Goal: Complete application form: Complete application form

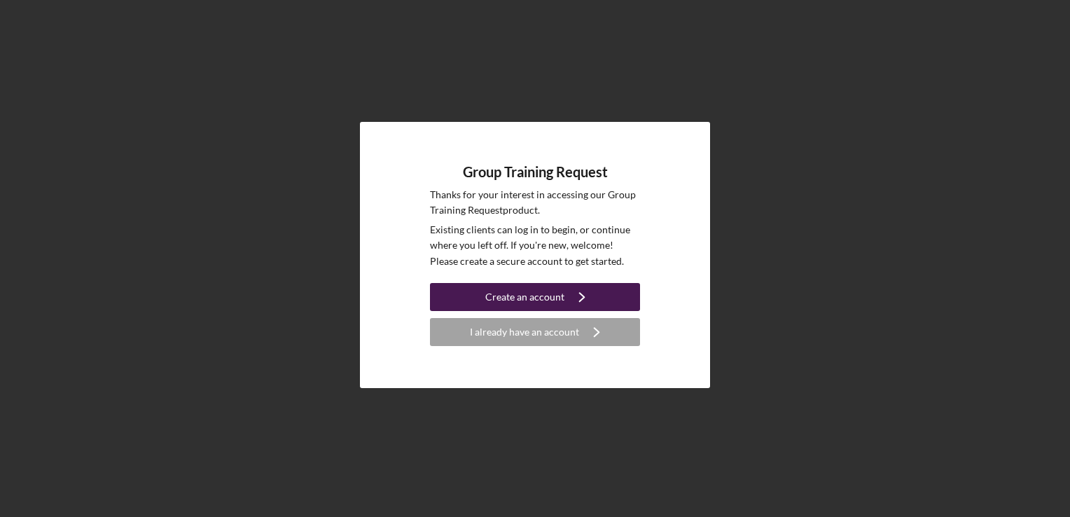
click at [566, 294] on icon "Icon/Navigate" at bounding box center [581, 296] width 35 height 35
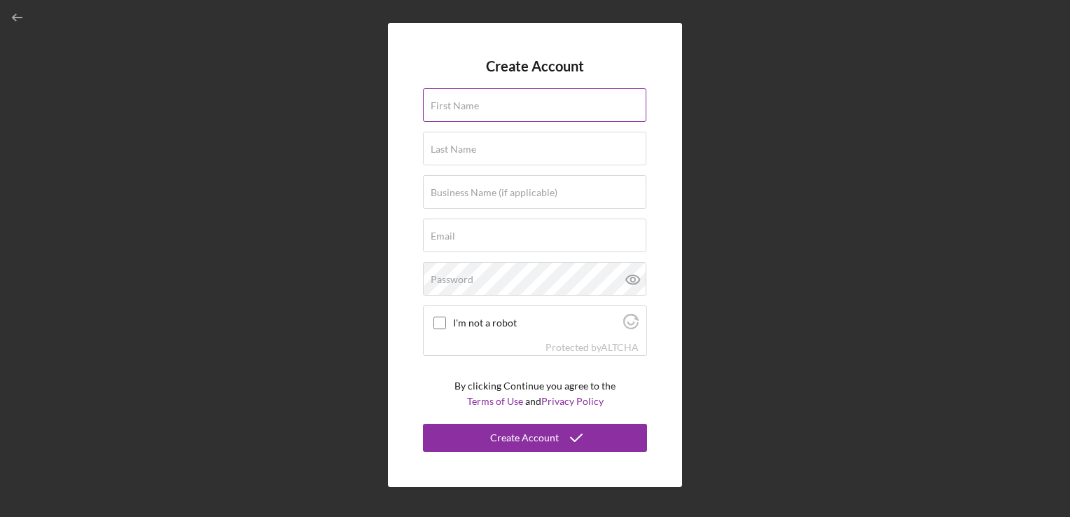
click at [544, 116] on input "First Name" at bounding box center [534, 105] width 223 height 34
type input "[PERSON_NAME]"
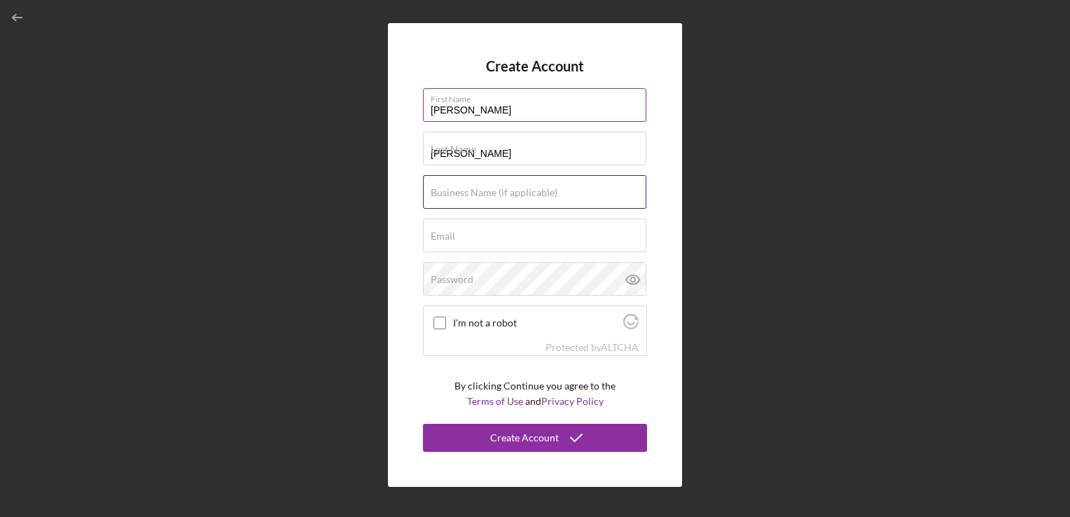
type input "DRYCLEAN"
type input "[EMAIL_ADDRESS][DOMAIN_NAME]"
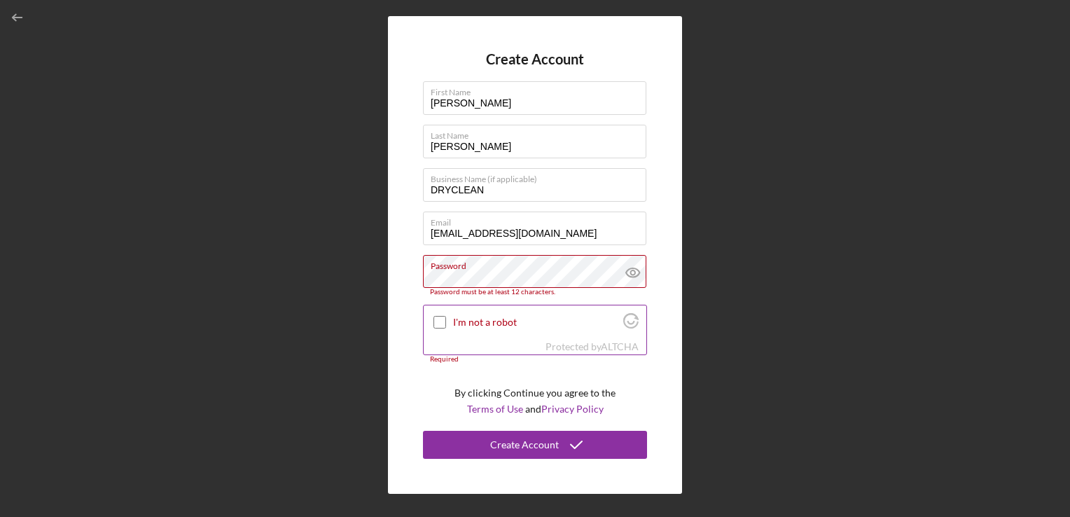
click at [438, 321] on input "I'm not a robot" at bounding box center [439, 322] width 13 height 13
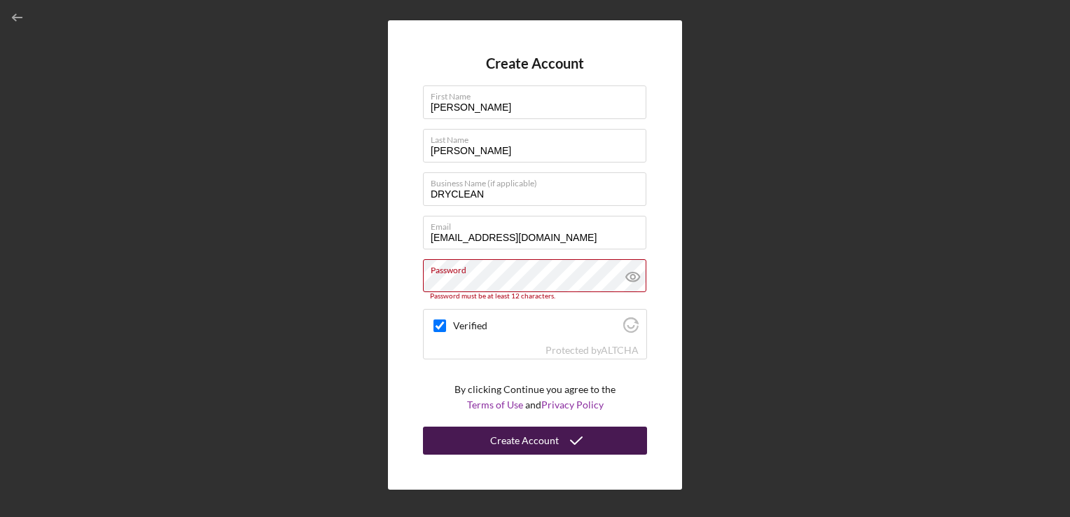
click at [510, 445] on div "Create Account" at bounding box center [524, 440] width 69 height 28
click at [601, 444] on button "Create Account" at bounding box center [535, 440] width 224 height 28
click at [511, 444] on div "Create Account" at bounding box center [524, 440] width 69 height 28
click at [580, 433] on icon "submit" at bounding box center [576, 440] width 35 height 35
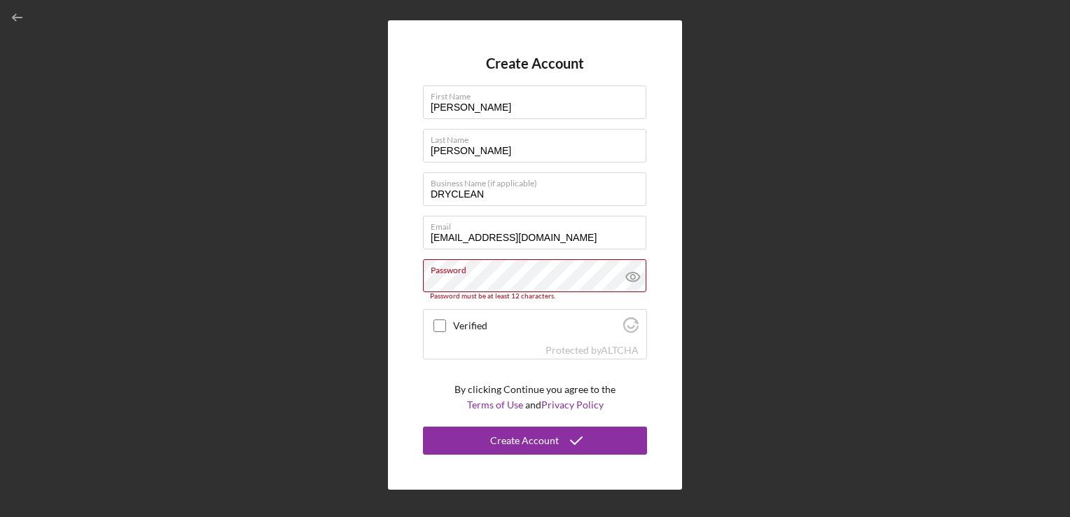
checkbox input "true"
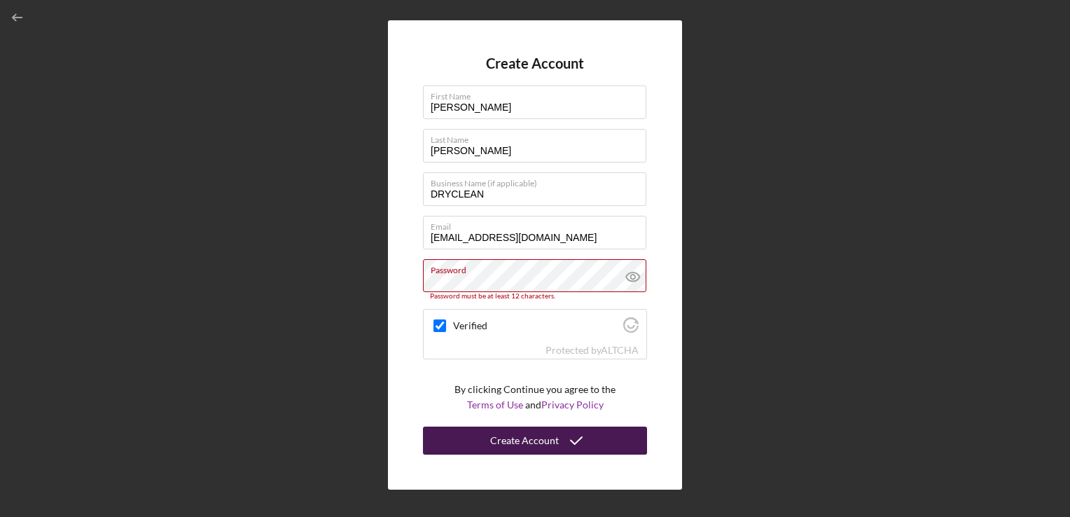
click at [512, 441] on div "Create Account" at bounding box center [524, 440] width 69 height 28
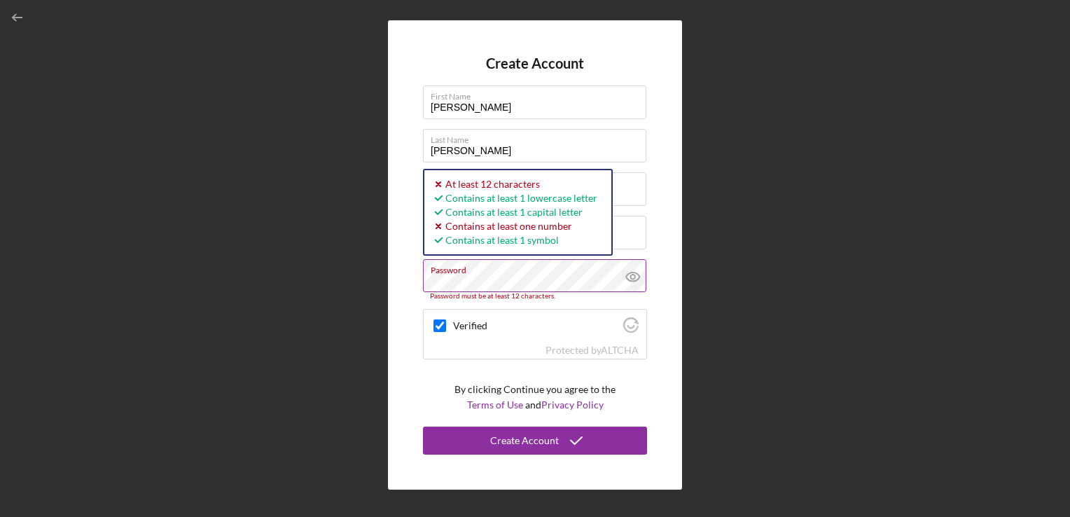
click at [636, 273] on div "Password Password must be at least 12 characters. Icon/icon-validation-no At le…" at bounding box center [535, 279] width 224 height 41
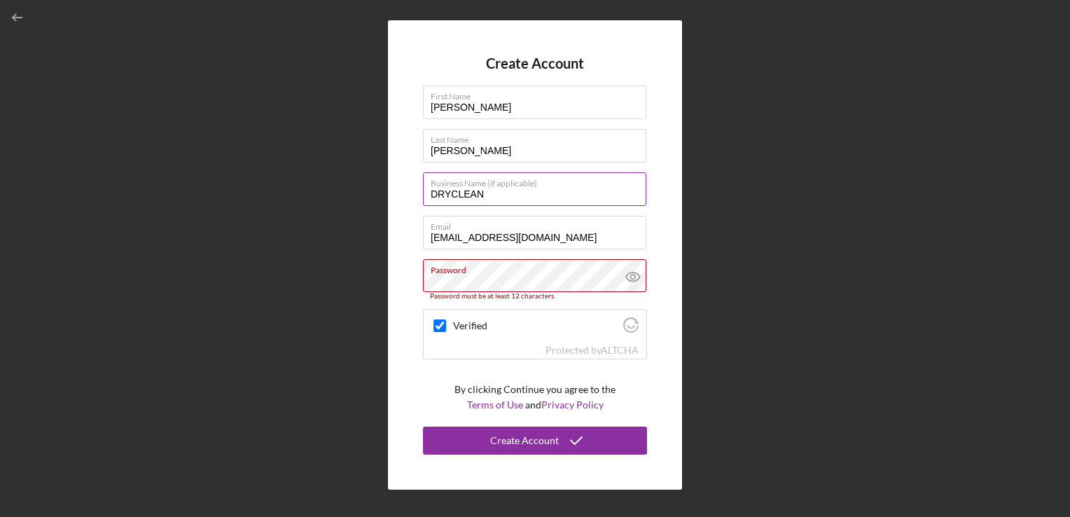
drag, startPoint x: 636, startPoint y: 273, endPoint x: 586, endPoint y: 200, distance: 88.2
click at [586, 200] on input "DRYCLEAN" at bounding box center [534, 189] width 223 height 34
click at [730, 282] on div "Create Account First Name PATTY Last Name MARQUEZ Business Name (if applicable)…" at bounding box center [535, 255] width 1056 height 510
click at [630, 274] on icon at bounding box center [632, 276] width 4 height 4
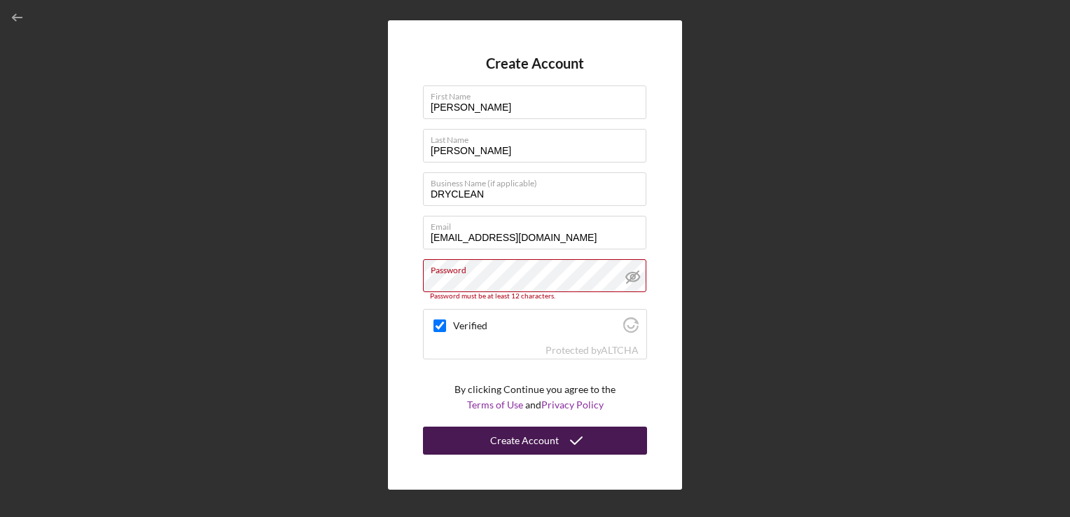
click at [499, 433] on div "Create Account" at bounding box center [524, 440] width 69 height 28
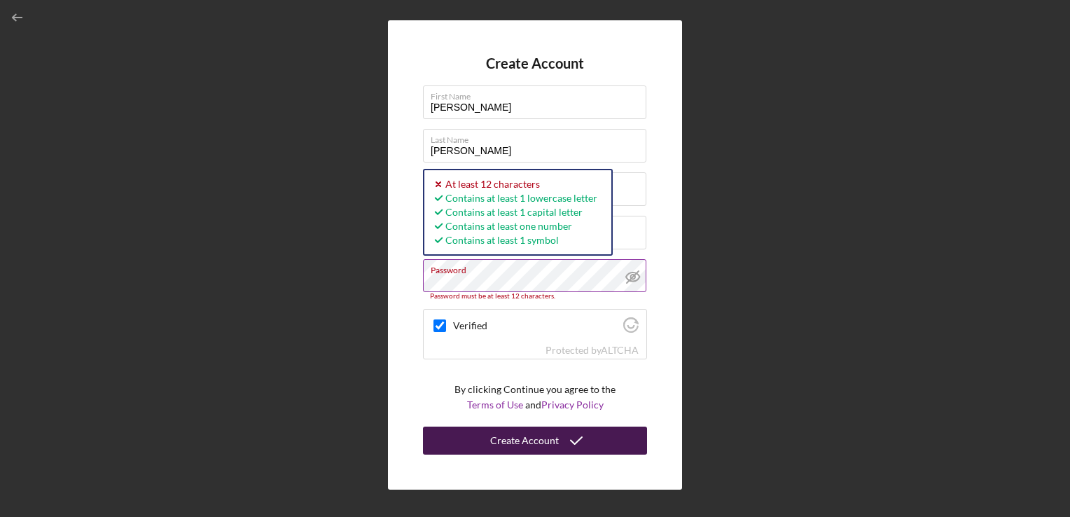
click at [492, 450] on button "Create Account" at bounding box center [535, 440] width 224 height 28
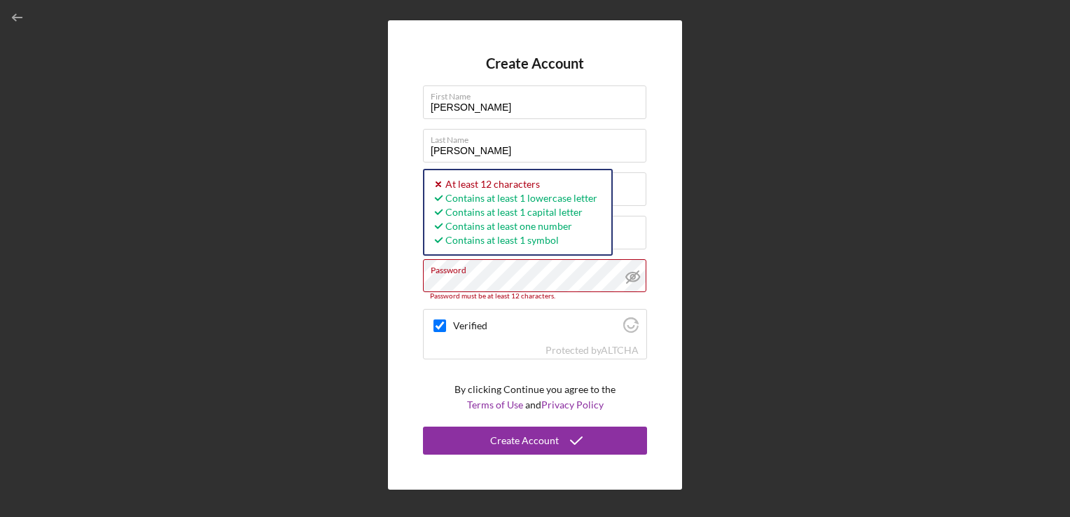
click at [349, 315] on div "Create Account First Name PATTY Last Name MARQUEZ Business Name (if applicable)…" at bounding box center [535, 255] width 1056 height 510
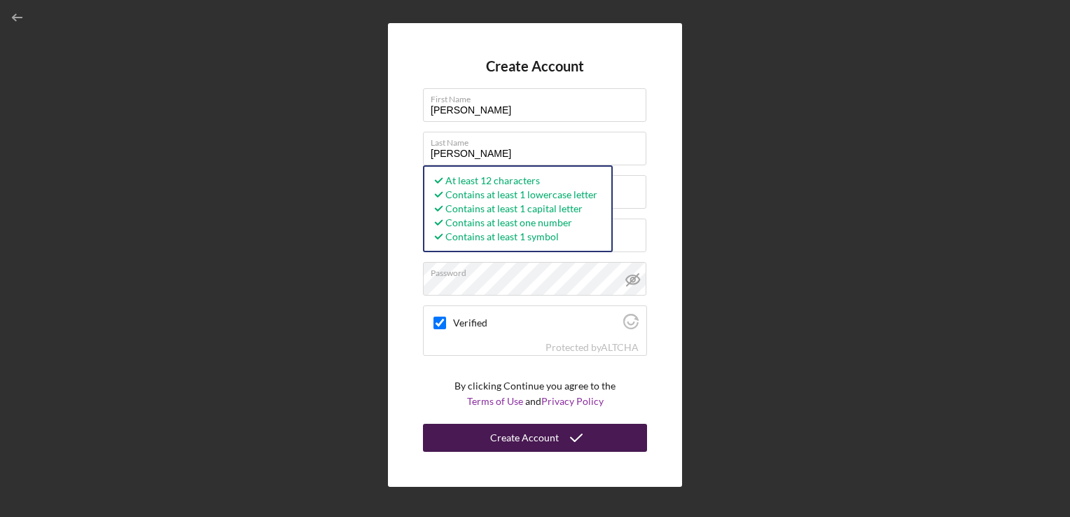
click at [493, 438] on div "Create Account" at bounding box center [524, 438] width 69 height 28
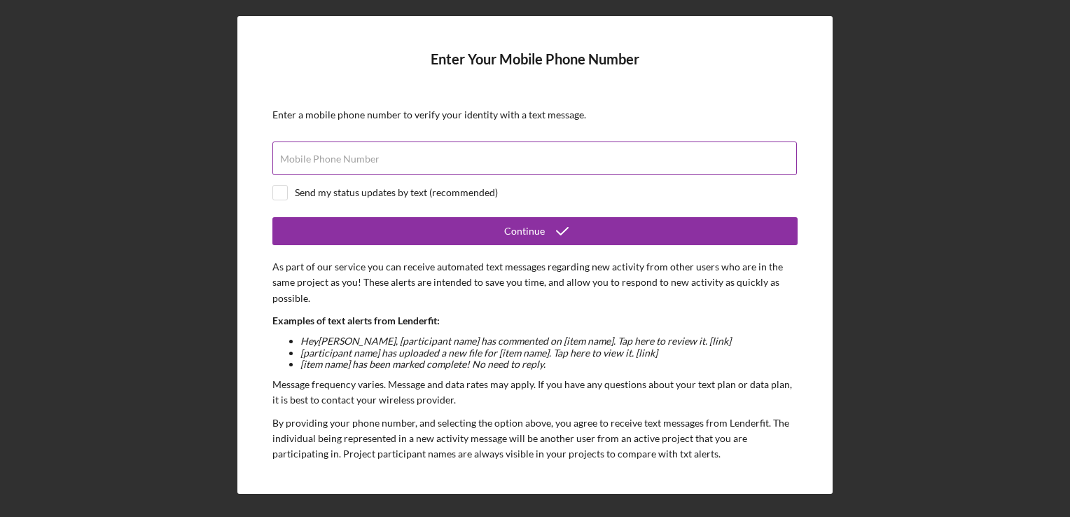
click at [671, 144] on input "Mobile Phone Number" at bounding box center [534, 158] width 524 height 34
type input "(1##) ###-####"
click at [658, 163] on input "Mobile Phone Number" at bounding box center [534, 158] width 524 height 34
type input "[PHONE_NUMBER]"
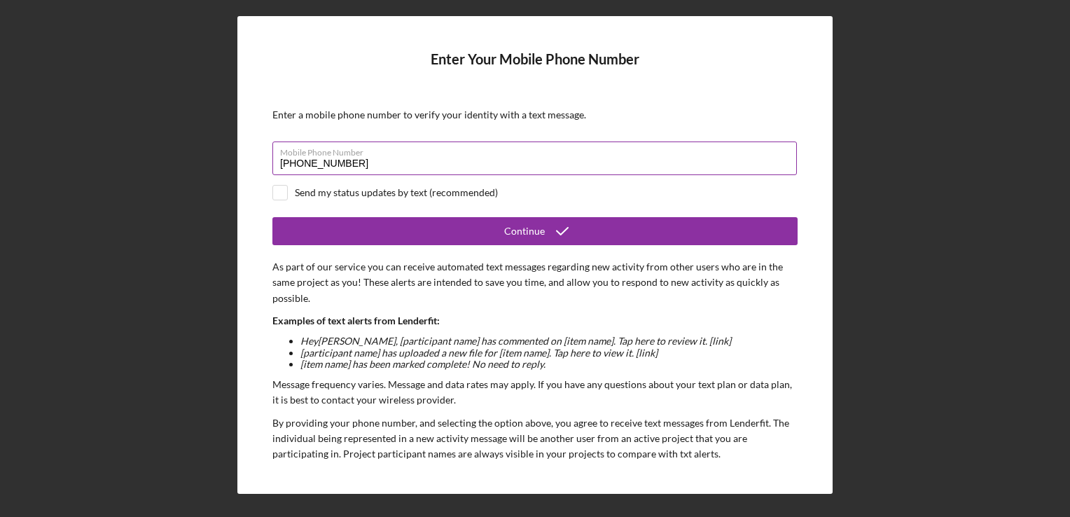
click at [405, 155] on label "Mobile Phone Number" at bounding box center [538, 149] width 517 height 15
click at [405, 155] on input "[PHONE_NUMBER]" at bounding box center [534, 158] width 524 height 34
click at [277, 195] on input "checkbox" at bounding box center [280, 193] width 14 height 14
checkbox input "true"
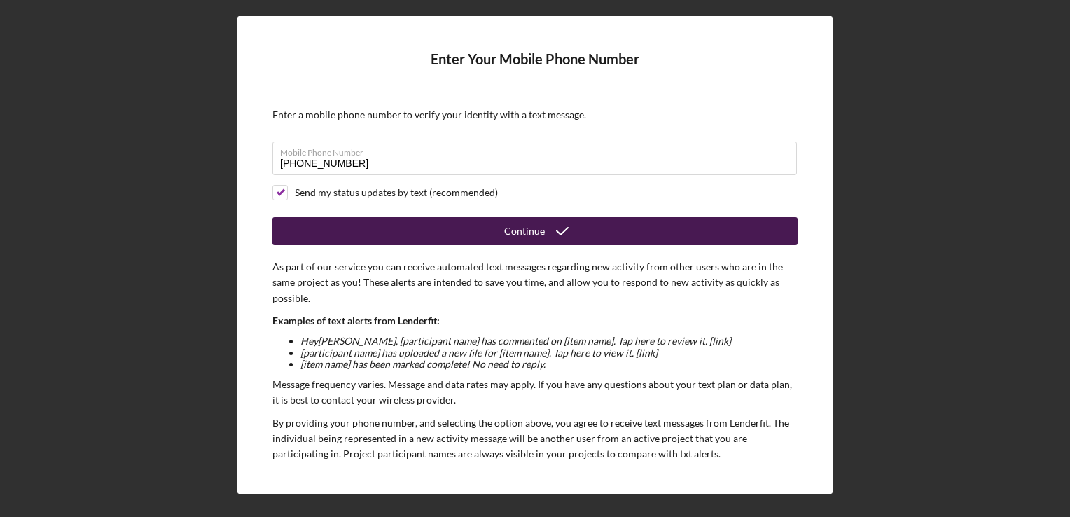
click at [302, 234] on button "Continue" at bounding box center [534, 231] width 525 height 28
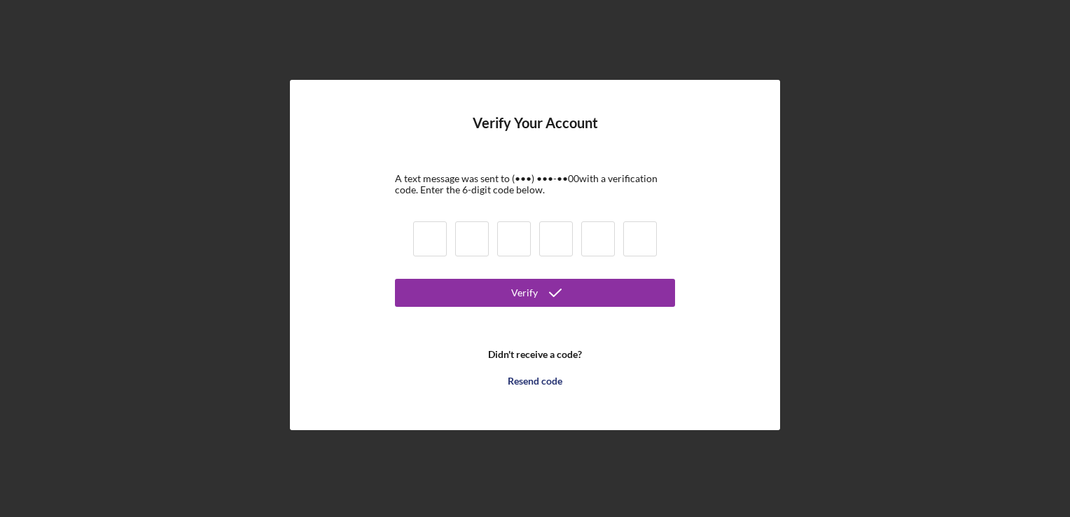
click at [427, 238] on input at bounding box center [430, 238] width 34 height 35
type input "3"
type input "1"
type input "4"
type input "9"
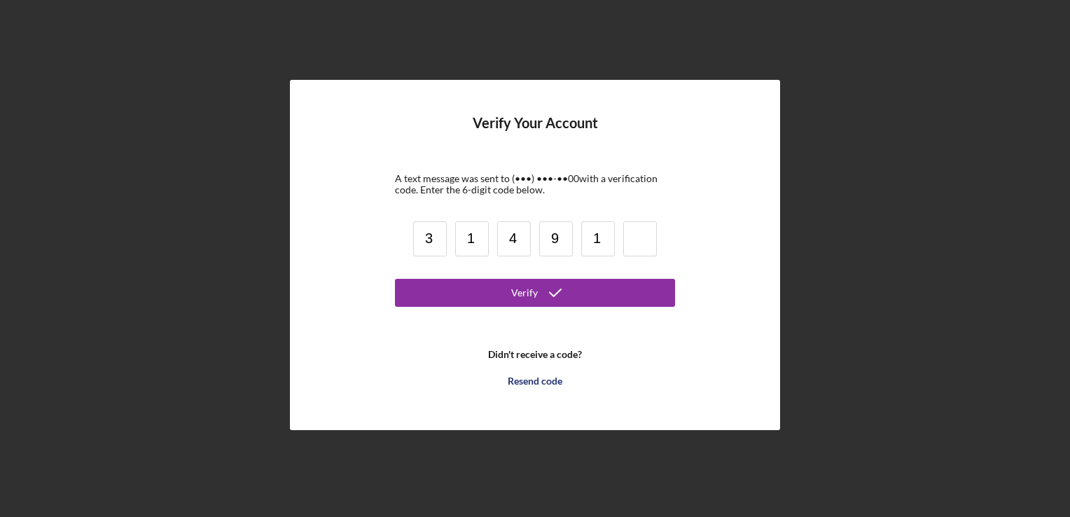
type input "1"
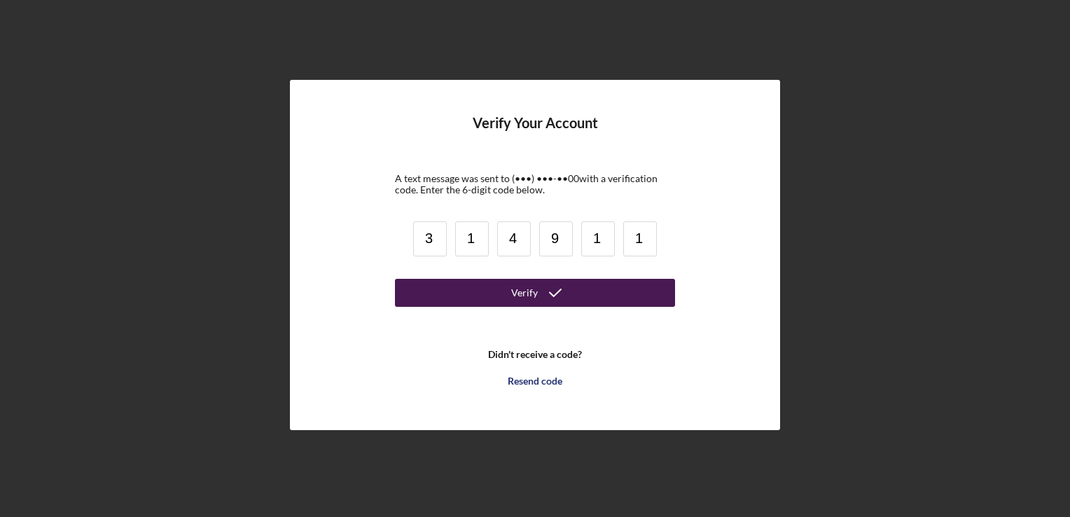
type input "1"
click at [402, 300] on button "Verify" at bounding box center [535, 293] width 280 height 28
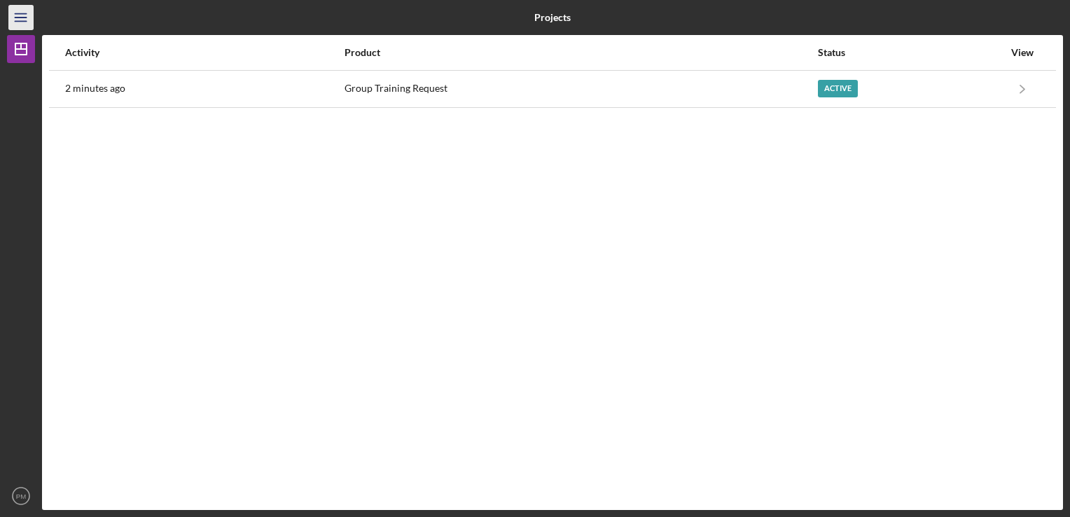
click at [17, 27] on icon "Icon/Menu" at bounding box center [22, 18] width 32 height 32
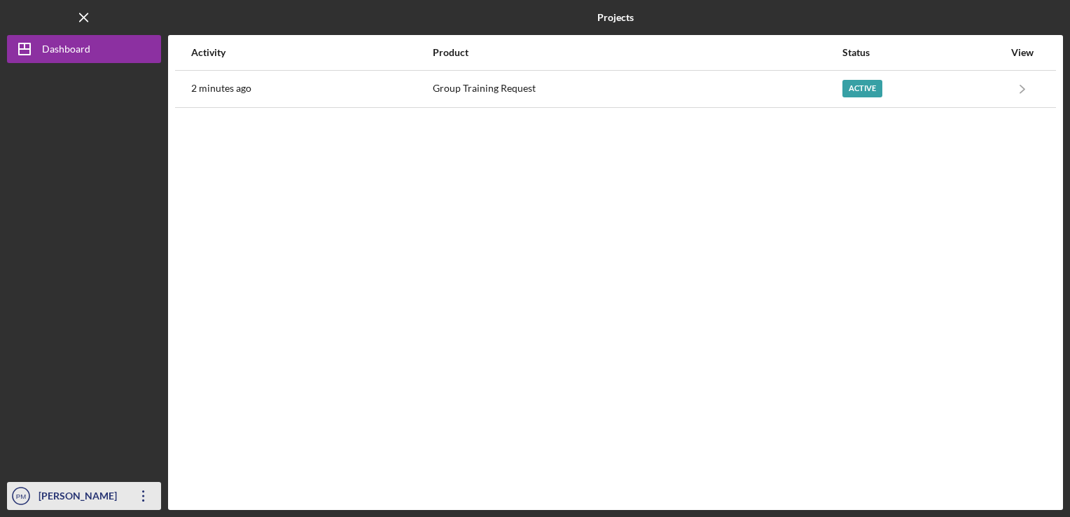
click at [139, 500] on icon "Icon/Overflow" at bounding box center [143, 495] width 35 height 35
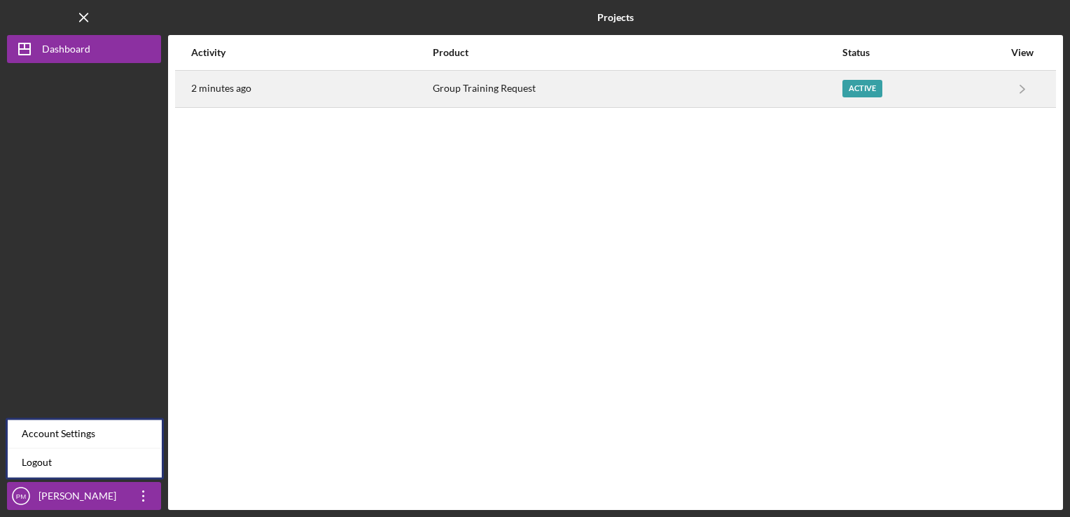
click at [982, 91] on div "Active" at bounding box center [922, 88] width 161 height 35
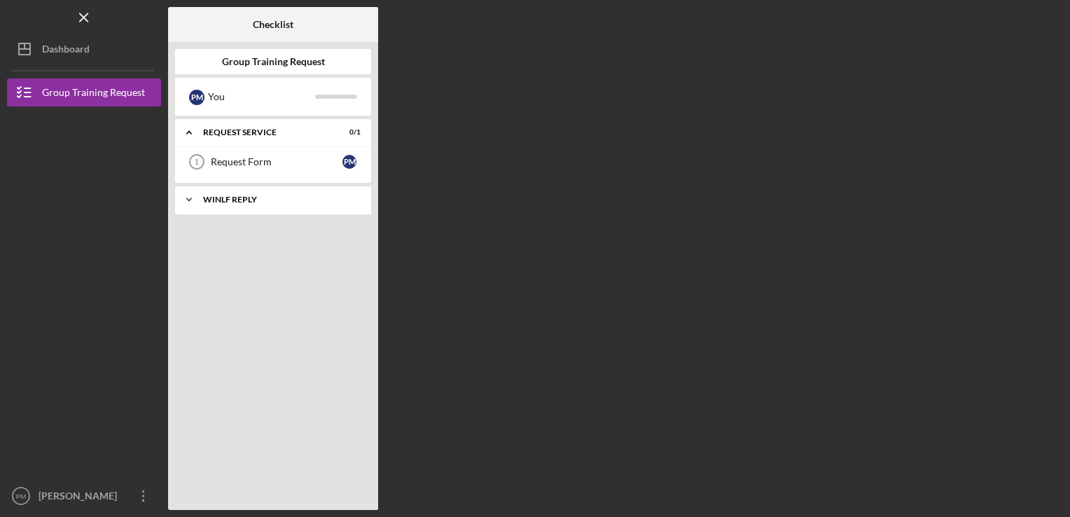
click at [220, 205] on div "Icon/Expander WINLF Reply 0 / 2" at bounding box center [273, 200] width 196 height 28
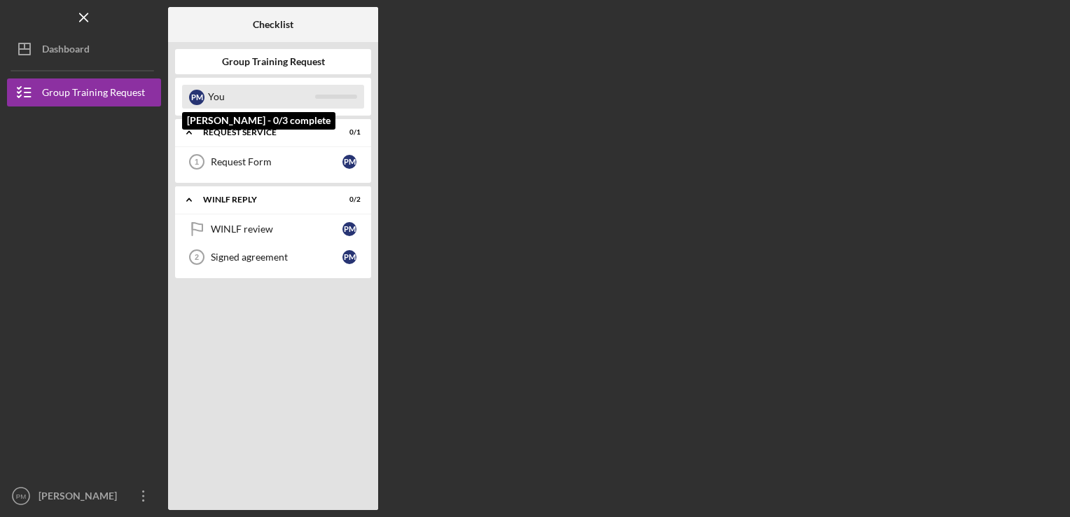
click at [280, 86] on div "You" at bounding box center [261, 97] width 107 height 24
click at [188, 99] on div "P M You" at bounding box center [273, 97] width 182 height 24
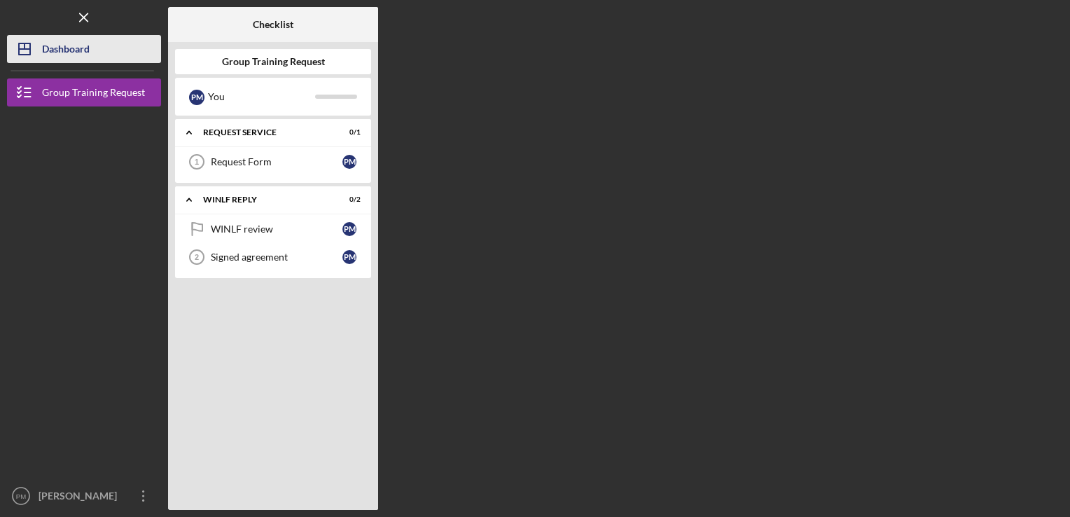
click at [68, 53] on div "Dashboard" at bounding box center [66, 51] width 48 height 32
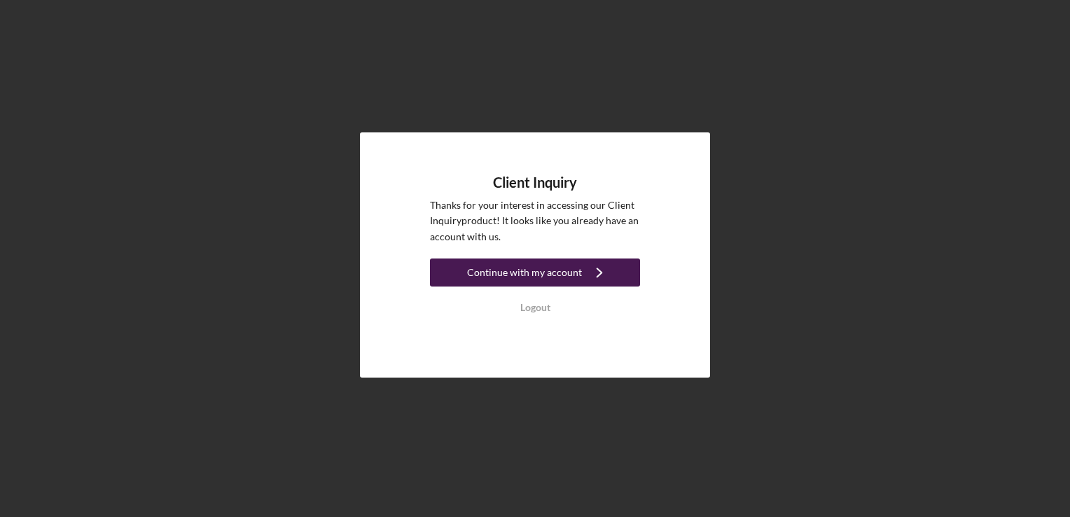
click at [533, 275] on div "Continue with my account" at bounding box center [524, 272] width 115 height 28
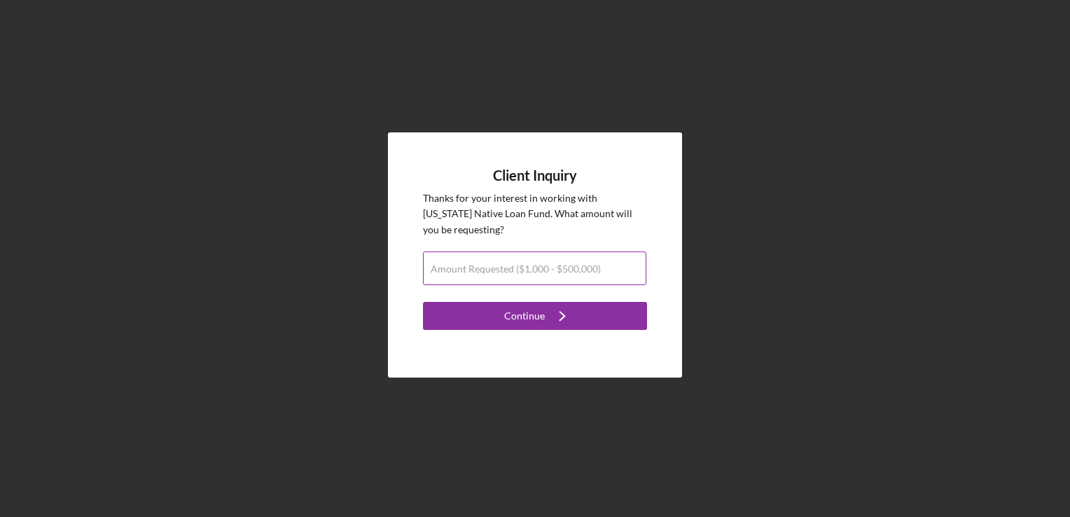
click at [529, 265] on label "Amount Requested ($1,000 - $500,000)" at bounding box center [516, 268] width 170 height 11
click at [529, 265] on input "Amount Requested ($1,000 - $500,000)" at bounding box center [534, 268] width 223 height 34
type input "$5"
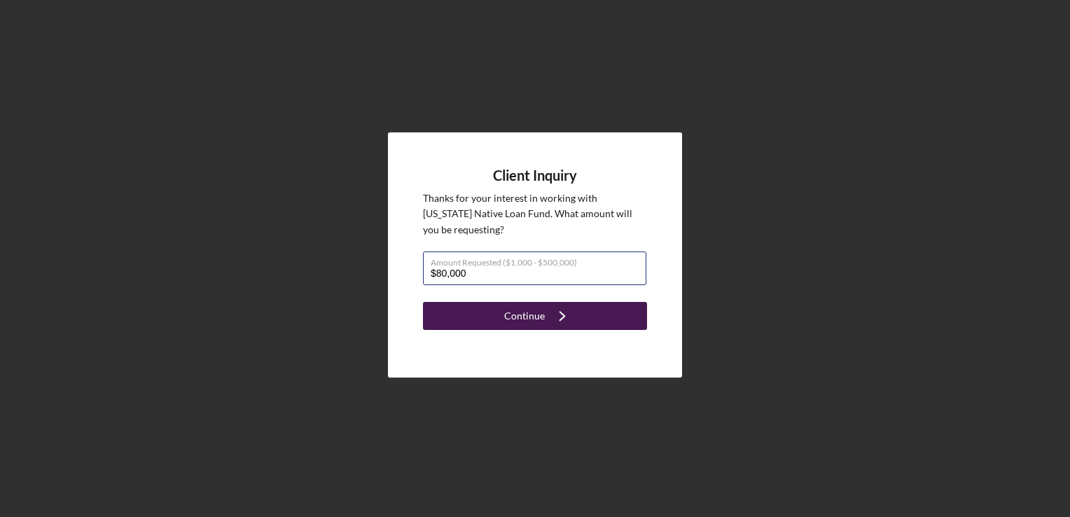
type input "$80,000"
click at [521, 314] on div "Continue" at bounding box center [524, 316] width 41 height 28
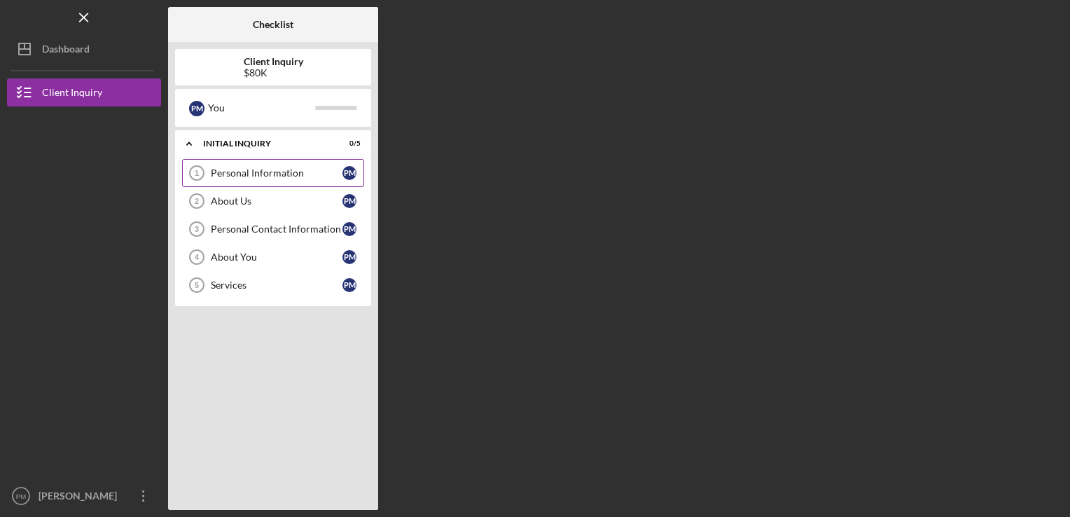
click at [297, 170] on div "Personal Information" at bounding box center [277, 172] width 132 height 11
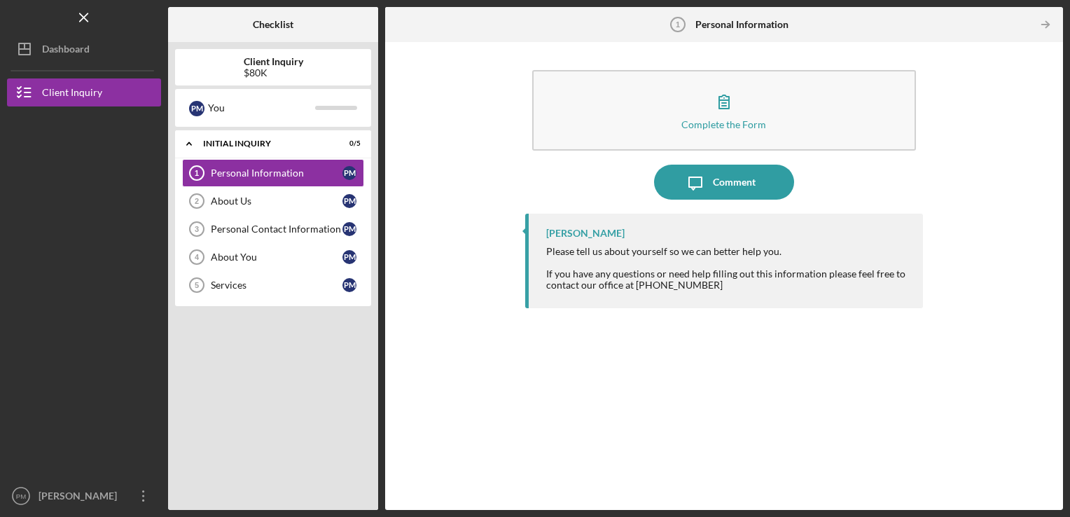
drag, startPoint x: 585, startPoint y: 111, endPoint x: 556, endPoint y: 331, distance: 221.8
drag, startPoint x: 556, startPoint y: 331, endPoint x: 462, endPoint y: 300, distance: 98.8
click at [462, 300] on div "Complete the Form Form Icon/Message Comment [PERSON_NAME] Please tell us about …" at bounding box center [724, 276] width 664 height 454
drag, startPoint x: 592, startPoint y: 259, endPoint x: 550, endPoint y: 239, distance: 46.4
click at [550, 239] on div "[PERSON_NAME] Please tell us about yourself so we can better help you. If you h…" at bounding box center [724, 261] width 398 height 95
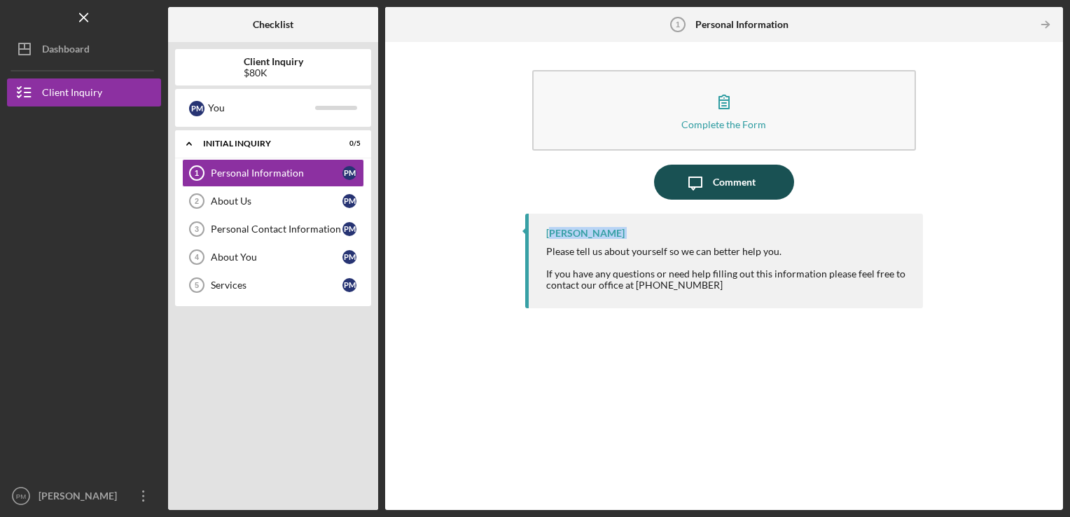
click at [720, 183] on div "Comment" at bounding box center [734, 182] width 43 height 35
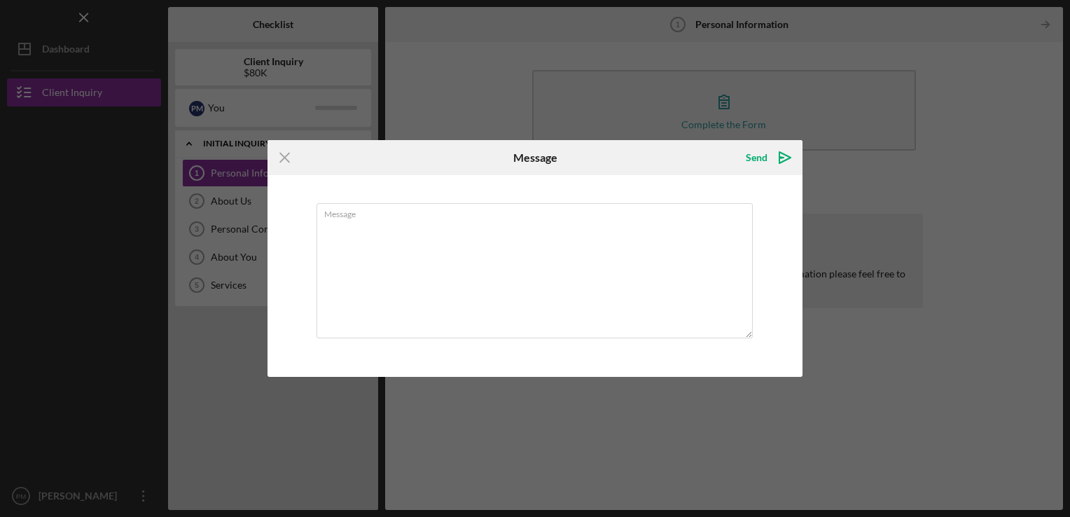
click at [720, 183] on div "Message" at bounding box center [534, 276] width 535 height 202
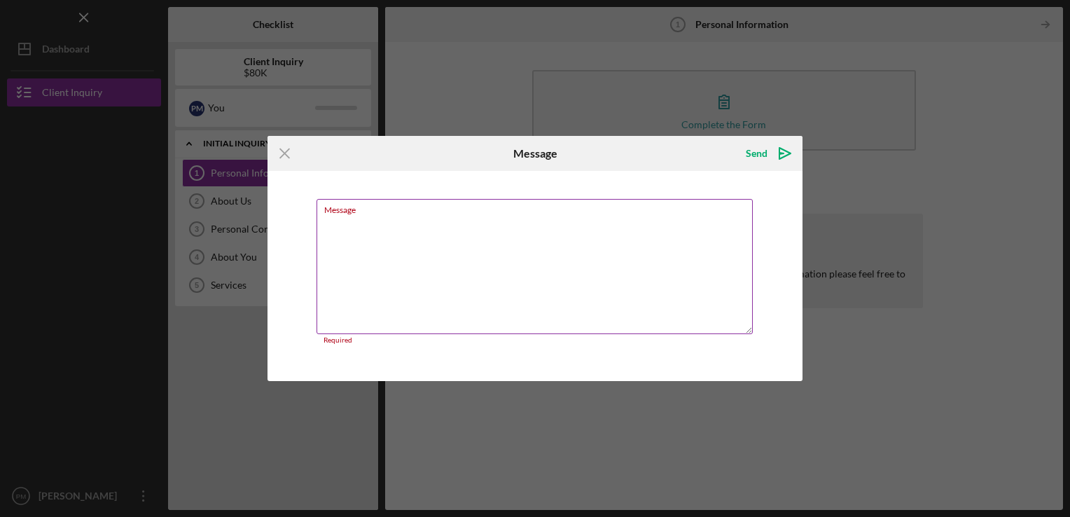
paste textarea "L ip d Sitame Consecte adipi, el seddoeiu tempor in utl Etdolo Magnaa Enimad, m…"
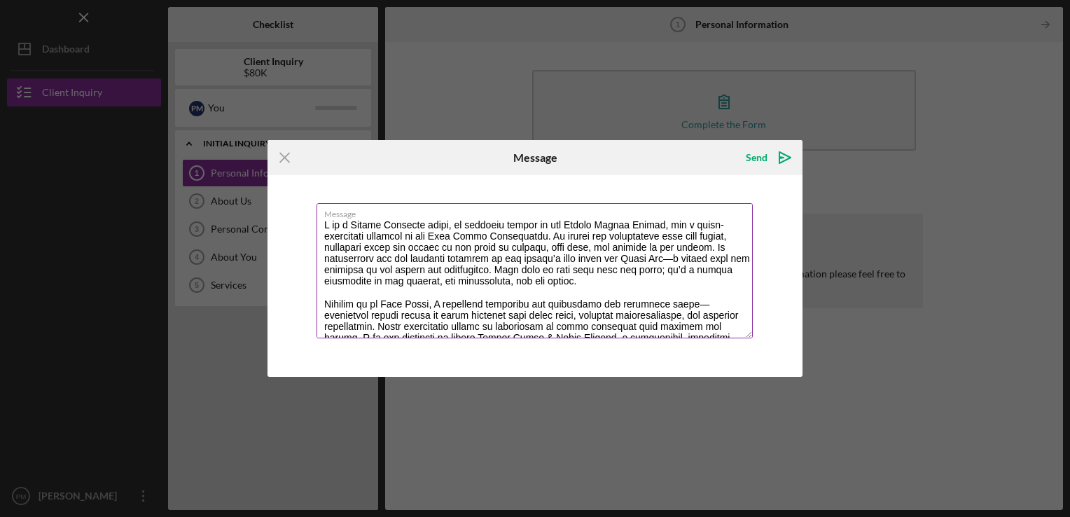
scroll to position [191, 0]
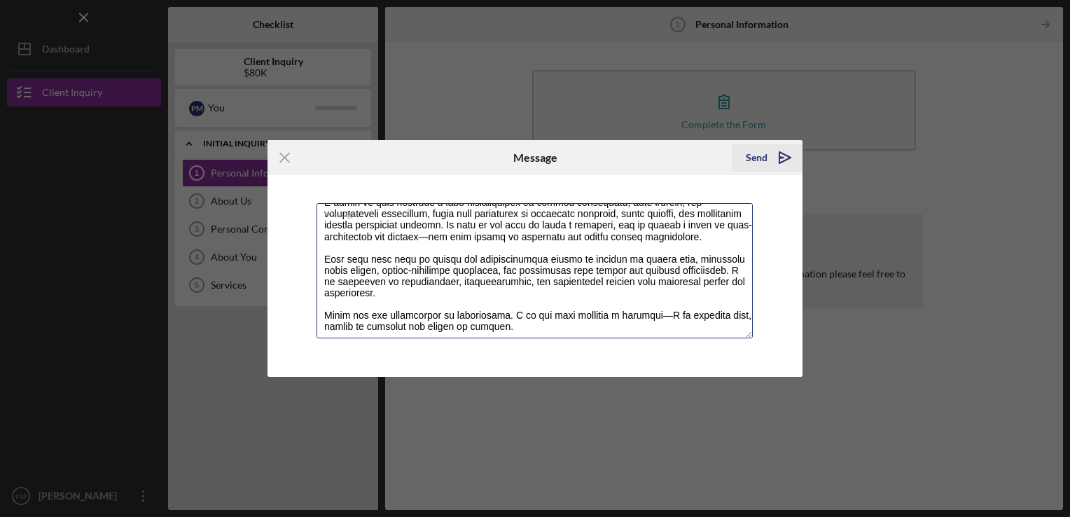
type textarea "L ip d Sitame Consecte adipi, el seddoeiu tempor in utl Etdolo Magnaa Enimad, m…"
click at [779, 153] on polygon "submit" at bounding box center [784, 157] width 11 height 11
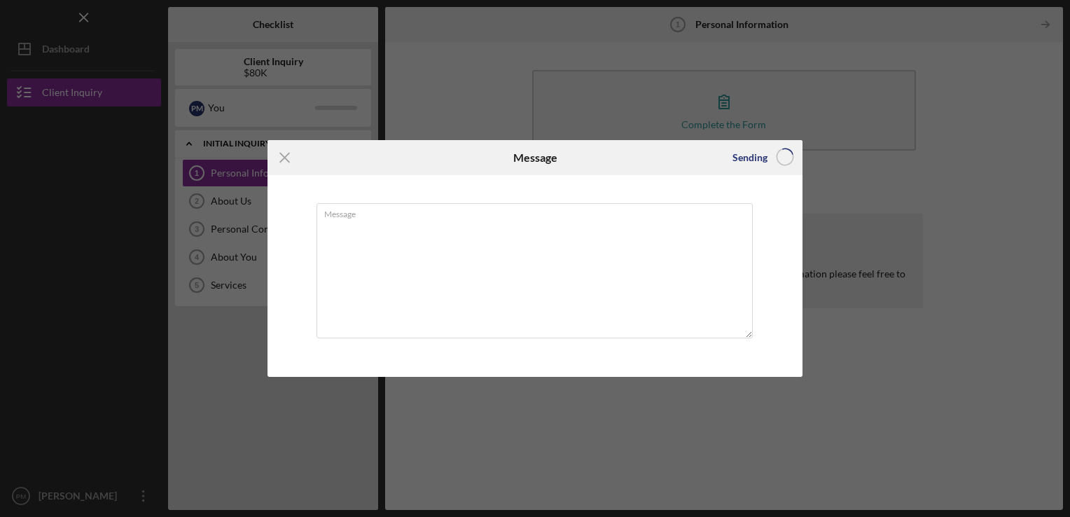
scroll to position [0, 0]
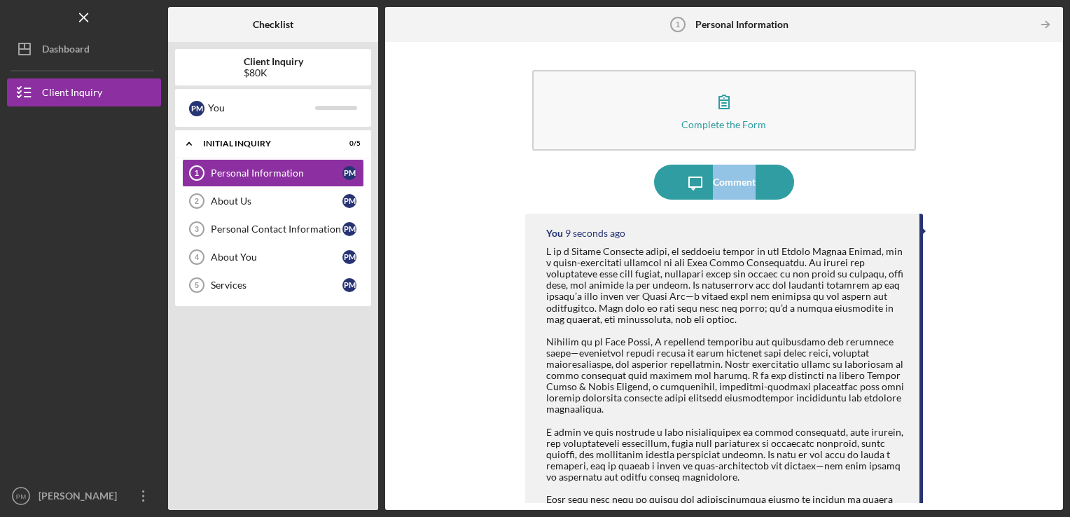
drag, startPoint x: 1051, startPoint y: 126, endPoint x: 1050, endPoint y: 175, distance: 49.0
click at [1050, 175] on div "Complete the Form Form Icon/Message Comment You 9 seconds ago [PERSON_NAME] Ple…" at bounding box center [724, 276] width 664 height 454
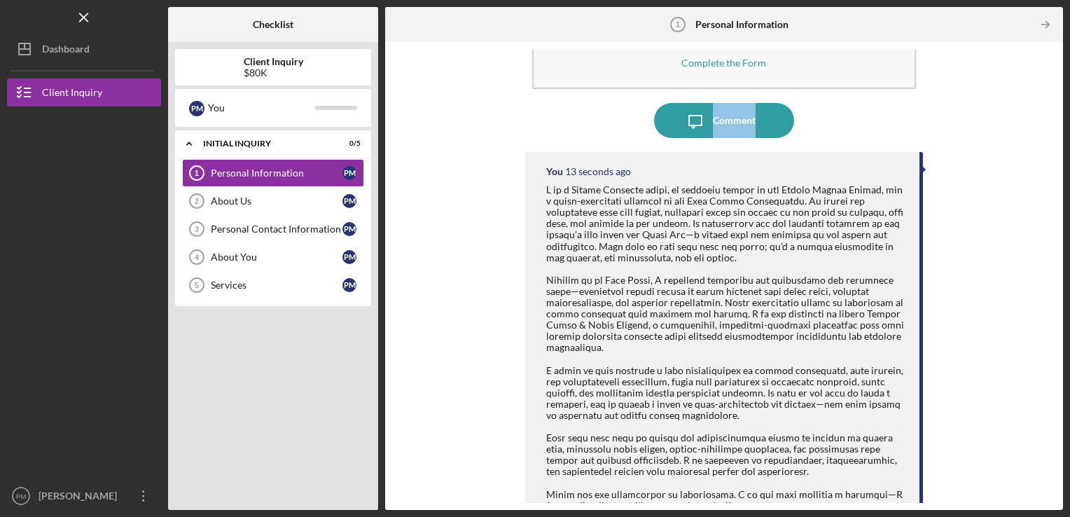
scroll to position [66, 0]
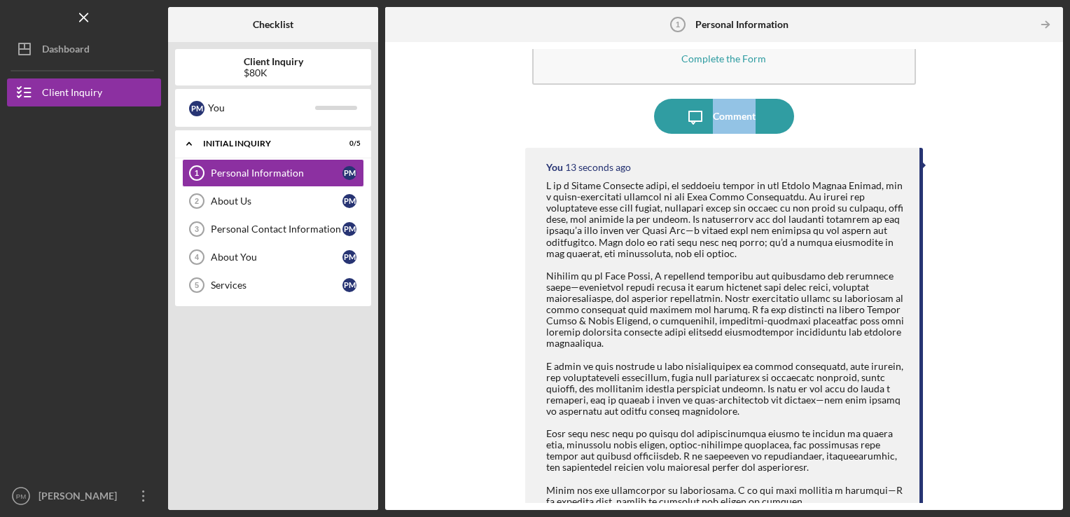
click at [673, 228] on div at bounding box center [726, 343] width 360 height 327
drag, startPoint x: 1059, startPoint y: 244, endPoint x: 1057, endPoint y: 270, distance: 25.3
click at [1057, 270] on div "Complete the Form Form Icon/Message Comment You 17 seconds ago [PERSON_NAME] Pl…" at bounding box center [724, 276] width 678 height 468
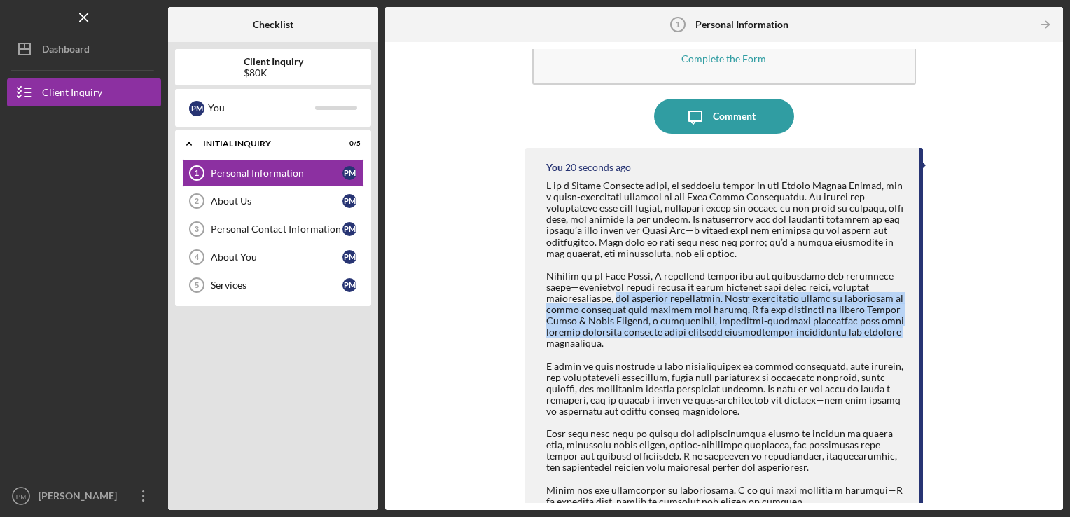
drag, startPoint x: 1057, startPoint y: 270, endPoint x: 1059, endPoint y: 326, distance: 56.8
click at [1059, 326] on div "Complete the Form Form Icon/Message Comment You 20 seconds ago [PERSON_NAME] Pl…" at bounding box center [724, 276] width 678 height 468
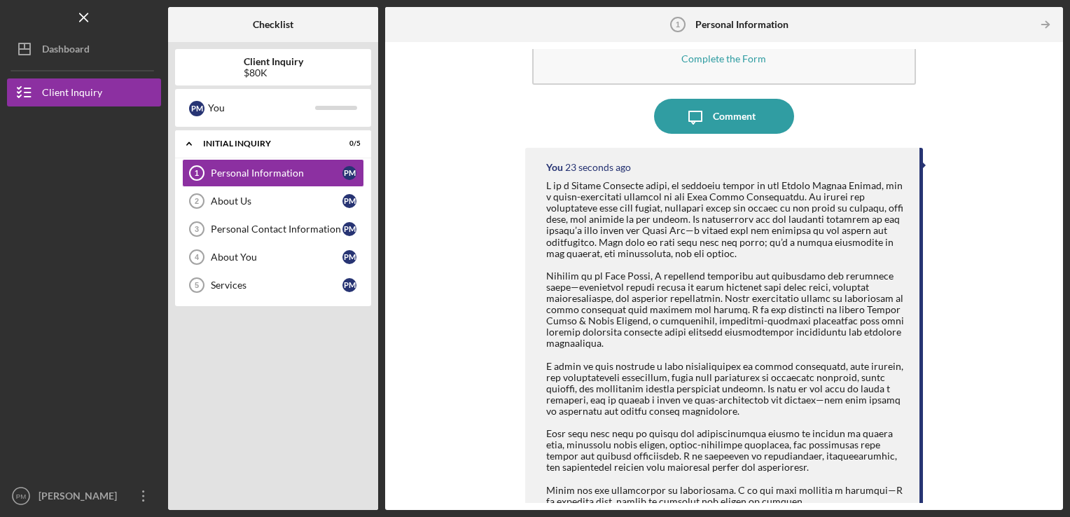
drag, startPoint x: 1059, startPoint y: 326, endPoint x: 1052, endPoint y: 374, distance: 48.2
click at [1052, 374] on div "Complete the Form Form Icon/Message Comment You 23 seconds ago [PERSON_NAME] Pl…" at bounding box center [724, 276] width 664 height 454
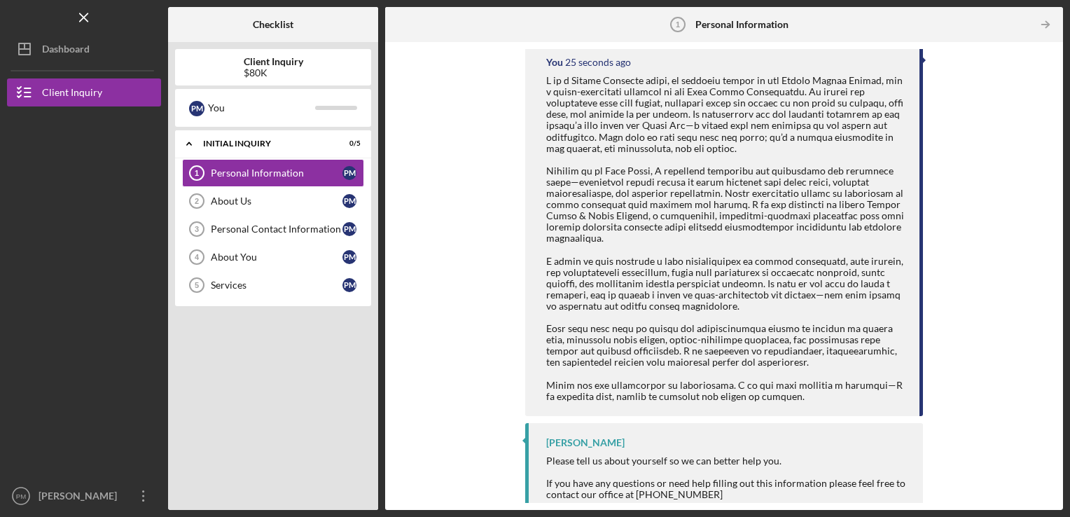
scroll to position [185, 0]
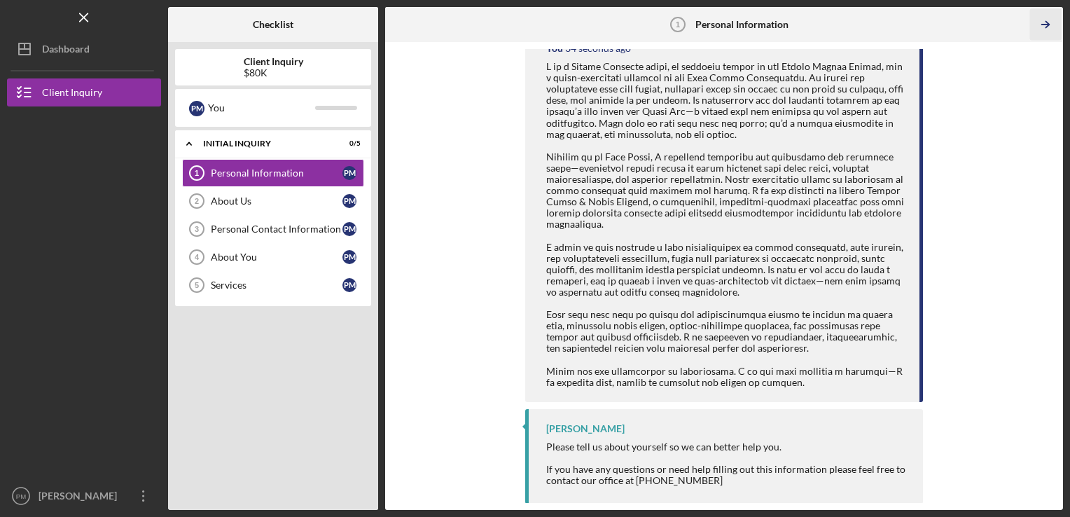
click at [1045, 27] on icon "Icon/Table Pagination Arrow" at bounding box center [1046, 25] width 32 height 32
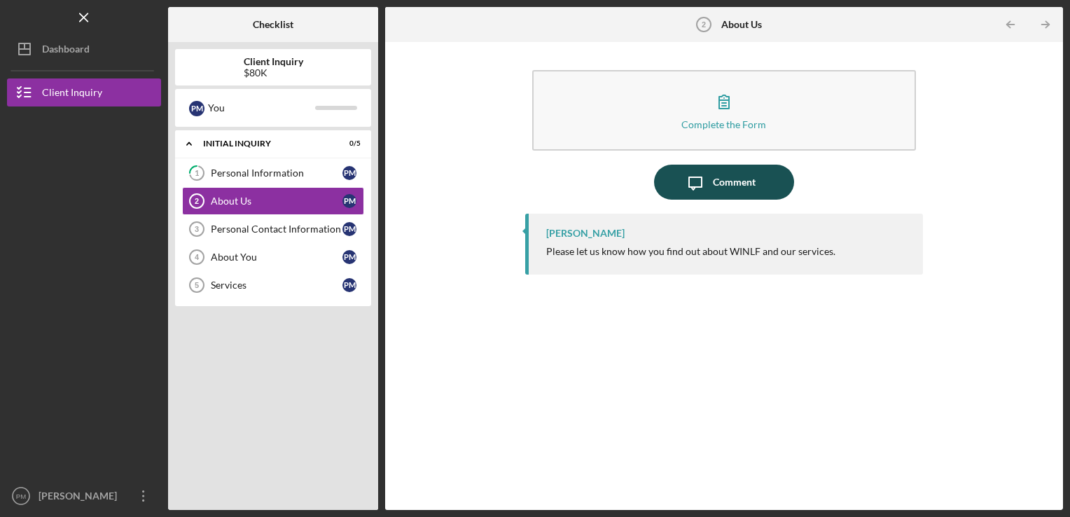
click at [793, 185] on button "Icon/Message Comment" at bounding box center [724, 182] width 140 height 35
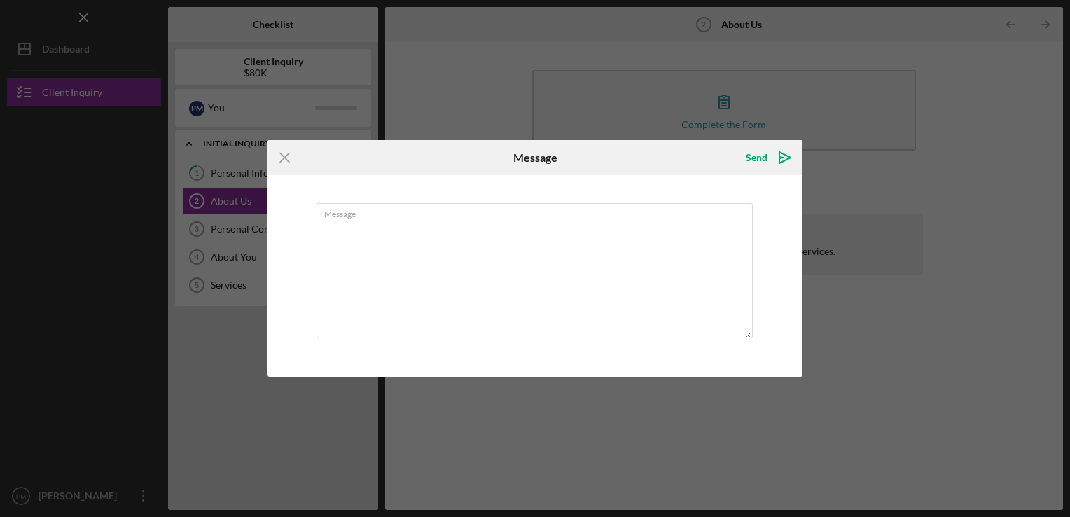
click at [775, 136] on div "Icon/Menu Close Message Send Icon/icon-invite-send Message Cancel Send Icon/ico…" at bounding box center [535, 258] width 1070 height 517
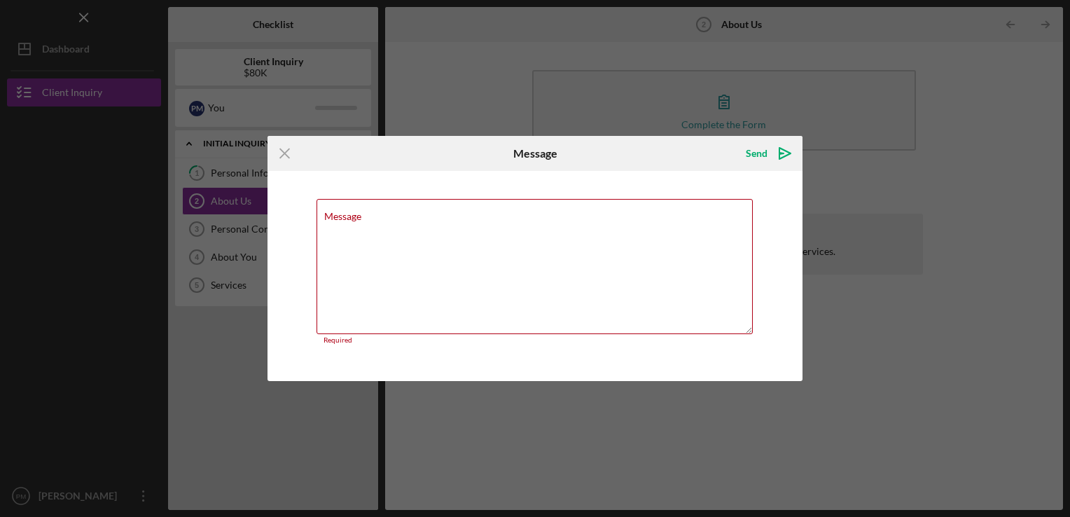
click at [756, 123] on div "Icon/Menu Close Message Send Icon/icon-invite-send Message Required Cancel Send…" at bounding box center [535, 258] width 1070 height 517
click at [731, 109] on div "Icon/Menu Close Message Send Icon/icon-invite-send Message Required Cancel Send…" at bounding box center [535, 258] width 1070 height 517
click at [685, 48] on div "Icon/Menu Close Message Send Icon/icon-invite-send Message Required Cancel Send…" at bounding box center [535, 258] width 1070 height 517
click at [597, 38] on div "Icon/Menu Close Message Send Icon/icon-invite-send Message Required Cancel Send…" at bounding box center [535, 258] width 1070 height 517
click at [590, 27] on div "Icon/Menu Close Message Send Icon/icon-invite-send Message Required Cancel Send…" at bounding box center [535, 258] width 1070 height 517
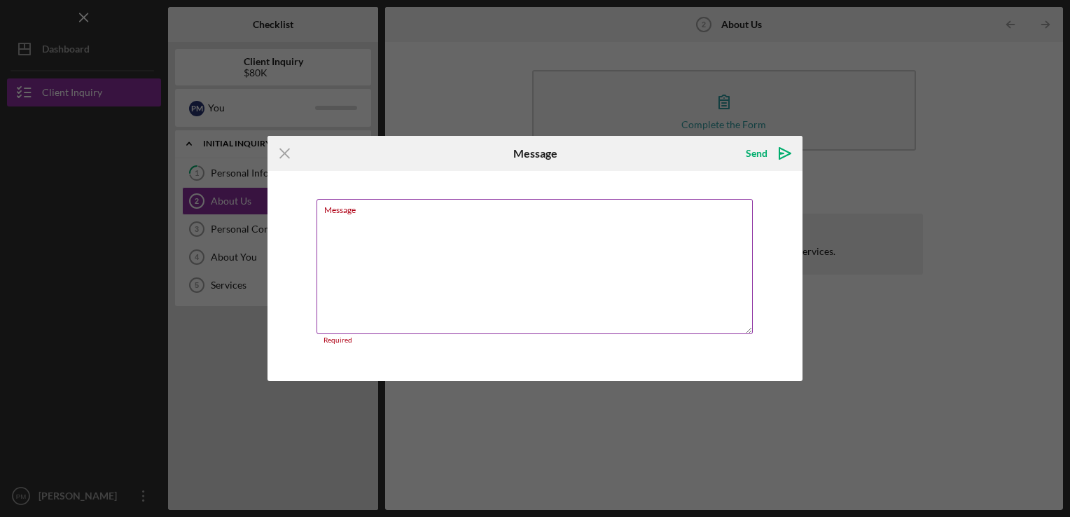
paste textarea "[URL][DOMAIN_NAME]"
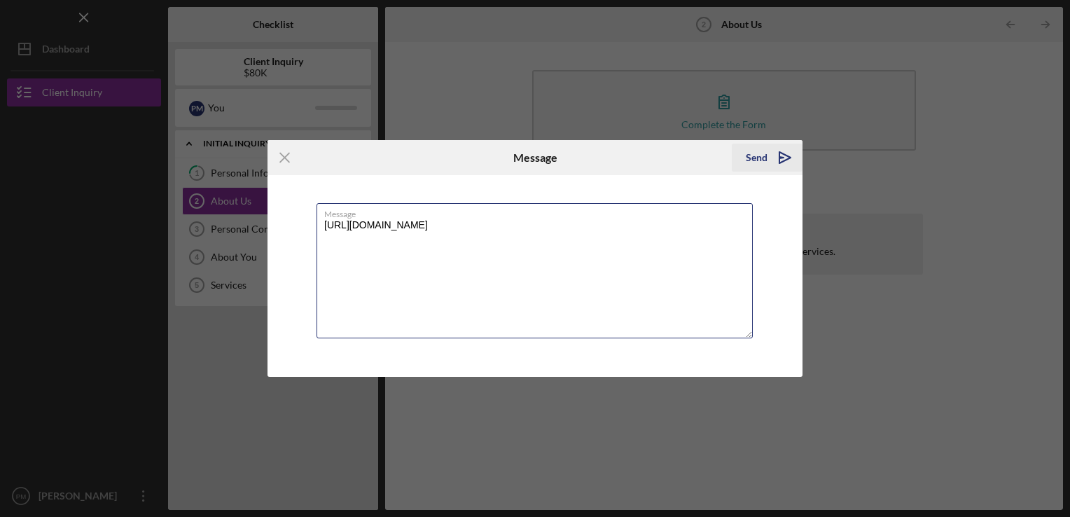
type textarea "[URL][DOMAIN_NAME]"
click at [776, 162] on icon "Icon/icon-invite-send" at bounding box center [784, 157] width 35 height 35
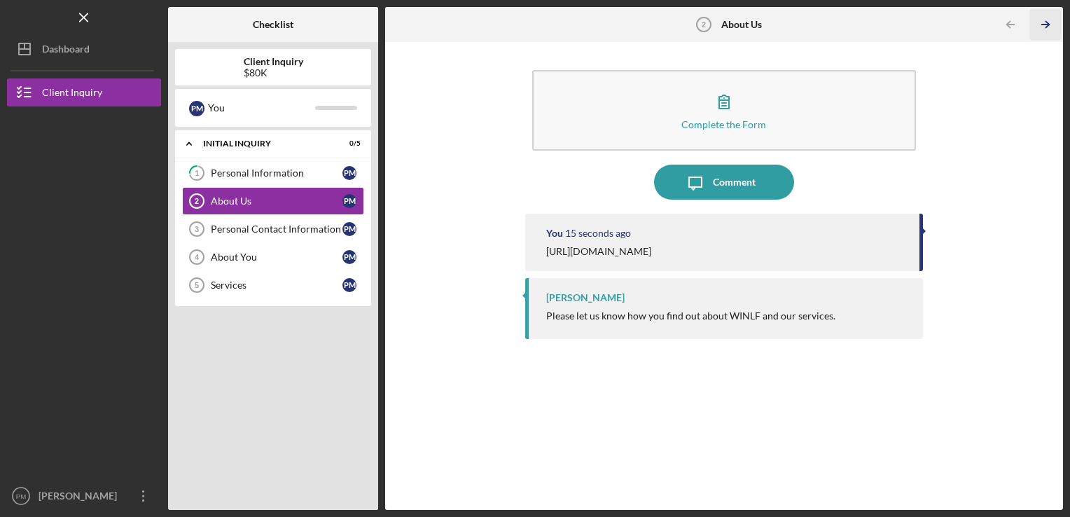
click at [1044, 25] on icon "Icon/Table Pagination Arrow" at bounding box center [1046, 25] width 32 height 32
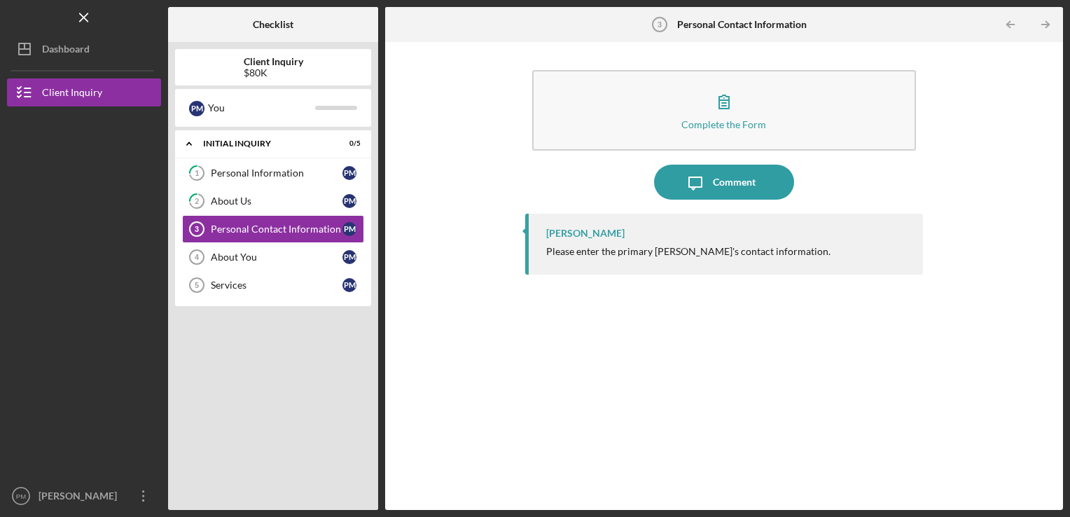
click at [653, 249] on div "Please enter the primary [PERSON_NAME]'s contact information." at bounding box center [688, 251] width 284 height 11
click at [711, 176] on icon "Icon/Message" at bounding box center [695, 182] width 35 height 35
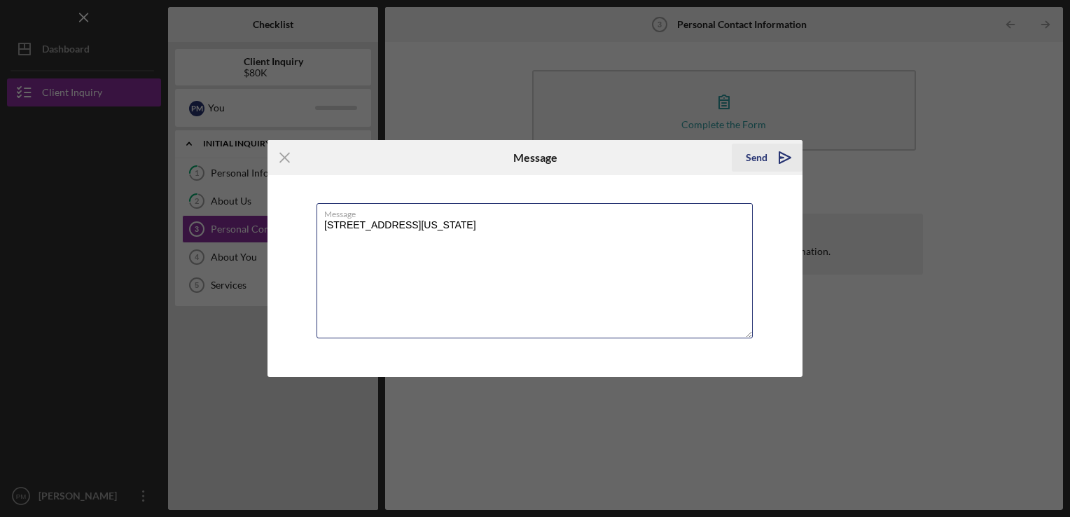
type textarea "[STREET_ADDRESS][US_STATE]"
click at [785, 154] on icon "Icon/icon-invite-send" at bounding box center [784, 157] width 35 height 35
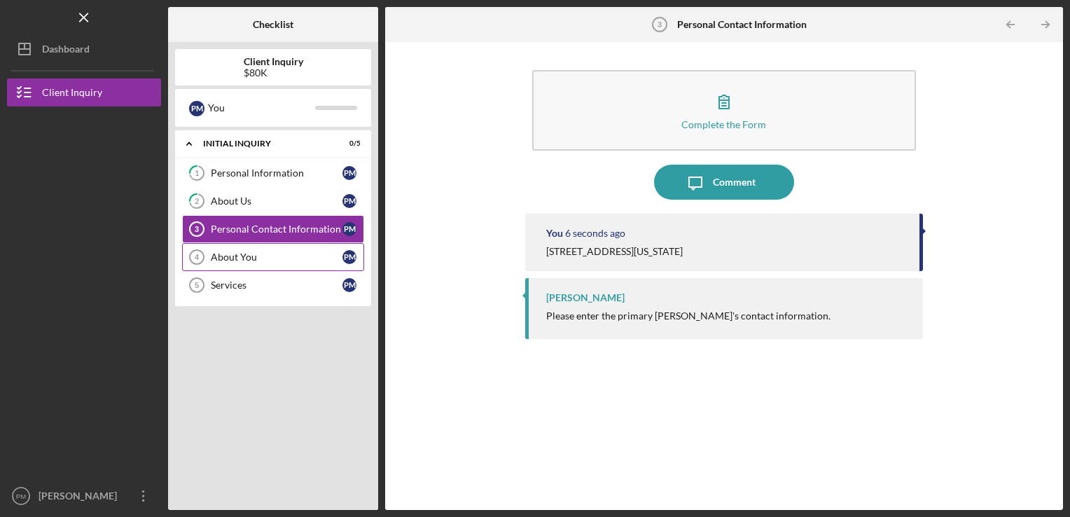
click at [277, 260] on div "About You" at bounding box center [277, 256] width 132 height 11
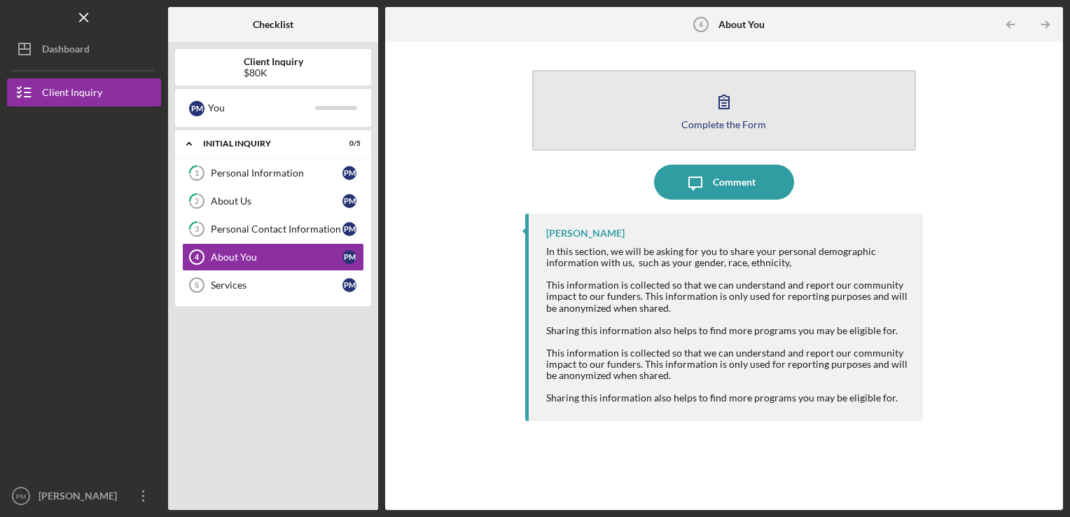
drag, startPoint x: 639, startPoint y: 85, endPoint x: 589, endPoint y: 118, distance: 59.2
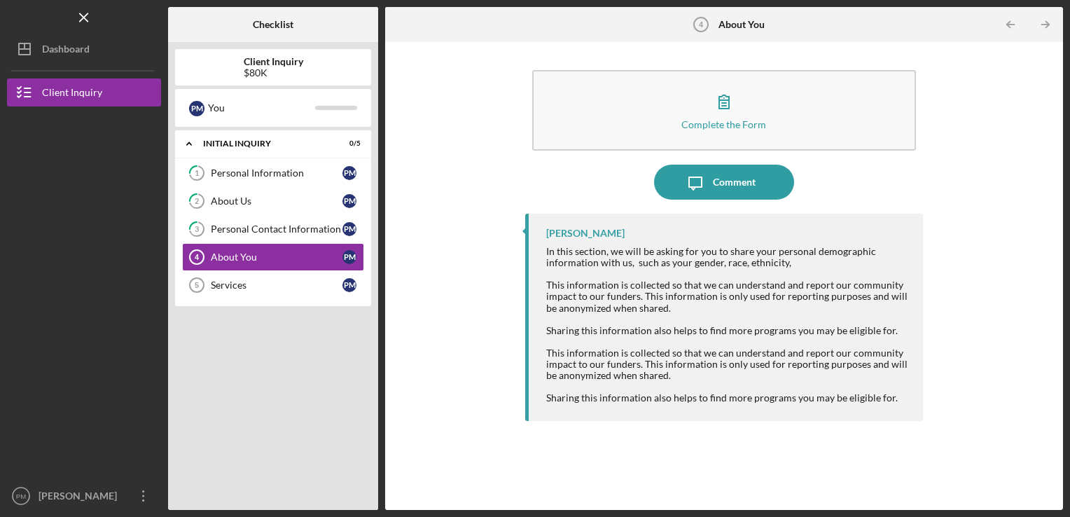
drag, startPoint x: 589, startPoint y: 118, endPoint x: 877, endPoint y: 187, distance: 296.0
click at [877, 187] on div "Icon/Message Comment" at bounding box center [724, 182] width 398 height 35
click at [756, 169] on button "Icon/Message Comment" at bounding box center [724, 182] width 140 height 35
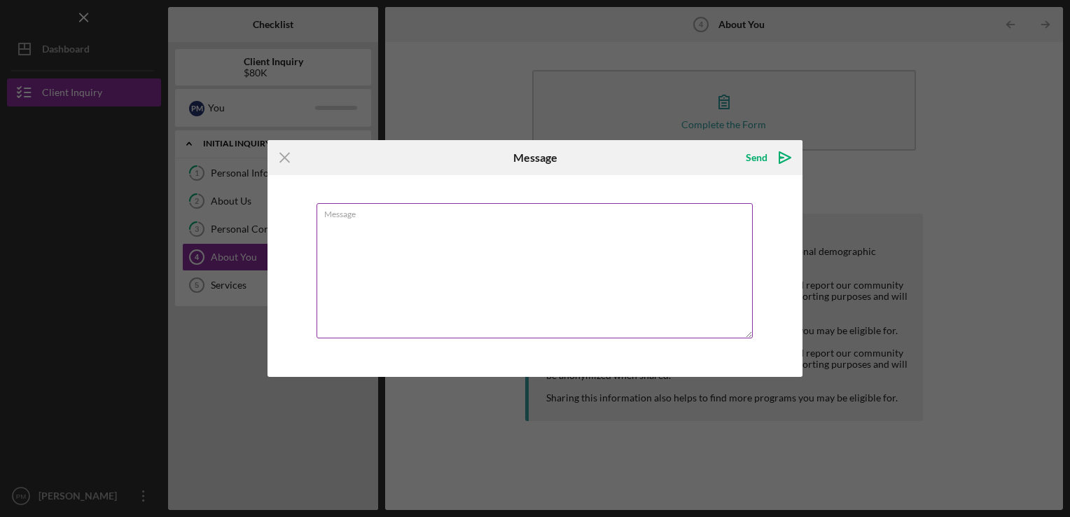
drag, startPoint x: 550, startPoint y: 261, endPoint x: 515, endPoint y: 297, distance: 50.0
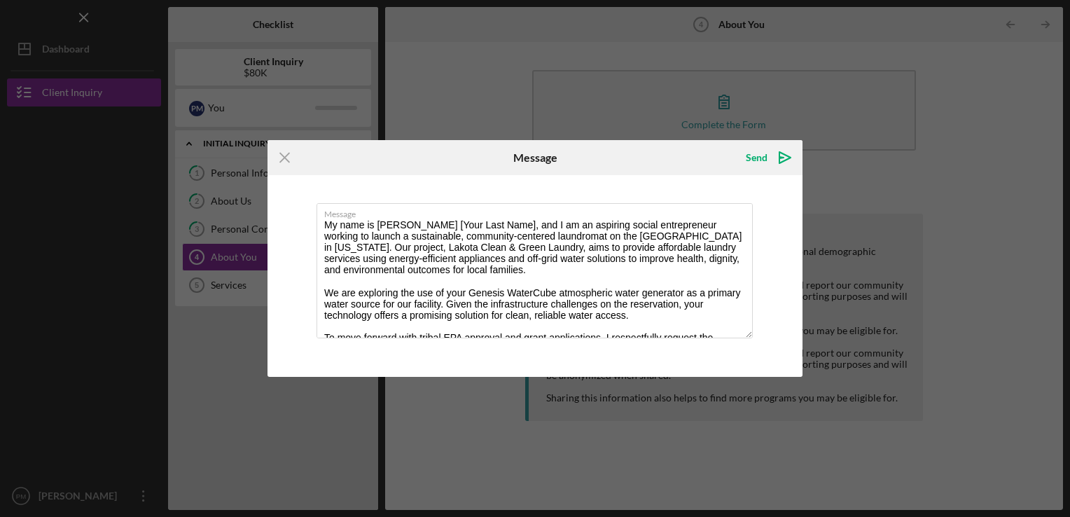
scroll to position [17, 0]
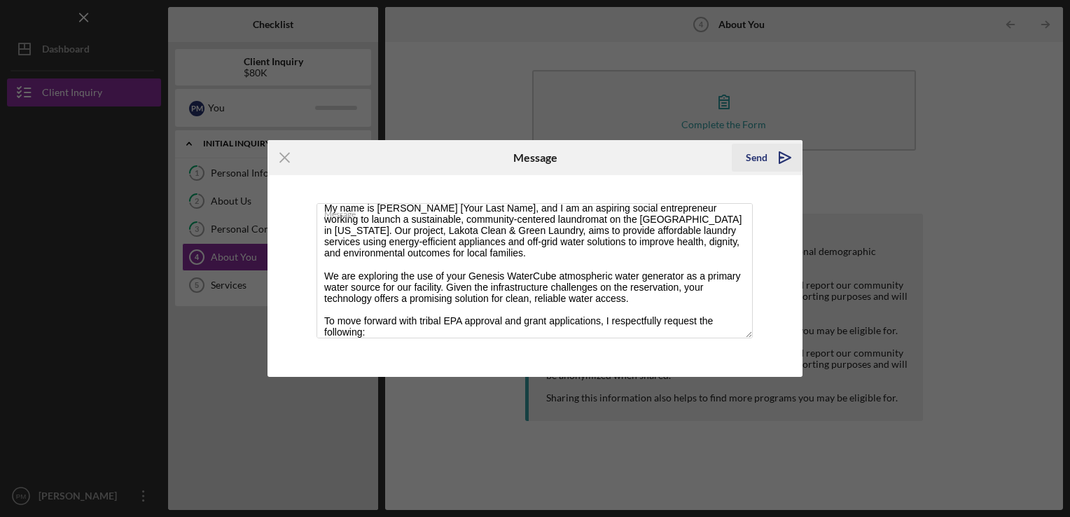
type textarea "My name is [PERSON_NAME] [Your Last Name], and I am an aspiring social entrepre…"
click at [760, 158] on div "Send" at bounding box center [757, 158] width 22 height 28
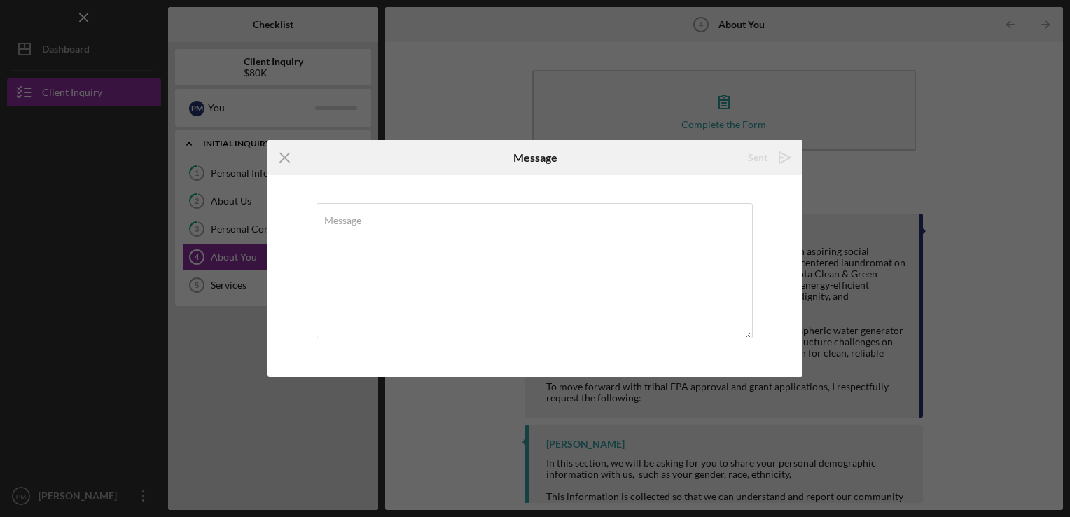
scroll to position [0, 0]
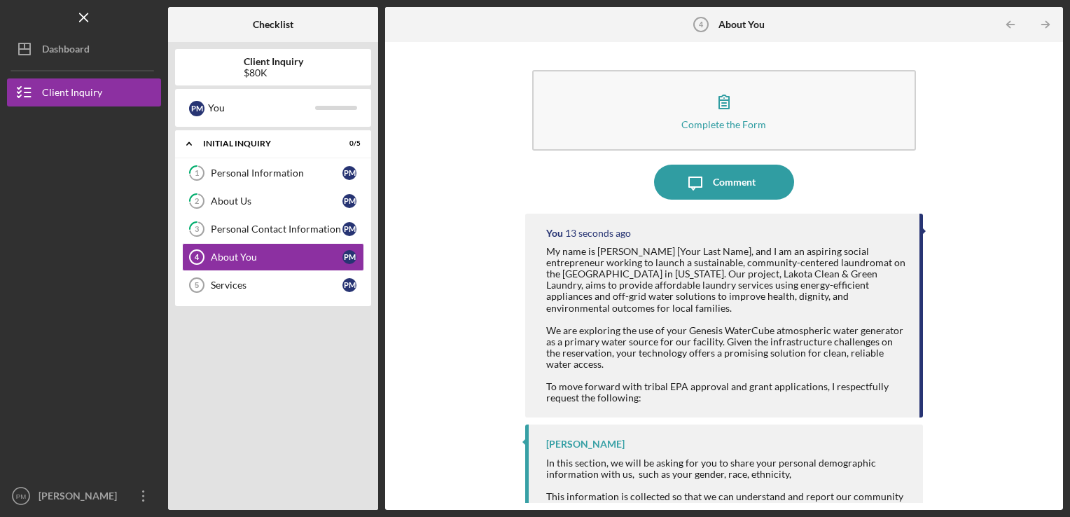
click at [640, 398] on div "My name is [PERSON_NAME] [Your Last Name], and I am an aspiring social entrepre…" at bounding box center [726, 325] width 360 height 158
drag, startPoint x: 919, startPoint y: 325, endPoint x: 947, endPoint y: 397, distance: 77.4
click at [947, 397] on div "Complete the Form Form Icon/Message Comment You 17 seconds ago My name is [PERS…" at bounding box center [724, 276] width 664 height 454
drag, startPoint x: 947, startPoint y: 397, endPoint x: 884, endPoint y: 370, distance: 68.4
click at [884, 370] on div "My name is [PERSON_NAME] [Your Last Name], and I am an aspiring social entrepre…" at bounding box center [726, 325] width 360 height 158
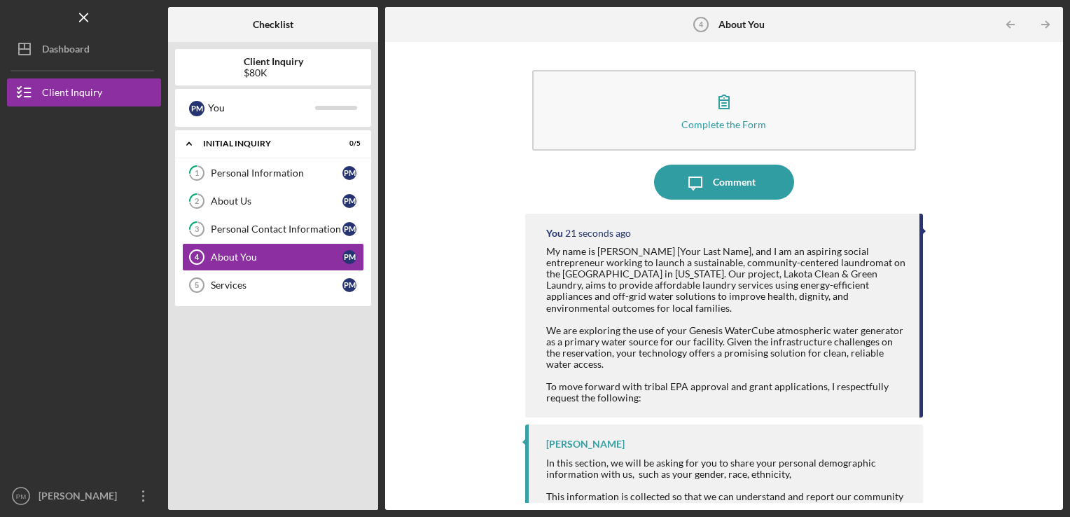
click at [884, 370] on div "My name is [PERSON_NAME] [Your Last Name], and I am an aspiring social entrepre…" at bounding box center [726, 325] width 360 height 158
click at [286, 285] on div "Services" at bounding box center [277, 284] width 132 height 11
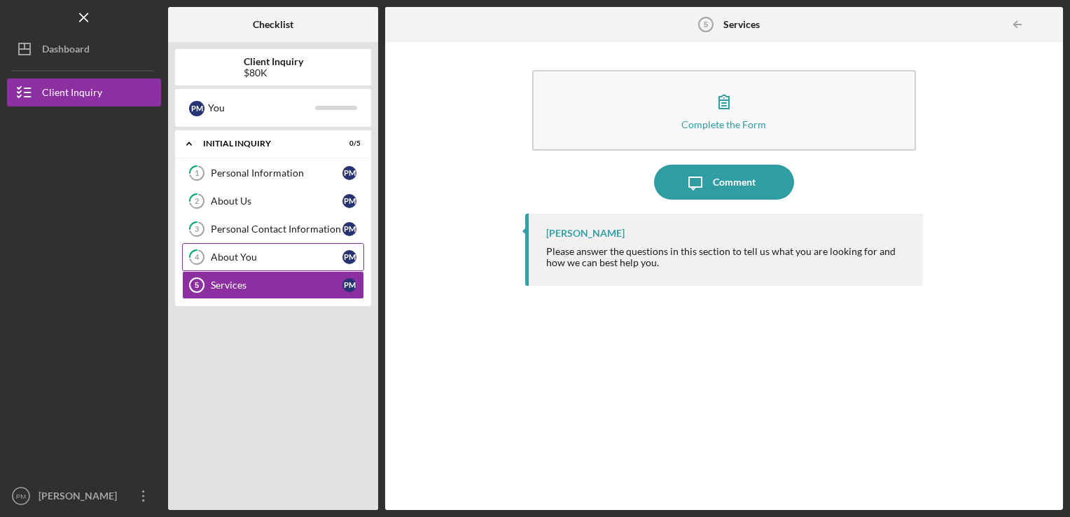
click at [283, 256] on div "About You" at bounding box center [277, 256] width 132 height 11
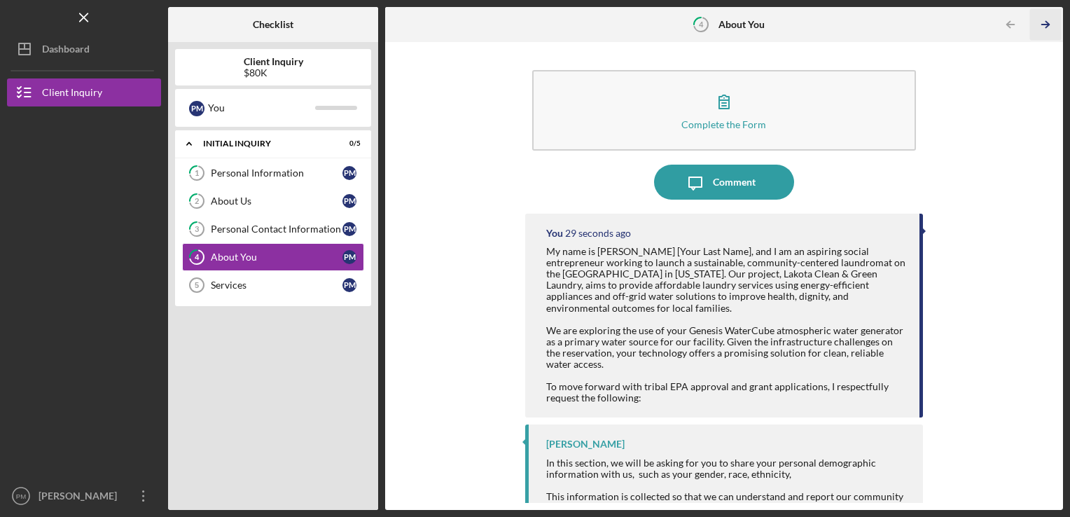
click at [1042, 33] on icon "Icon/Table Pagination Arrow" at bounding box center [1046, 25] width 32 height 32
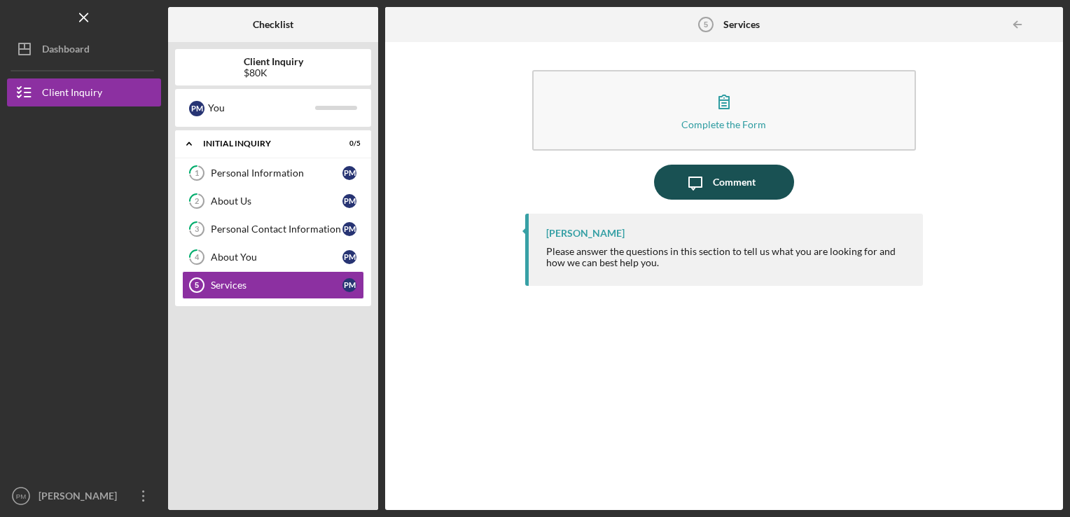
click at [711, 169] on icon "Icon/Message" at bounding box center [695, 182] width 35 height 35
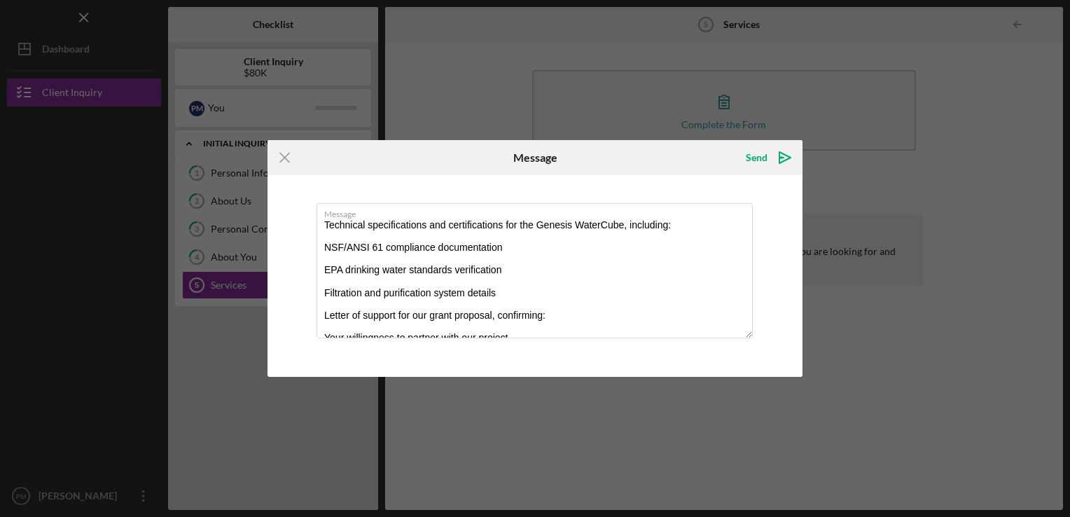
scroll to position [219, 0]
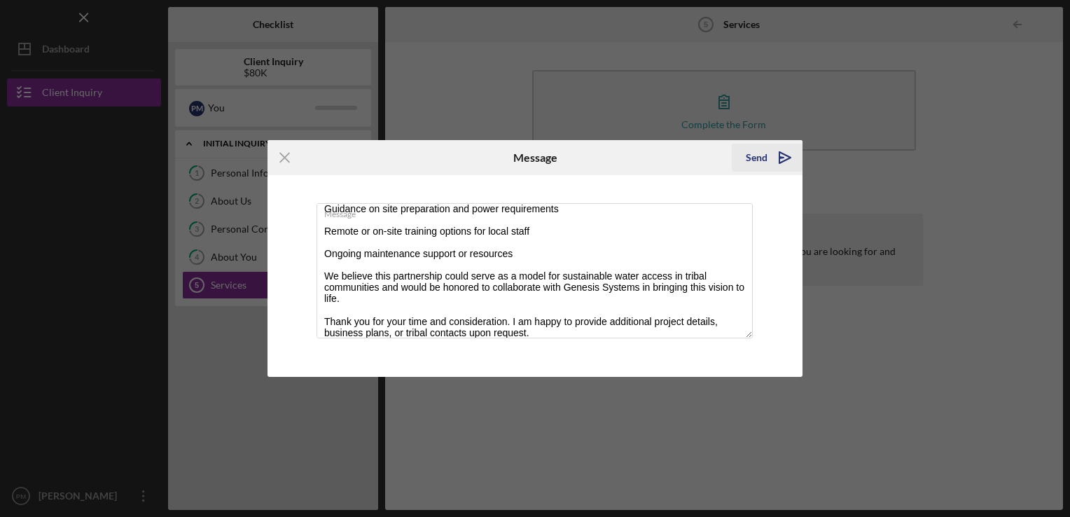
type textarea "Technical specifications and certifications for the Genesis WaterCube, includin…"
click at [772, 159] on icon "Icon/icon-invite-send" at bounding box center [784, 157] width 35 height 35
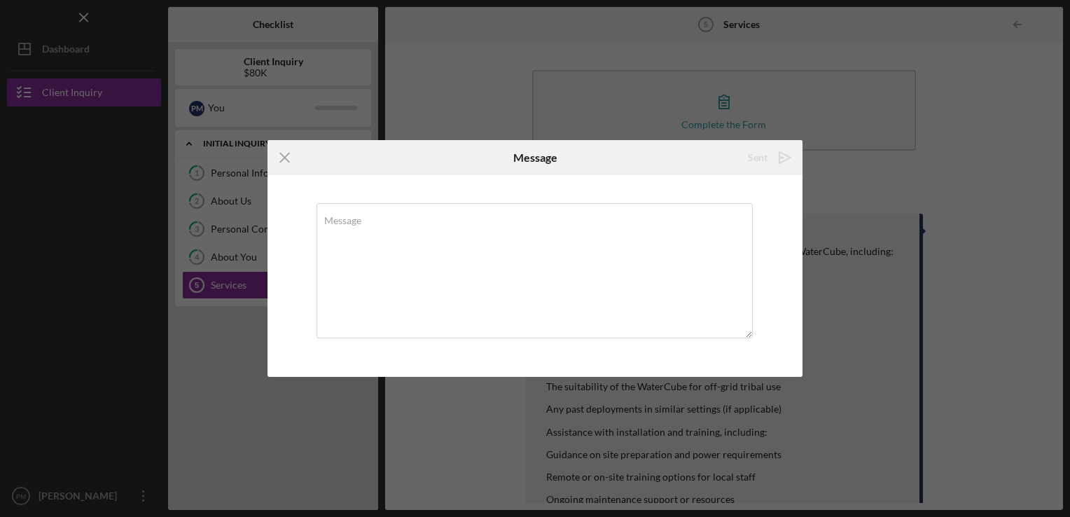
scroll to position [0, 0]
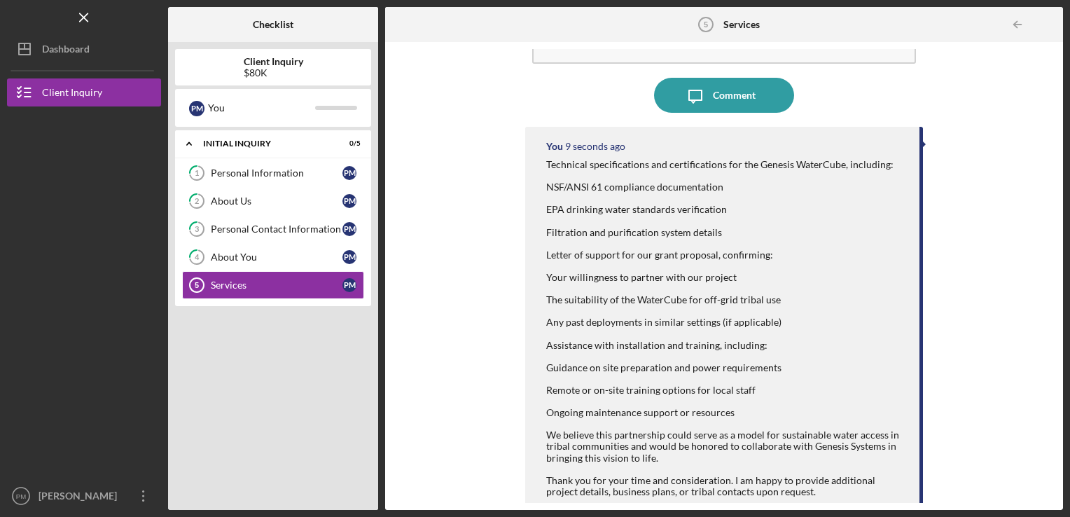
scroll to position [174, 0]
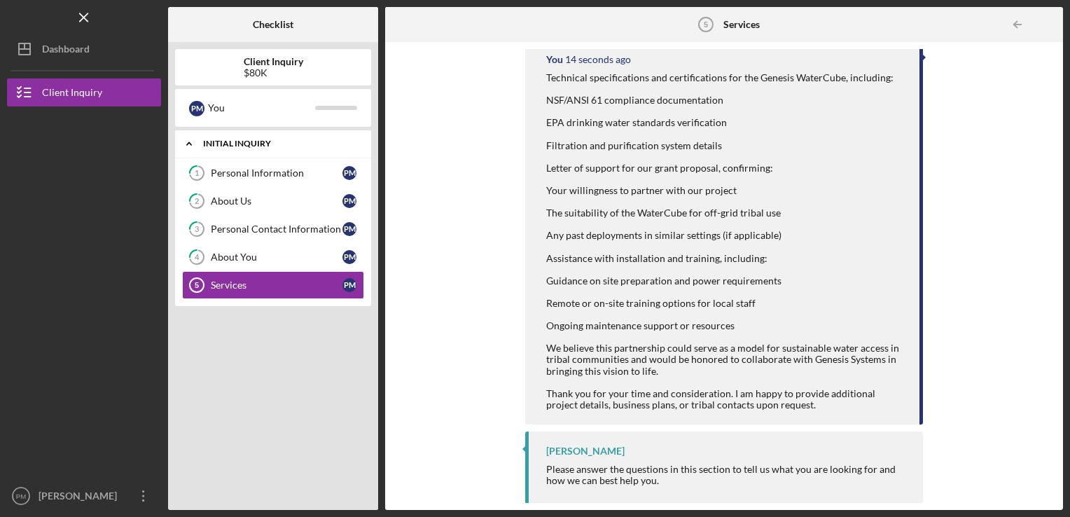
click at [272, 148] on div "Icon/Expander Initial Inquiry 0 / 5" at bounding box center [273, 144] width 196 height 29
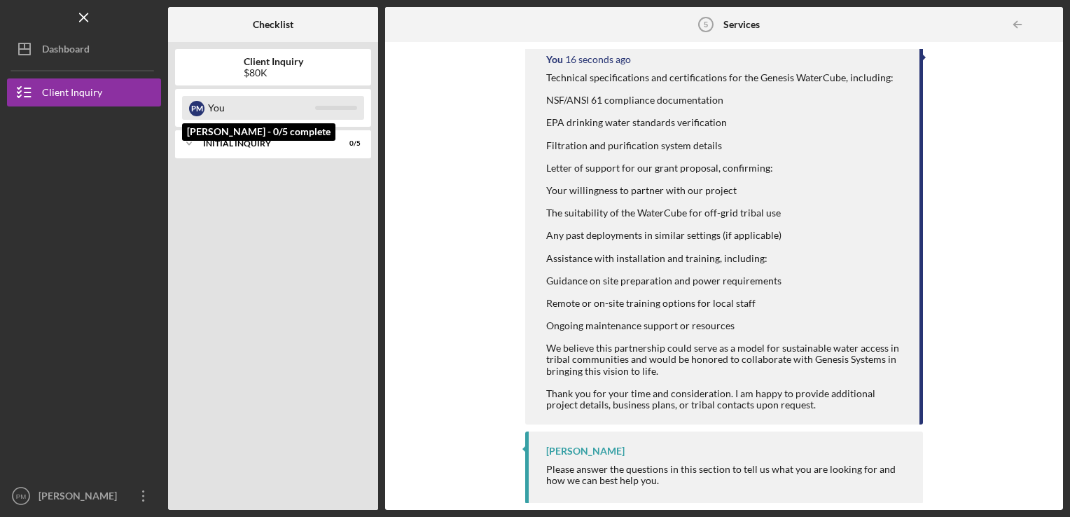
click at [270, 112] on div "You" at bounding box center [261, 108] width 107 height 24
click at [196, 106] on div "P M" at bounding box center [196, 108] width 15 height 15
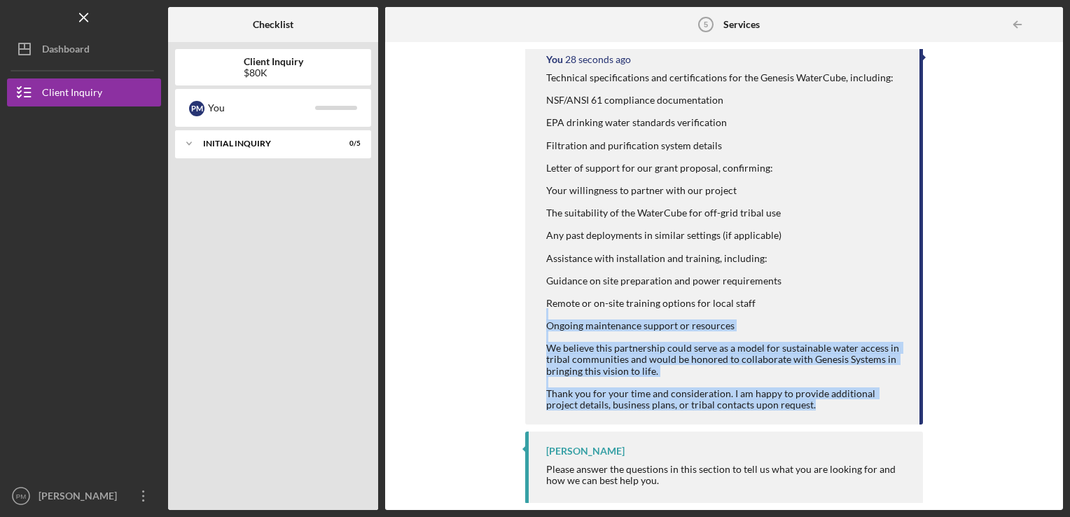
drag, startPoint x: 1051, startPoint y: 411, endPoint x: 1067, endPoint y: 316, distance: 96.6
click at [1067, 316] on div "Icon/Menu Services 5 Services Checklist Client Inquiry $80K P M You Icon/Expand…" at bounding box center [535, 258] width 1070 height 517
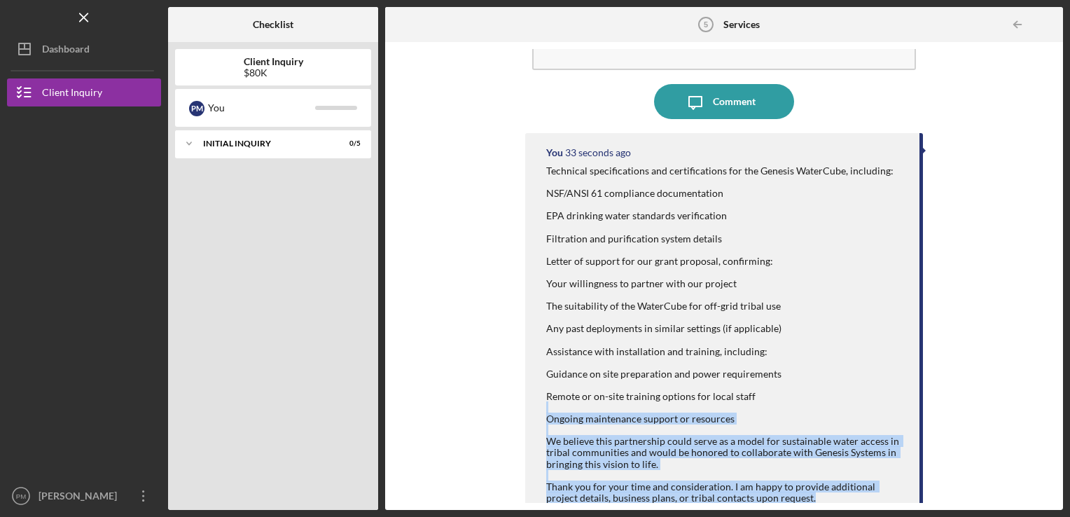
scroll to position [0, 0]
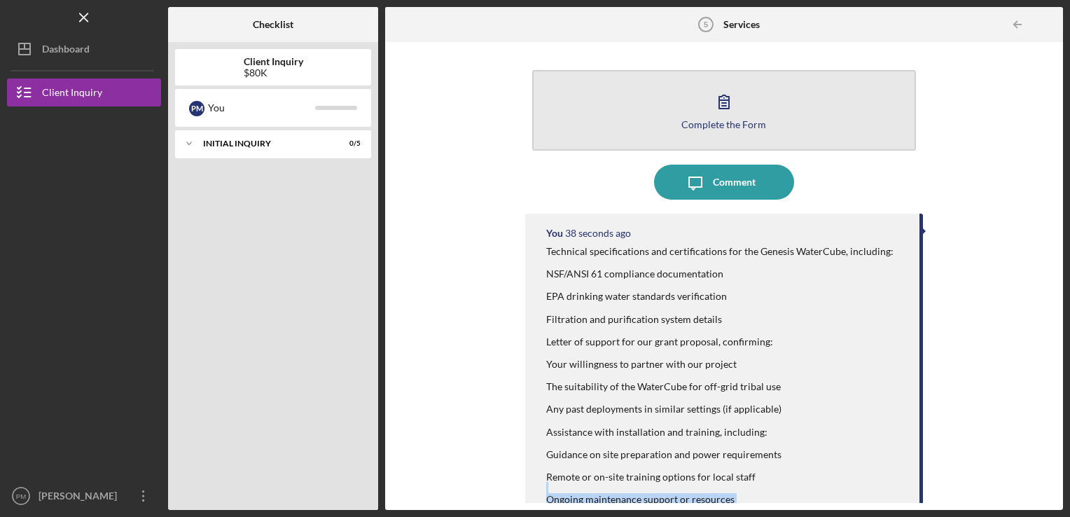
click at [740, 120] on div "Complete the Form" at bounding box center [723, 124] width 85 height 11
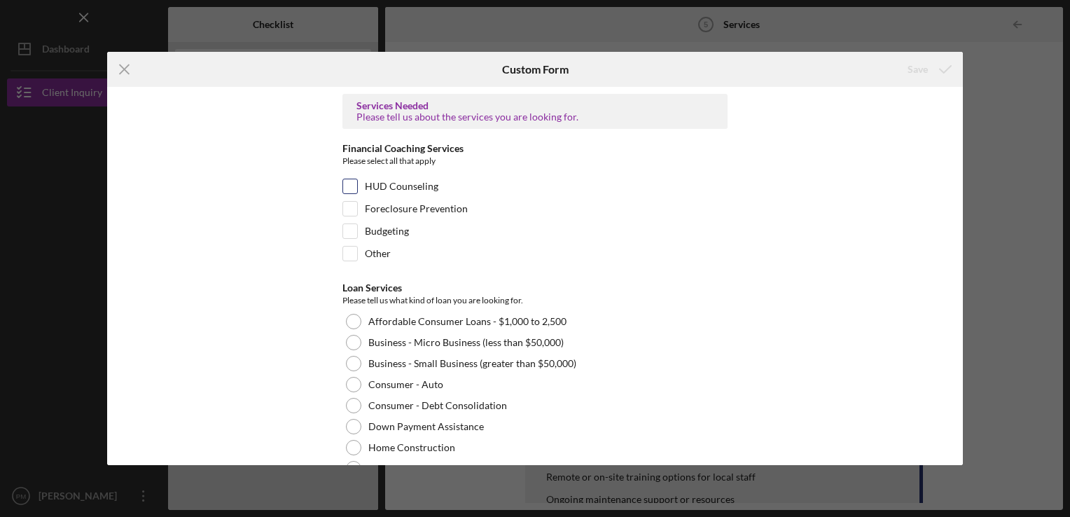
click at [361, 186] on div "HUD Counseling" at bounding box center [534, 190] width 385 height 22
click at [344, 186] on input "HUD Counseling" at bounding box center [350, 186] width 14 height 14
checkbox input "true"
click at [356, 228] on div "Budgeting" at bounding box center [534, 234] width 385 height 22
click at [345, 232] on input "Budgeting" at bounding box center [350, 231] width 14 height 14
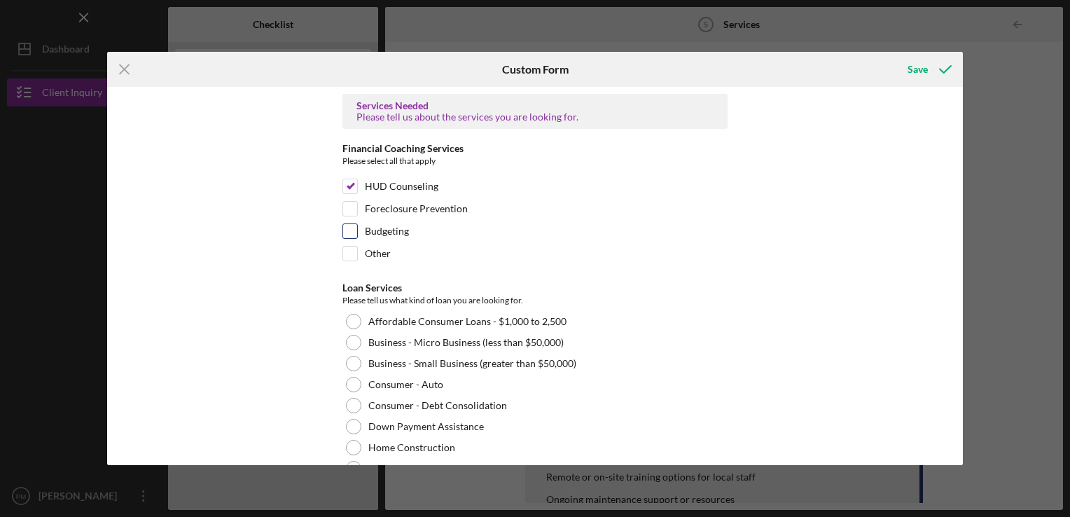
checkbox input "true"
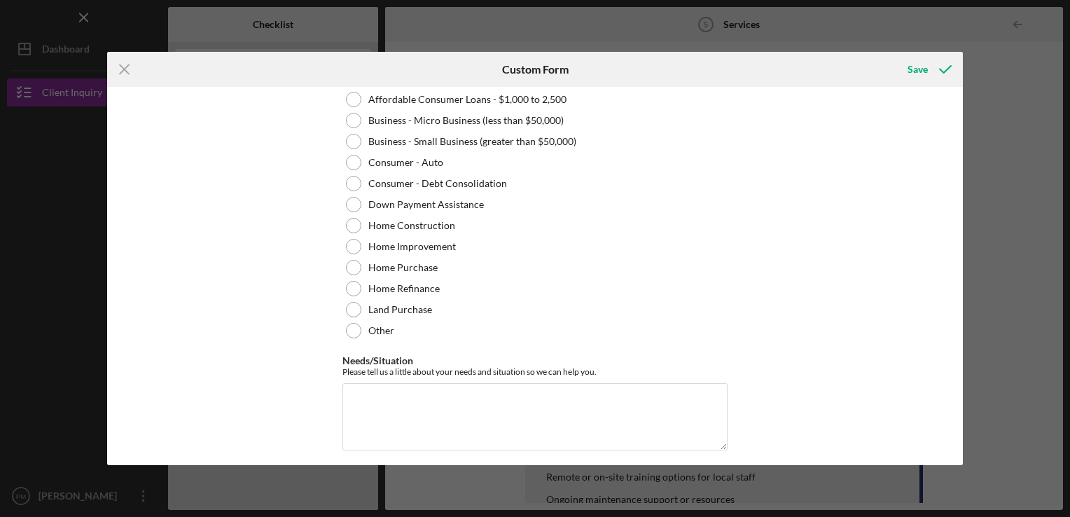
scroll to position [229, 0]
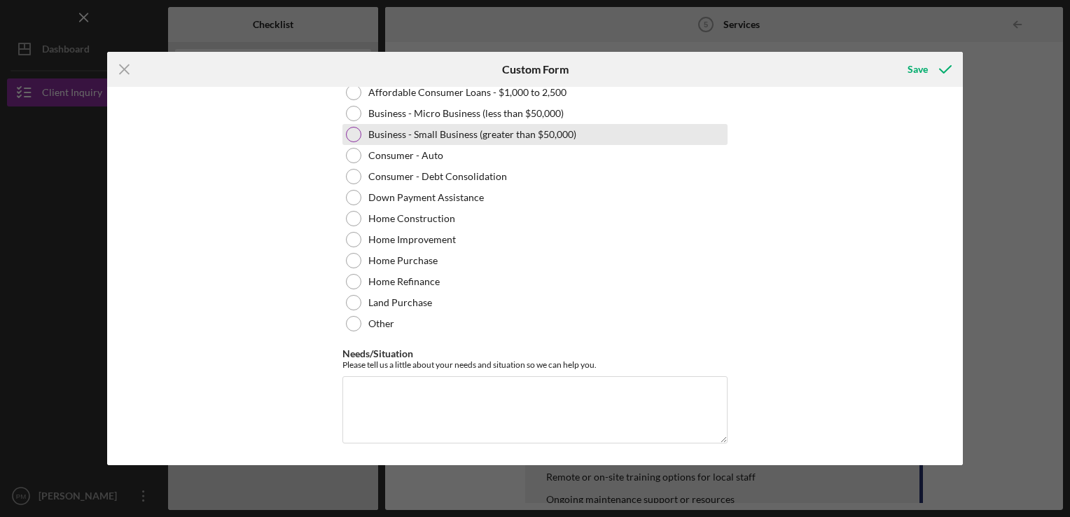
click at [473, 130] on label "Business - Small Business (greater than $50,000)" at bounding box center [472, 134] width 208 height 11
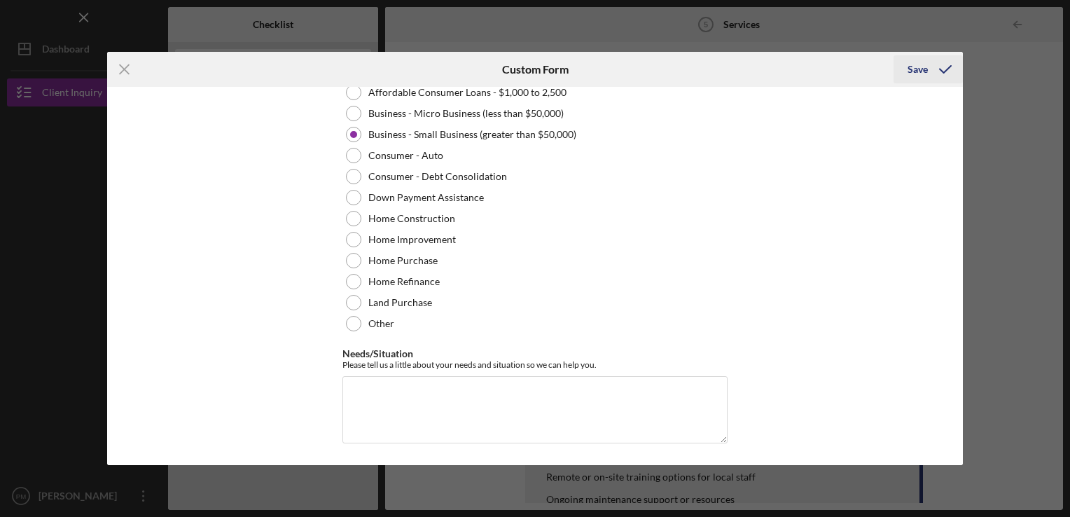
click at [910, 64] on div "Save" at bounding box center [917, 69] width 20 height 28
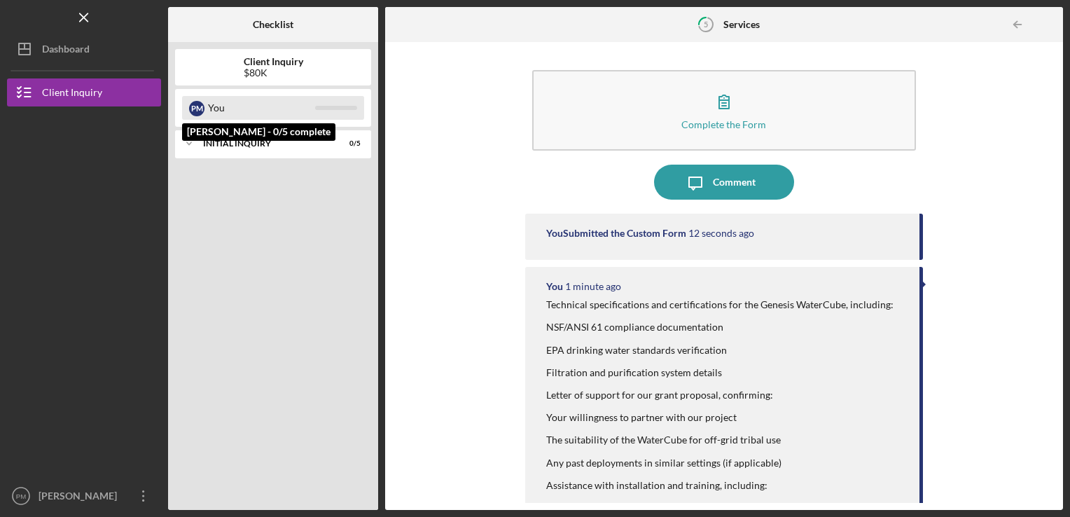
click at [302, 106] on div "You" at bounding box center [261, 108] width 107 height 24
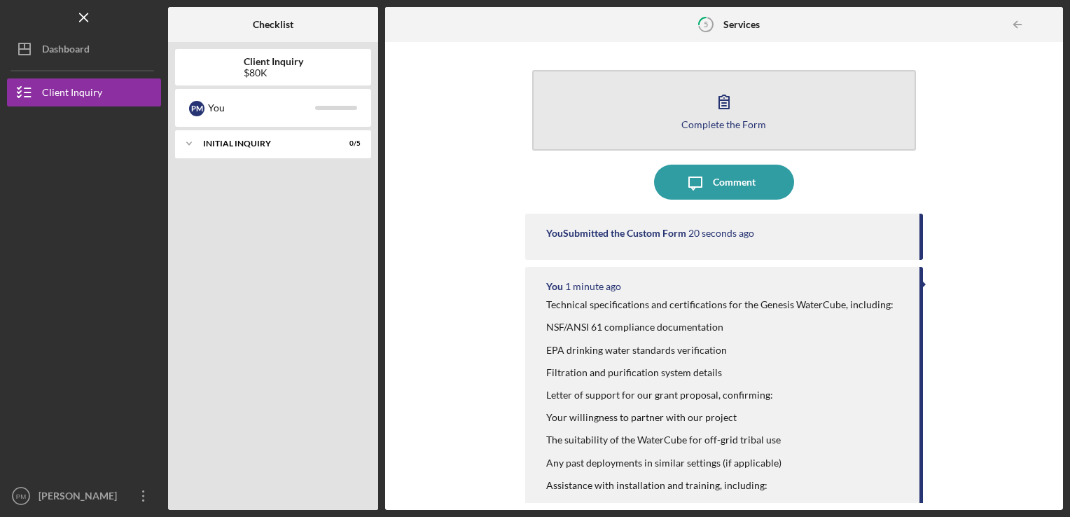
click at [722, 132] on button "Complete the Form Form" at bounding box center [724, 110] width 384 height 81
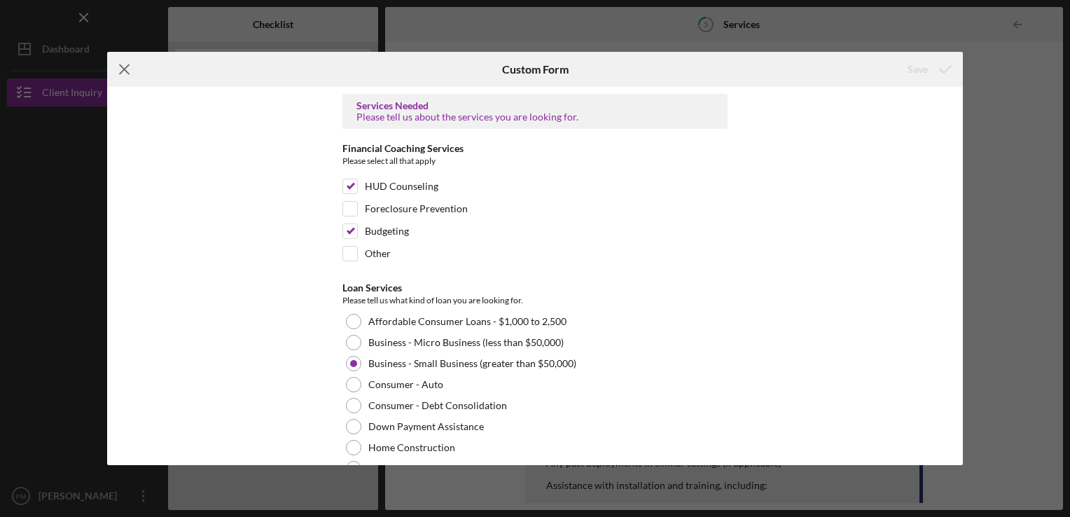
click at [128, 74] on line at bounding box center [124, 68] width 9 height 9
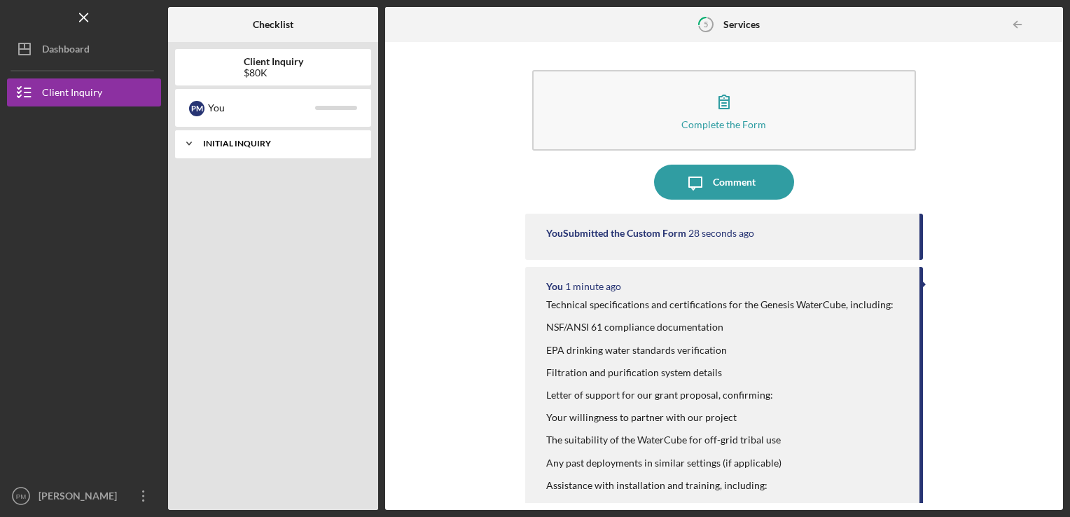
click at [213, 141] on div "Initial Inquiry" at bounding box center [278, 143] width 151 height 8
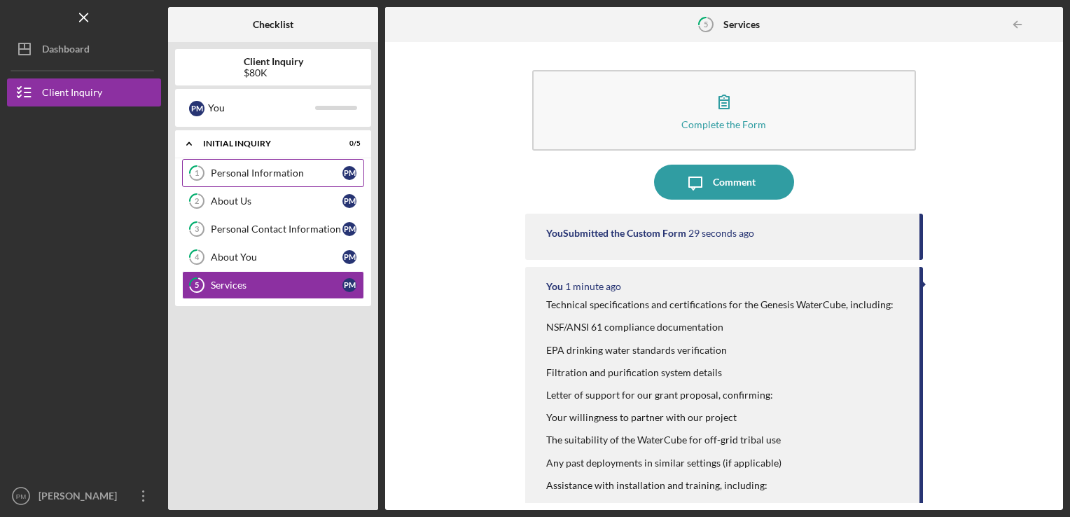
click at [218, 176] on div "Personal Information" at bounding box center [277, 172] width 132 height 11
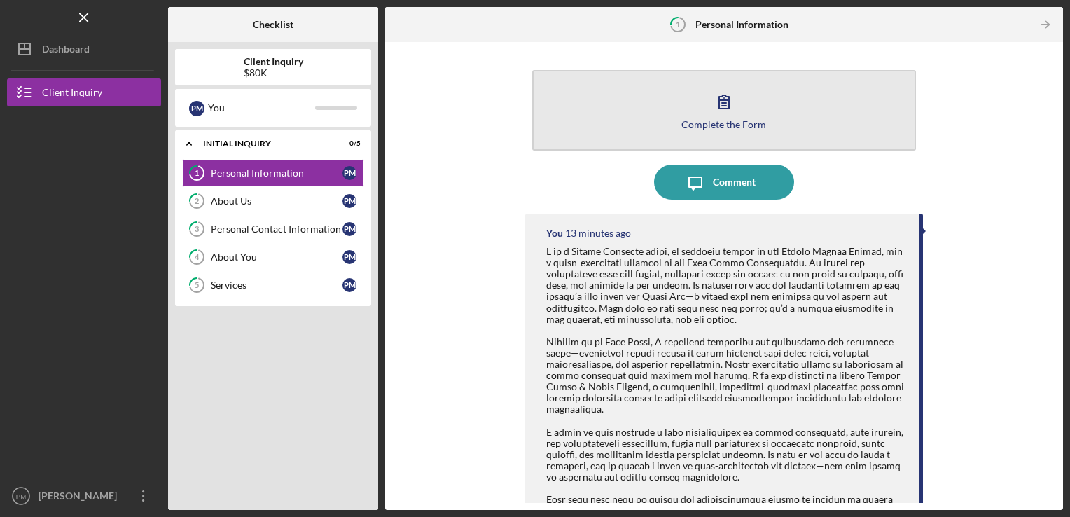
click at [573, 126] on button "Complete the Form Form" at bounding box center [724, 110] width 384 height 81
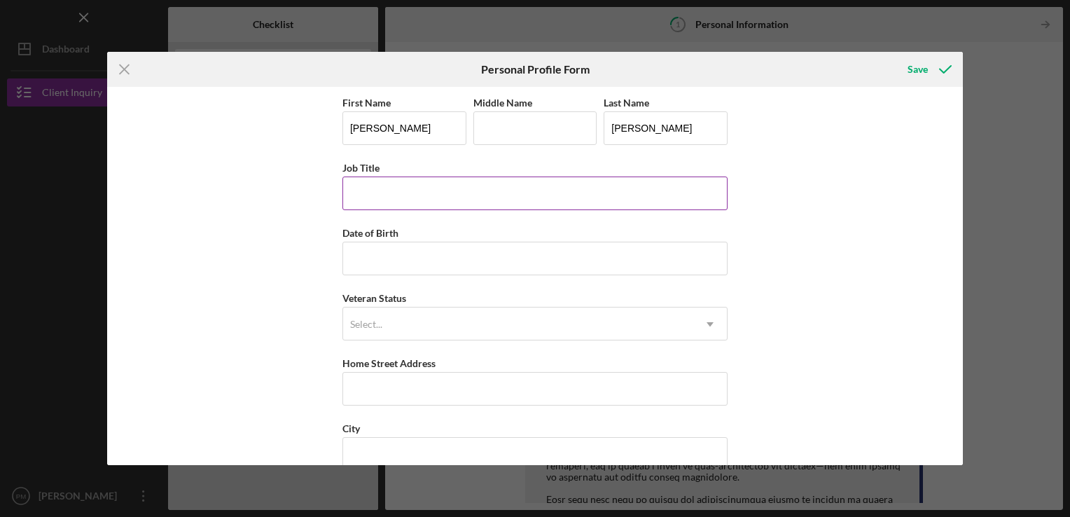
click at [436, 188] on input "Job Title" at bounding box center [534, 193] width 385 height 34
type input "d"
type input "u"
type input "a"
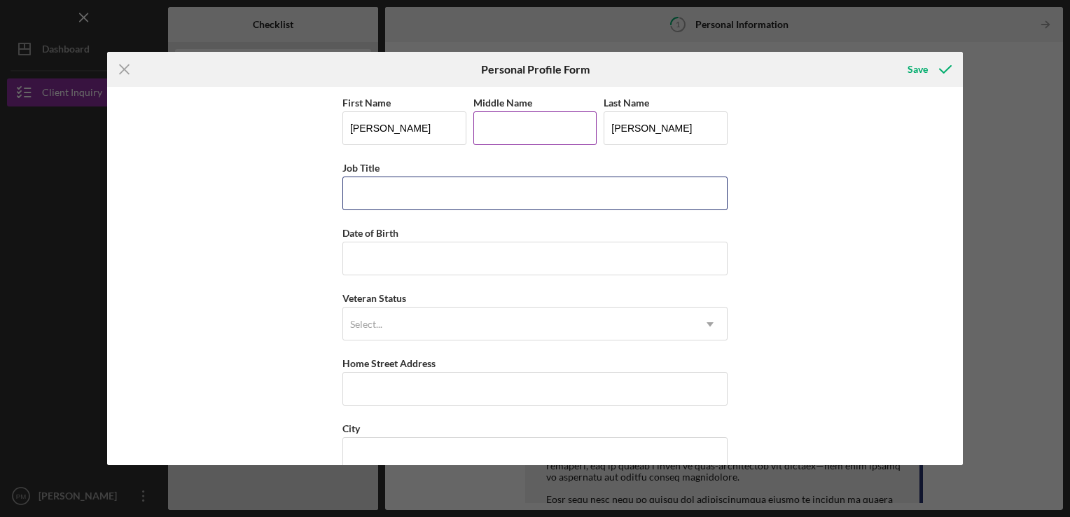
type input "d"
type input "save on cleaners"
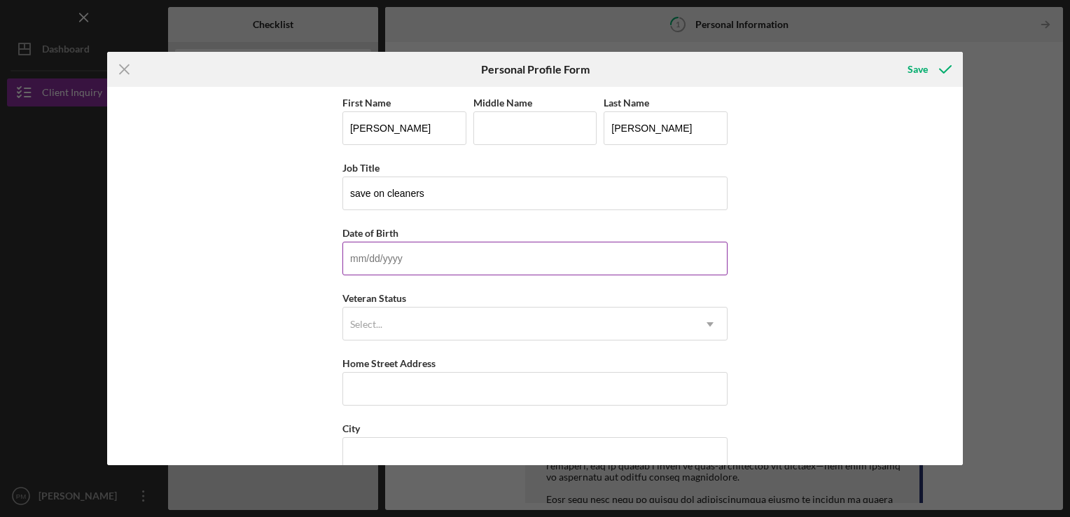
click at [413, 260] on input "Date of Birth" at bounding box center [534, 259] width 385 height 34
type input "[DATE]"
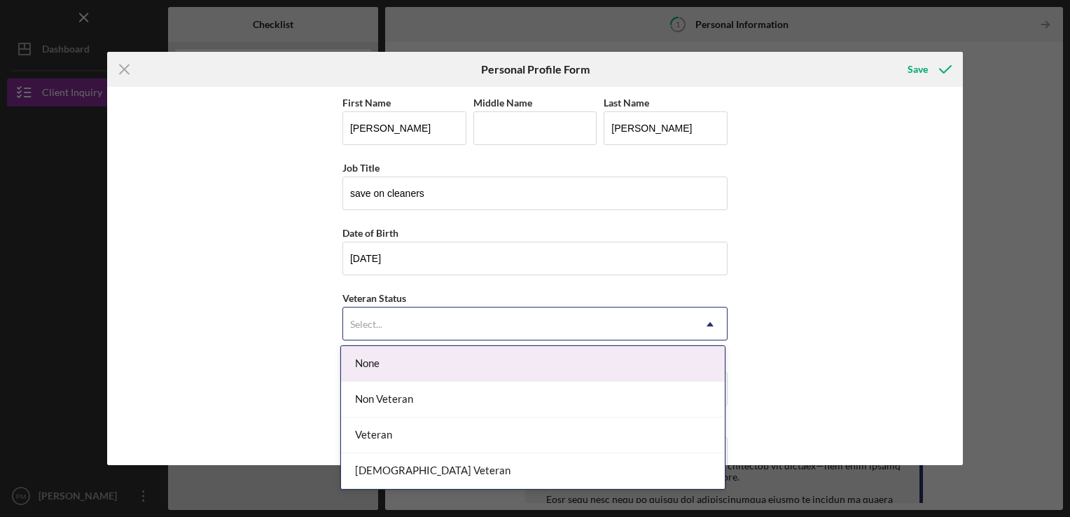
click at [397, 318] on div "Select..." at bounding box center [518, 324] width 350 height 32
click at [383, 375] on div "None" at bounding box center [533, 364] width 384 height 36
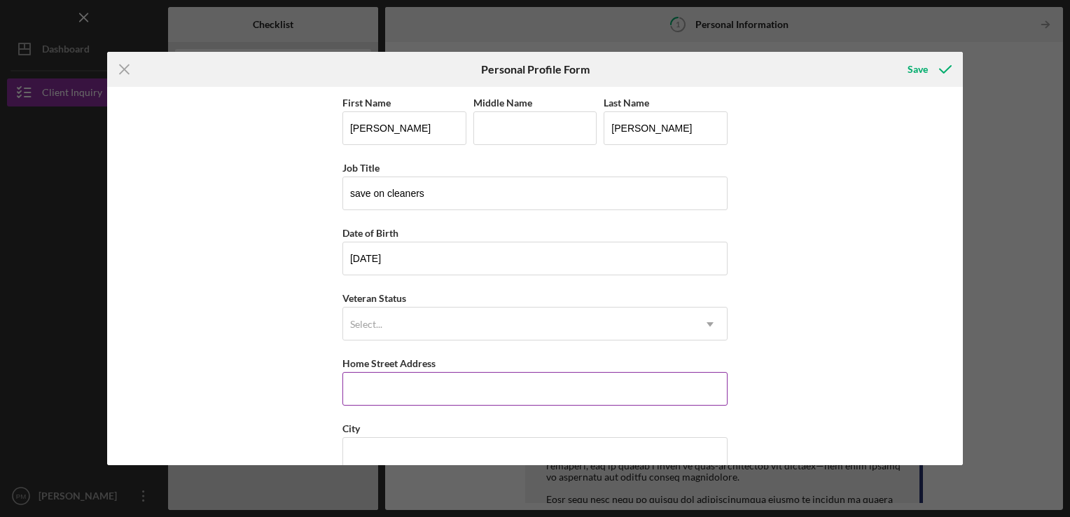
click at [383, 384] on input "Home Street Address" at bounding box center [534, 389] width 385 height 34
type input "[STREET_ADDRESS]"
click at [410, 442] on input "City" at bounding box center [534, 454] width 385 height 34
type input "woodland"
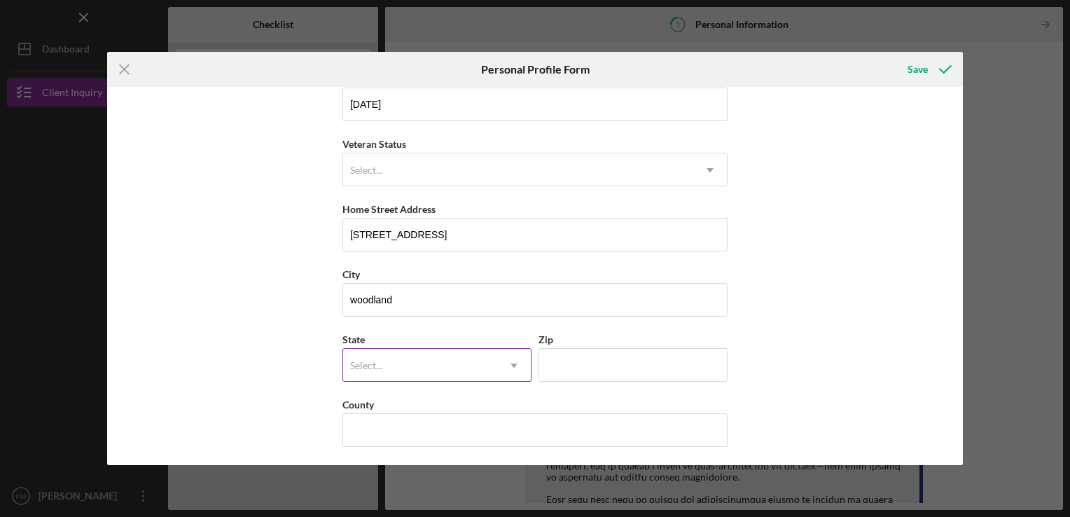
click at [359, 363] on div "Select..." at bounding box center [366, 365] width 32 height 11
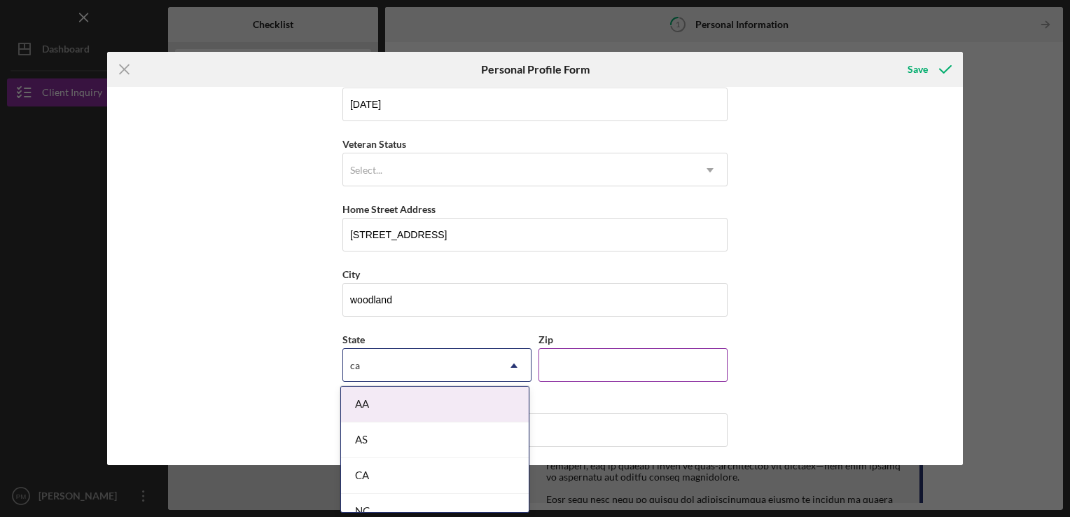
type input "ca"
click at [594, 348] on input "Zip" at bounding box center [632, 365] width 189 height 34
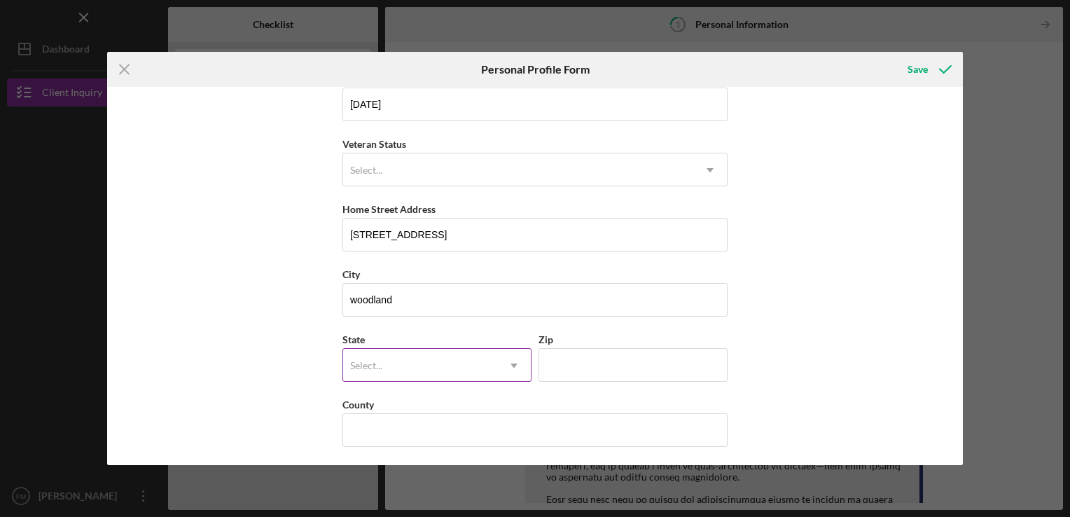
drag, startPoint x: 475, startPoint y: 354, endPoint x: 482, endPoint y: 360, distance: 8.4
click at [475, 354] on div "Select..." at bounding box center [420, 365] width 154 height 32
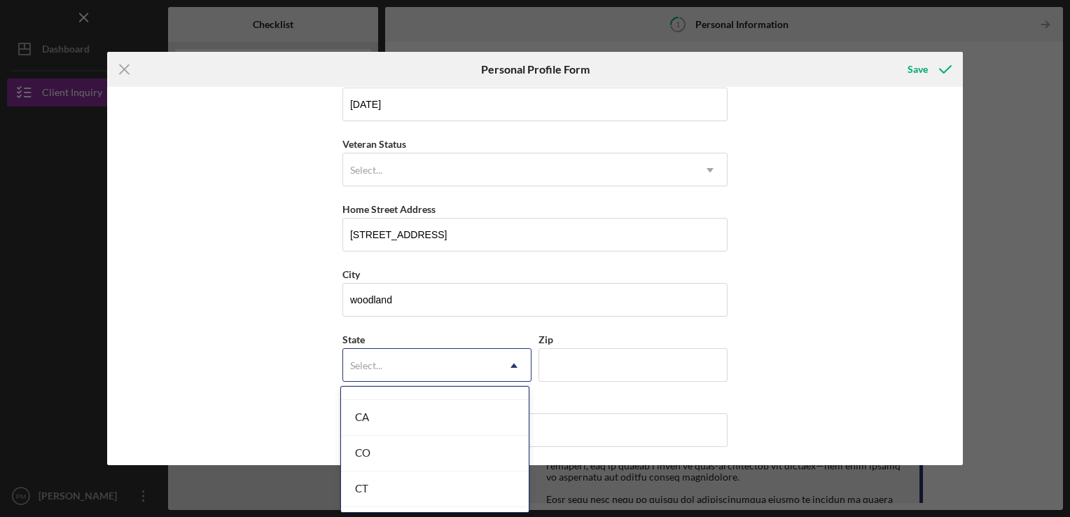
scroll to position [361, 0]
click at [494, 422] on div "CA" at bounding box center [435, 436] width 188 height 36
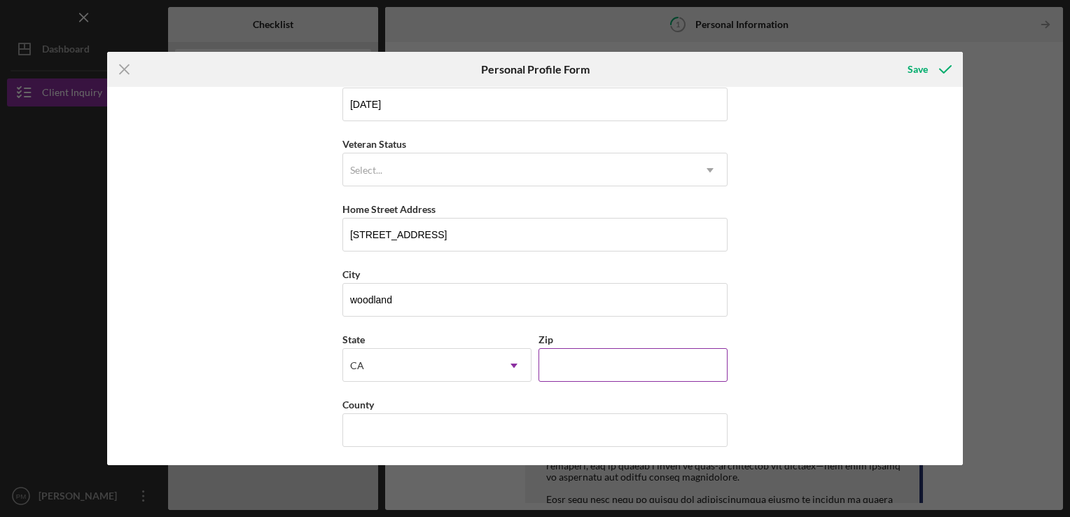
click at [613, 374] on input "Zip" at bounding box center [632, 365] width 189 height 34
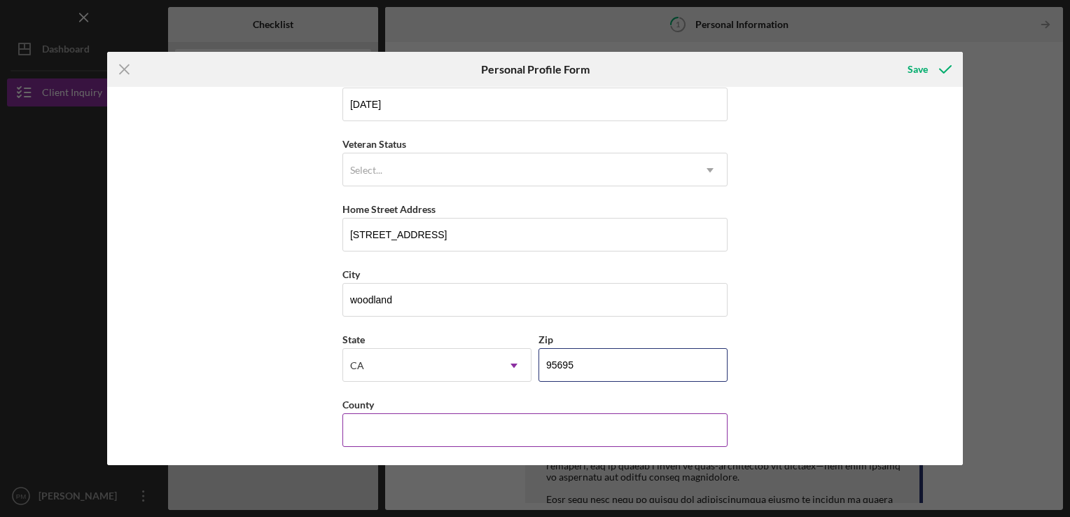
type input "95695"
click at [507, 435] on input "County" at bounding box center [534, 430] width 385 height 34
type input "yolo"
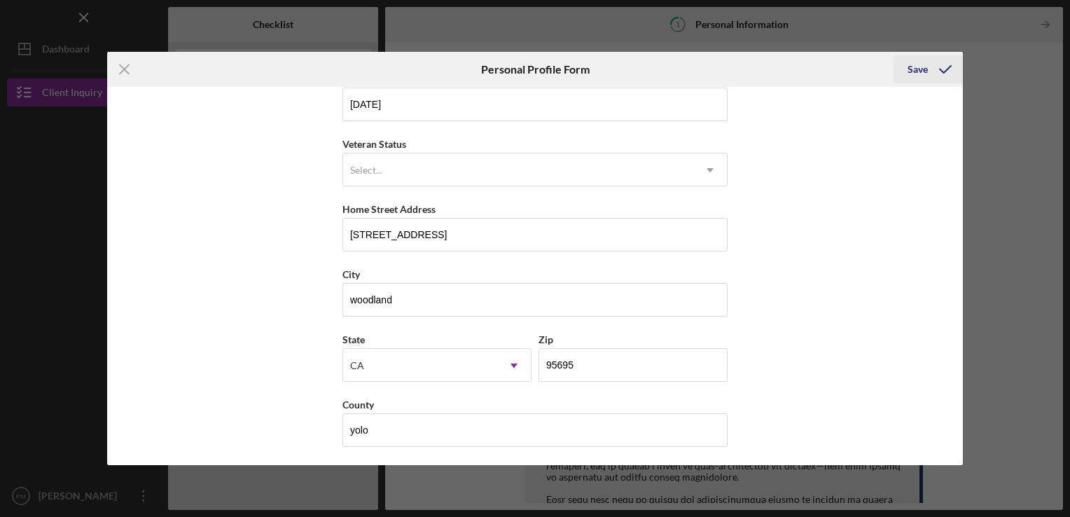
click at [938, 69] on icon "submit" at bounding box center [945, 69] width 35 height 35
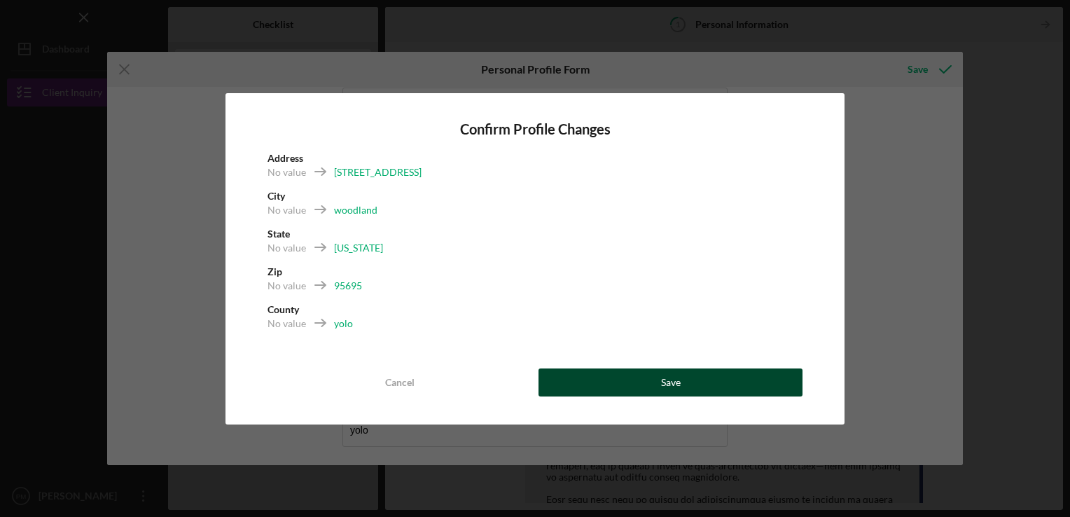
click at [675, 380] on div "Save" at bounding box center [671, 382] width 20 height 28
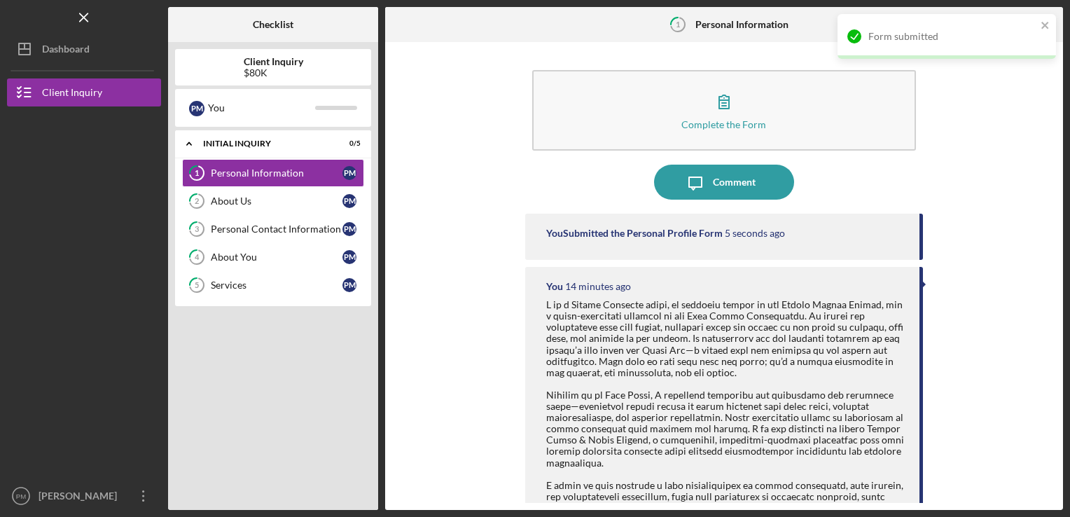
click at [675, 380] on div at bounding box center [726, 462] width 360 height 327
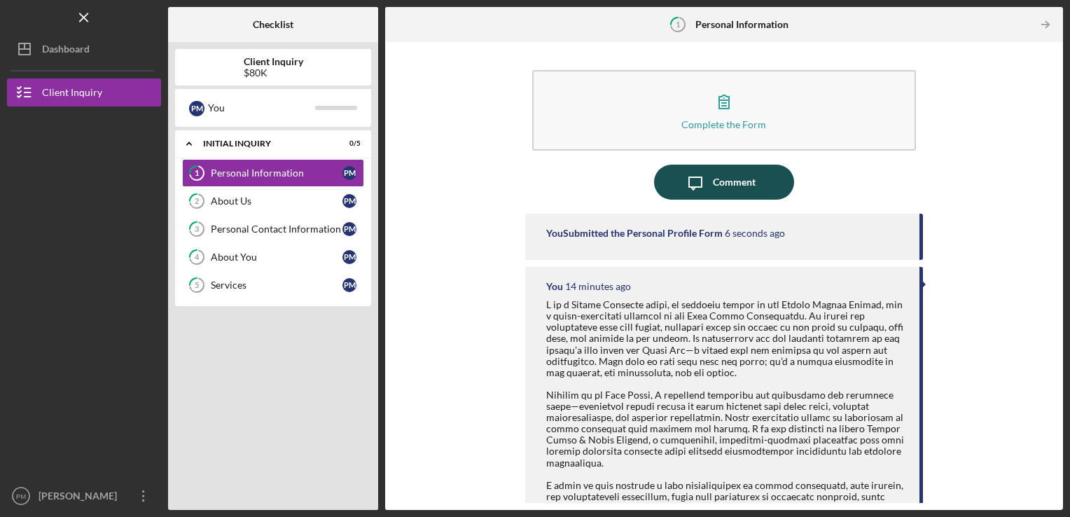
click at [709, 186] on icon "Icon/Message" at bounding box center [695, 182] width 35 height 35
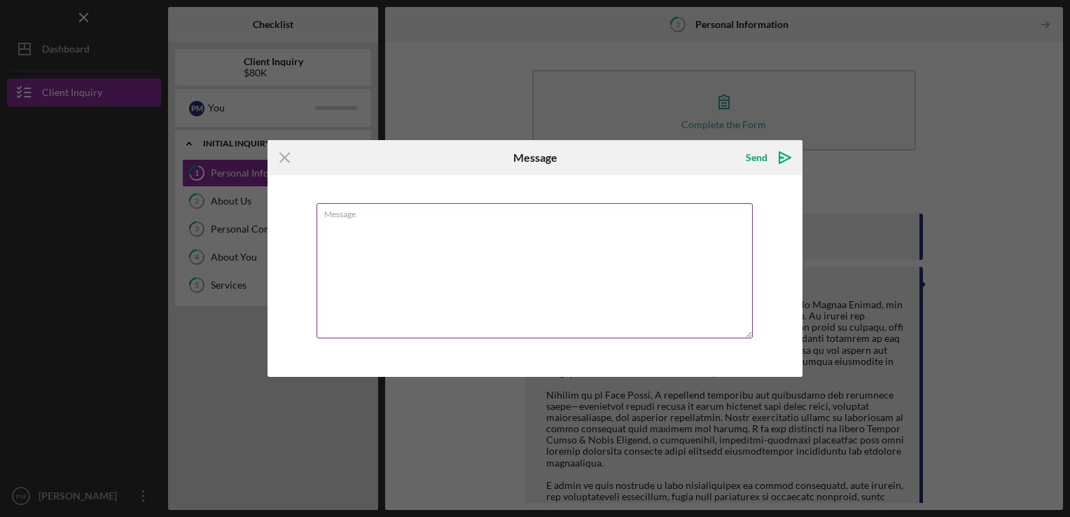
click at [501, 241] on textarea "Message" at bounding box center [534, 270] width 436 height 135
click at [451, 199] on div "Message" at bounding box center [534, 276] width 535 height 202
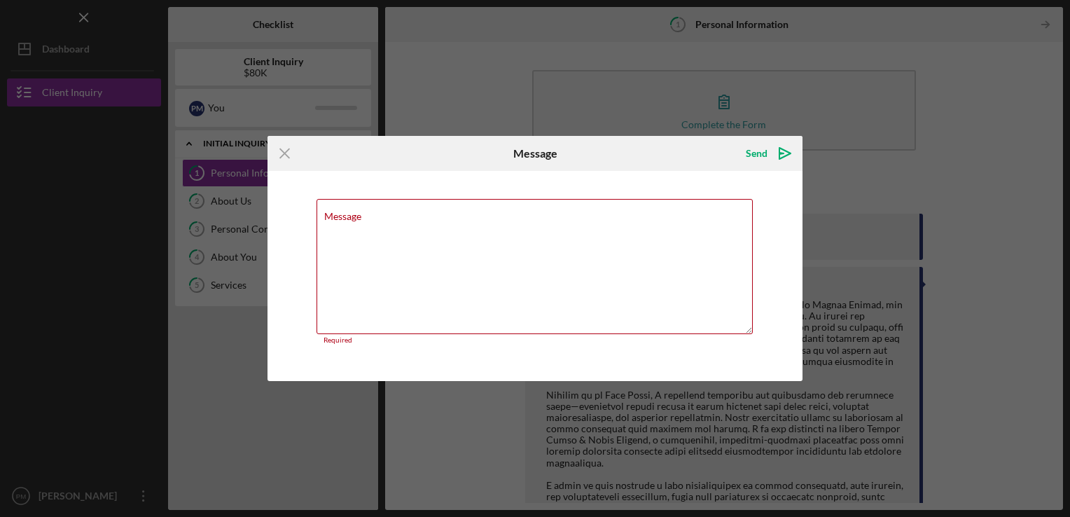
click at [356, 162] on div "Icon/Menu Close" at bounding box center [356, 153] width 179 height 35
click at [279, 153] on icon "Icon/Menu Close" at bounding box center [284, 153] width 35 height 35
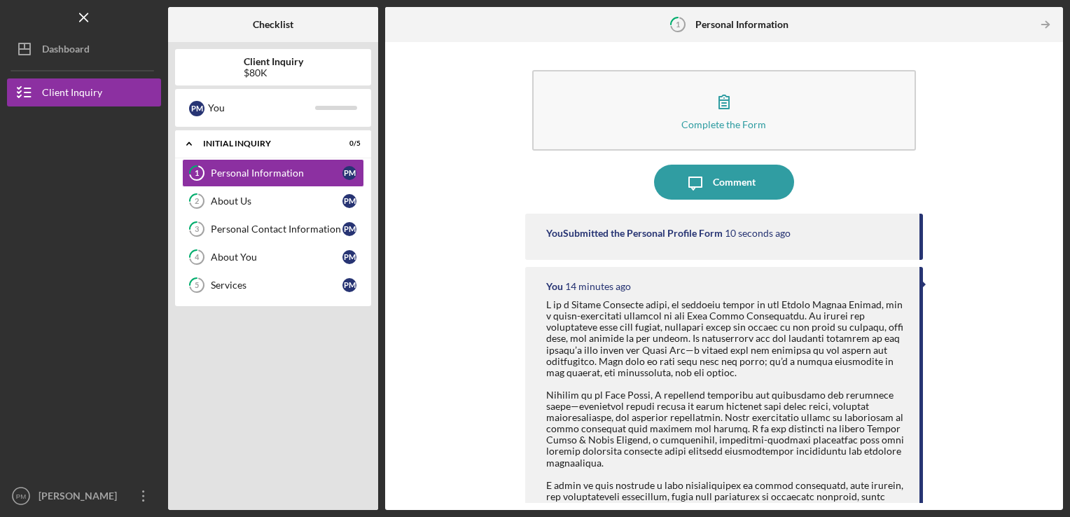
click at [279, 153] on div "Icon/Expander Initial Inquiry 0 / 5" at bounding box center [273, 144] width 196 height 29
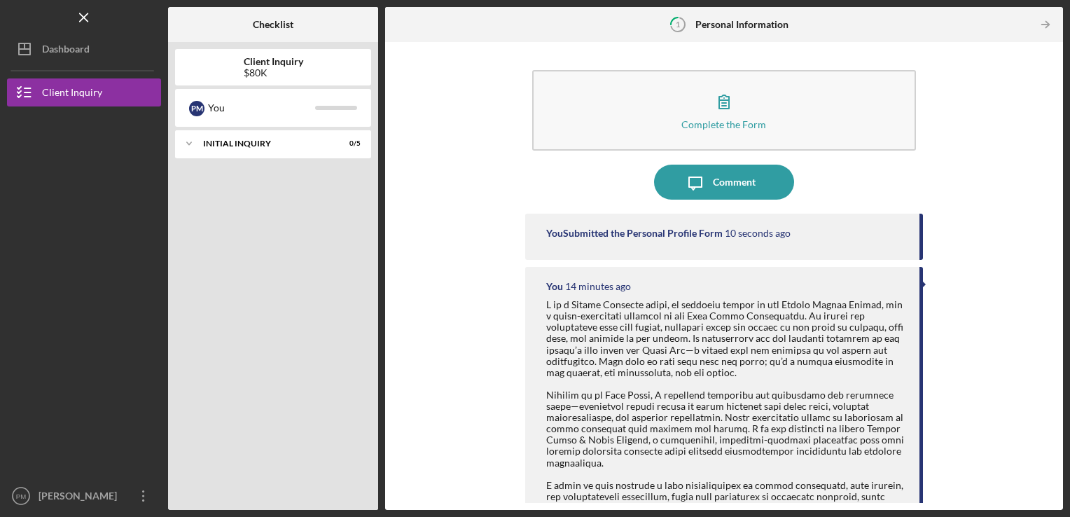
click at [279, 153] on div "Icon/Expander Initial Inquiry 0 / 5" at bounding box center [273, 144] width 196 height 28
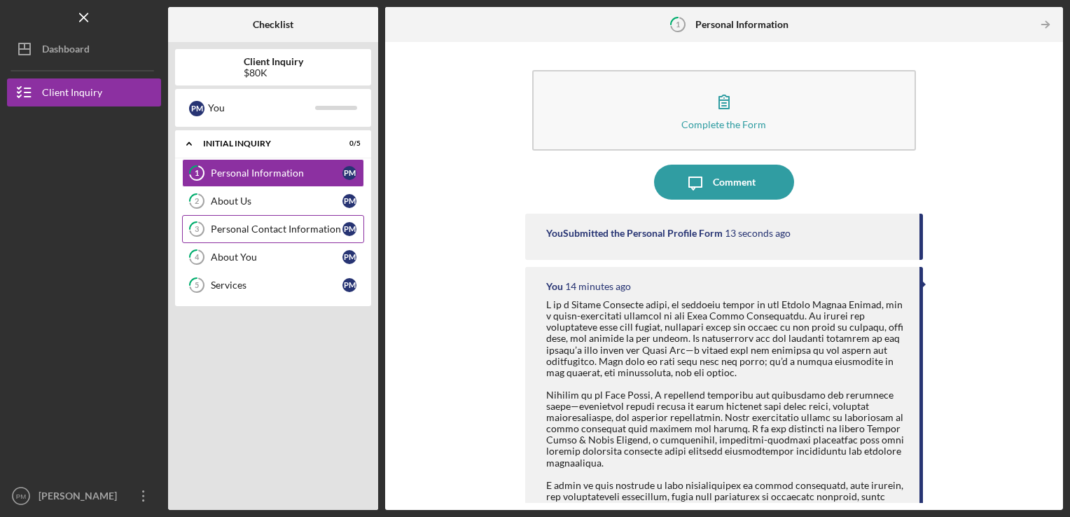
click at [274, 223] on div "Personal Contact Information" at bounding box center [277, 228] width 132 height 11
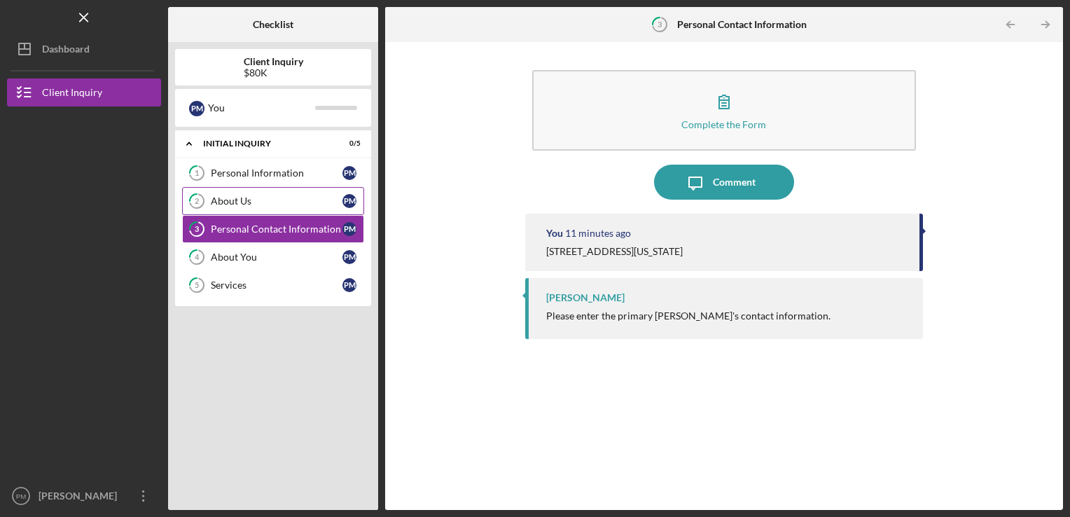
click at [277, 206] on link "2 About Us P M" at bounding box center [273, 201] width 182 height 28
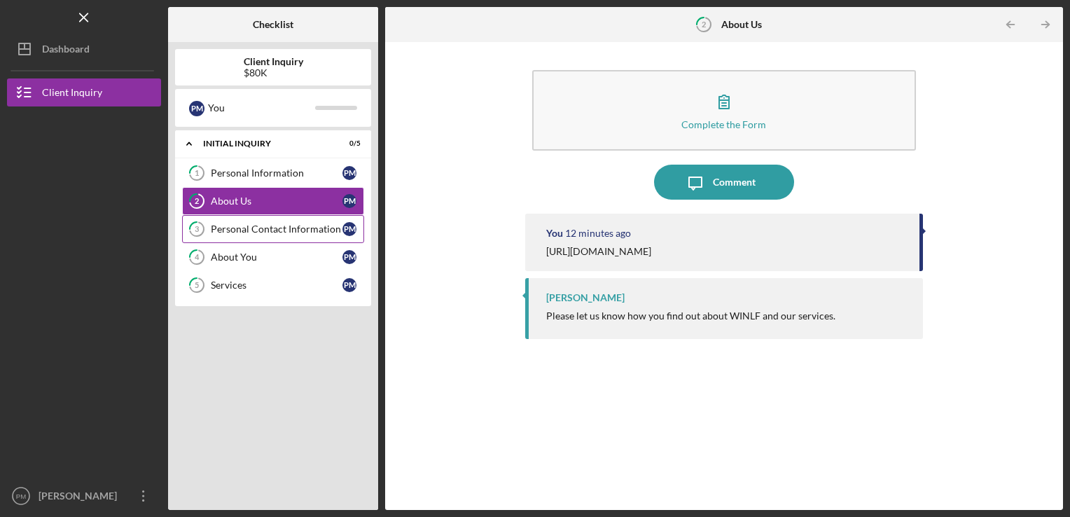
click at [274, 231] on div "Personal Contact Information" at bounding box center [277, 228] width 132 height 11
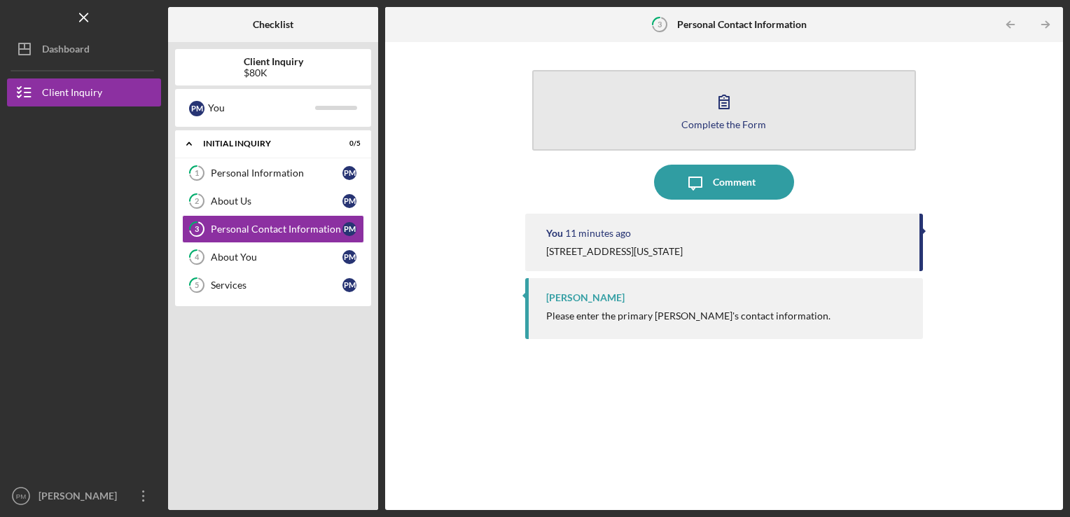
click at [703, 85] on button "Complete the Form Form" at bounding box center [724, 110] width 384 height 81
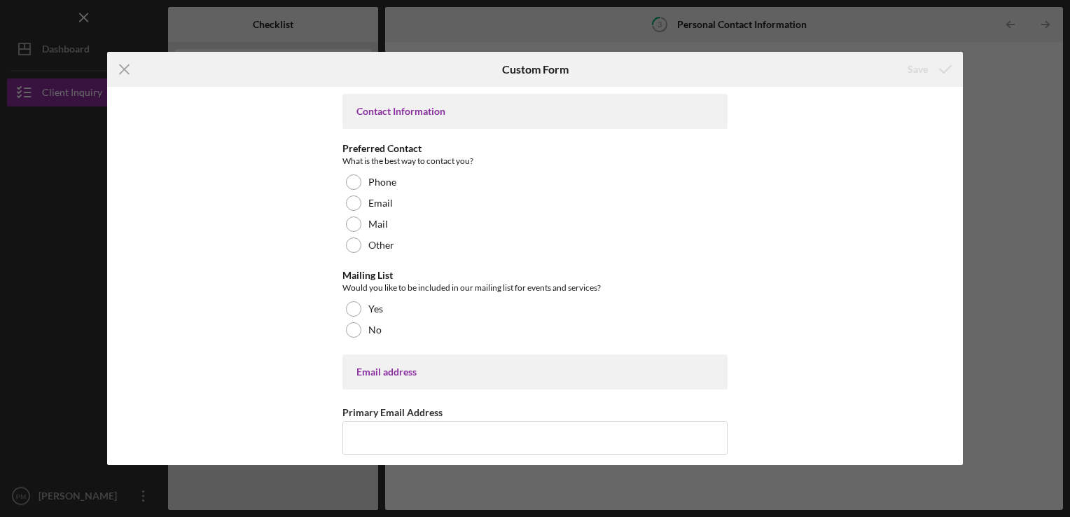
click at [457, 163] on div "What is the best way to contact you?" at bounding box center [534, 161] width 385 height 14
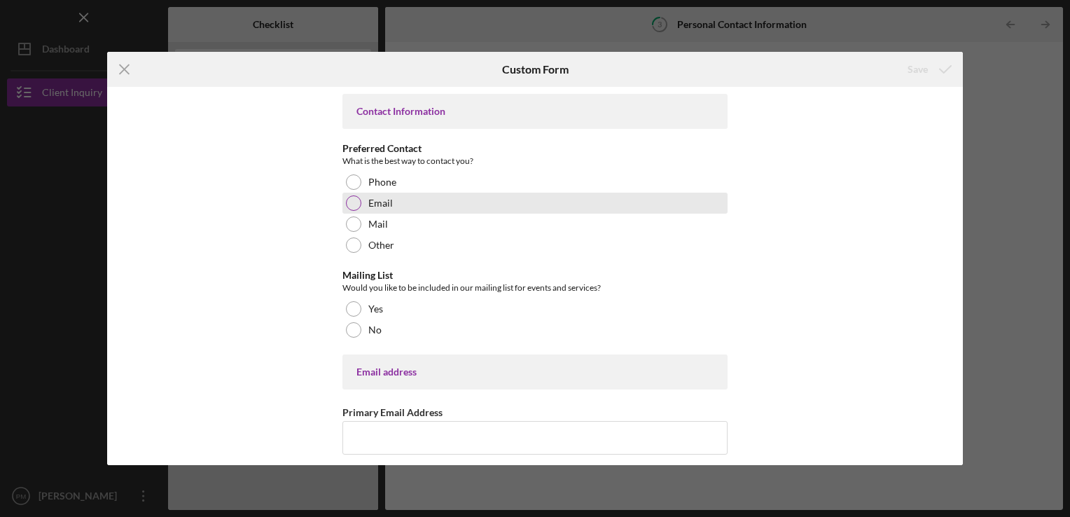
click at [354, 201] on div at bounding box center [353, 202] width 15 height 15
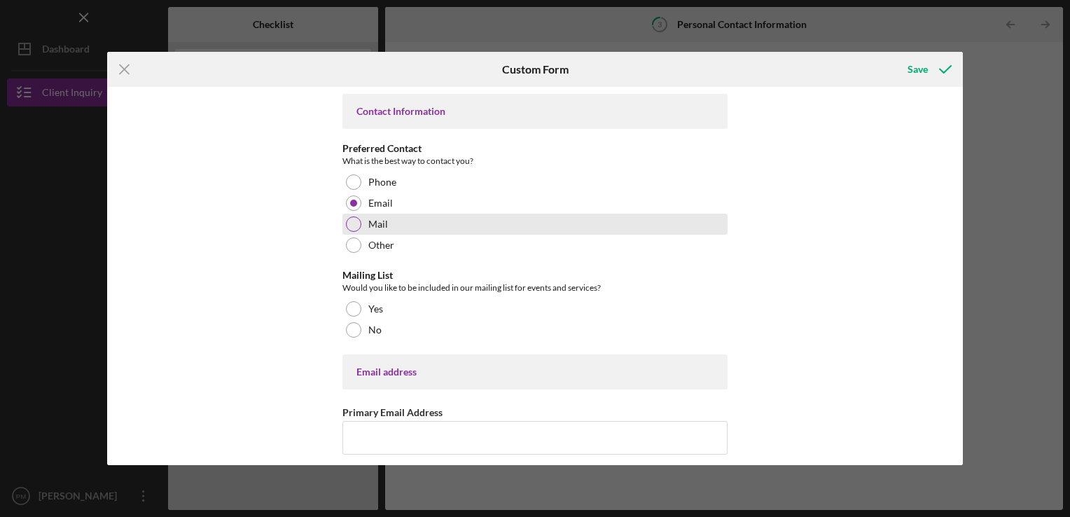
click at [352, 231] on div "Mail" at bounding box center [534, 224] width 385 height 21
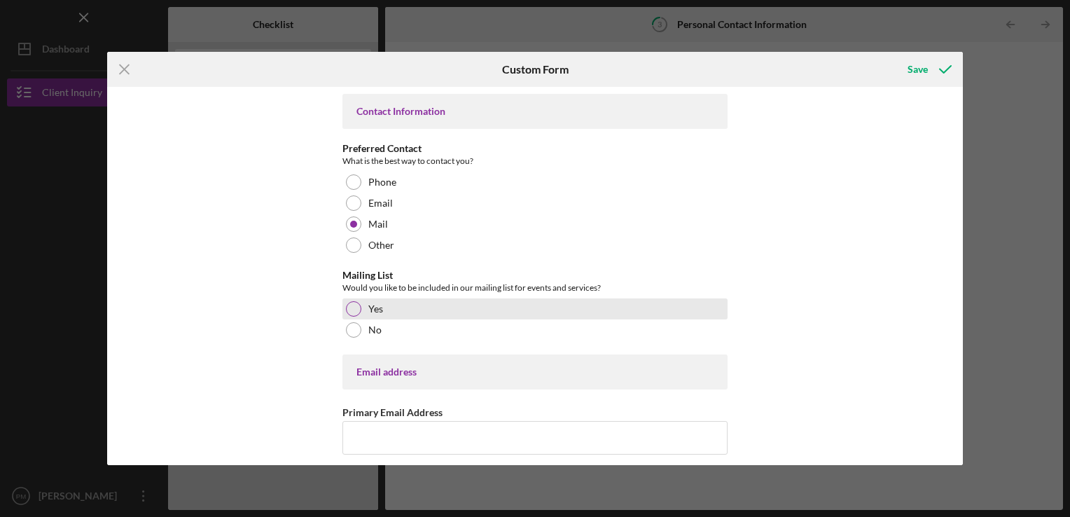
click at [354, 308] on div at bounding box center [353, 308] width 15 height 15
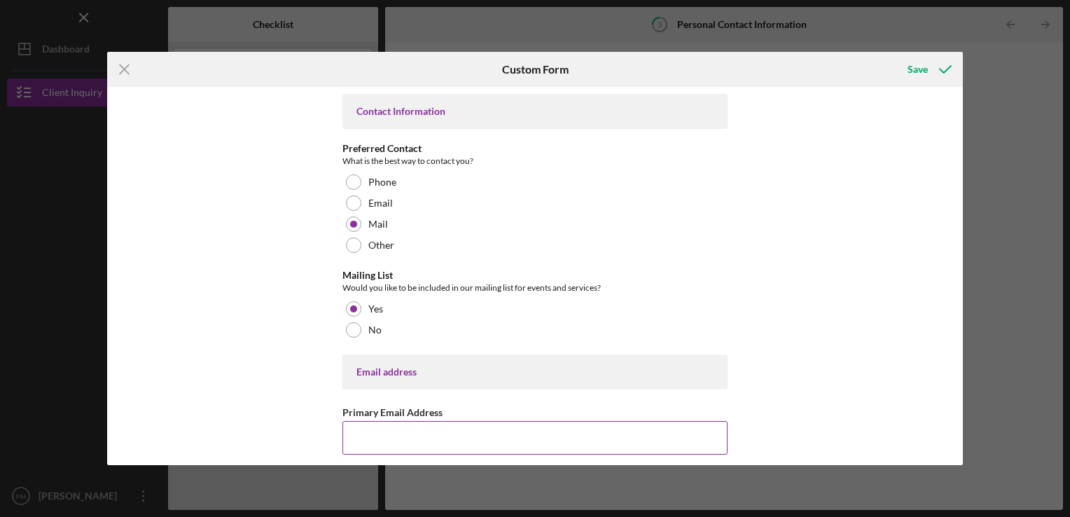
click at [464, 443] on input "Primary Email Address" at bounding box center [534, 438] width 385 height 34
type input "[EMAIL_ADDRESS][DOMAIN_NAME]"
type input "[PHONE_NUMBER]"
type input "whiteclay"
type input "95,695"
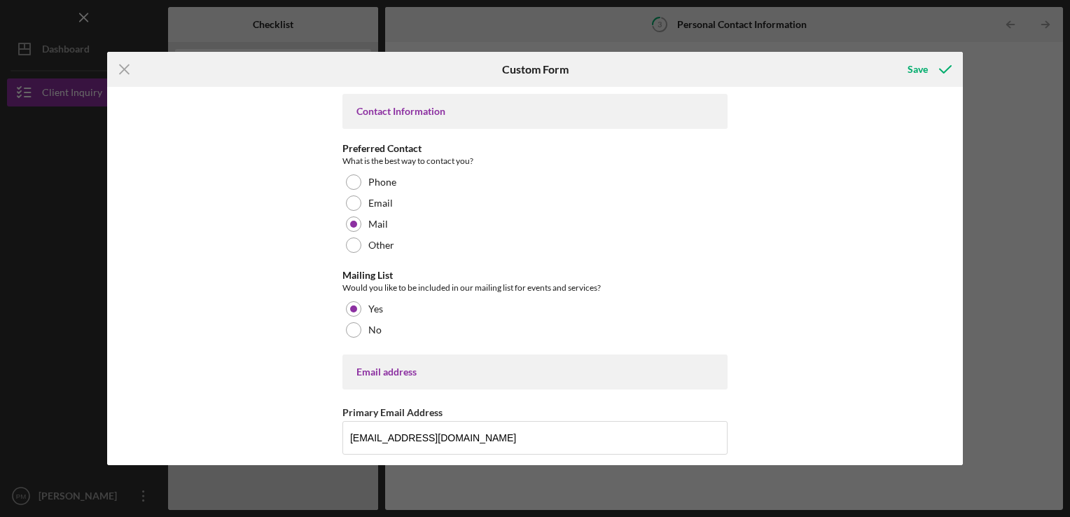
click at [945, 153] on div "Contact Information Preferred Contact What is the best way to contact you? Phon…" at bounding box center [535, 276] width 856 height 378
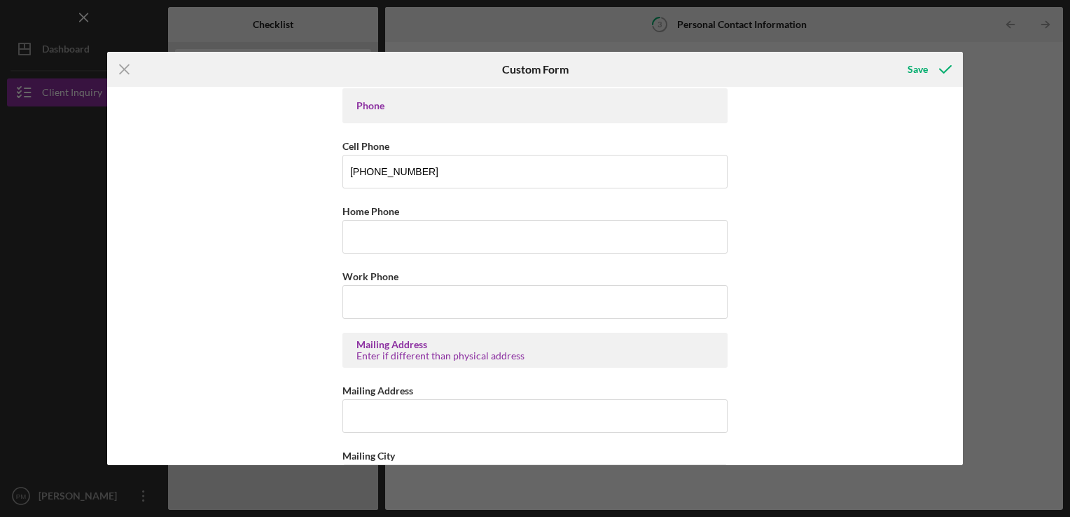
scroll to position [417, 0]
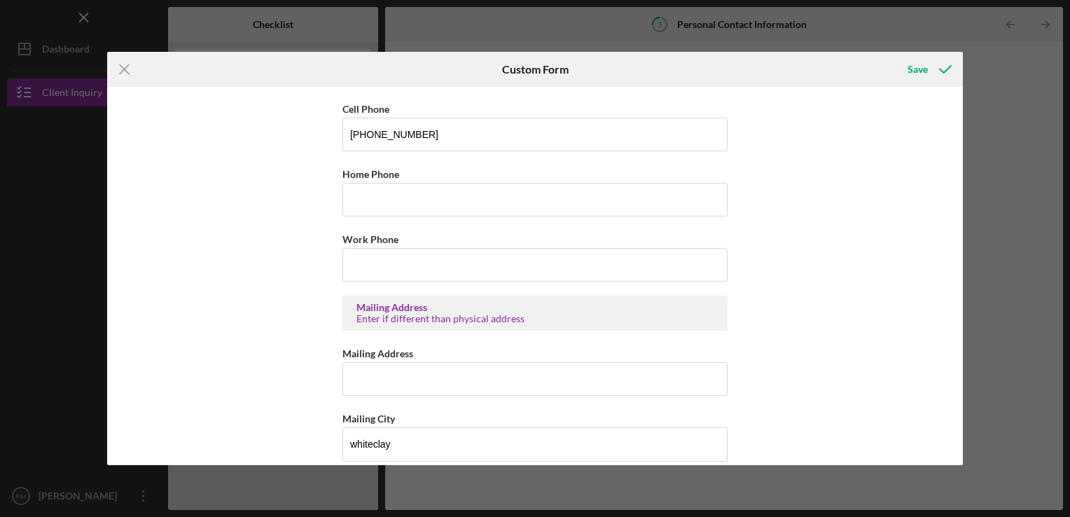
click at [969, 324] on div "Icon/Menu Close Custom Form Save Contact Information Preferred Contact What is …" at bounding box center [535, 258] width 1070 height 517
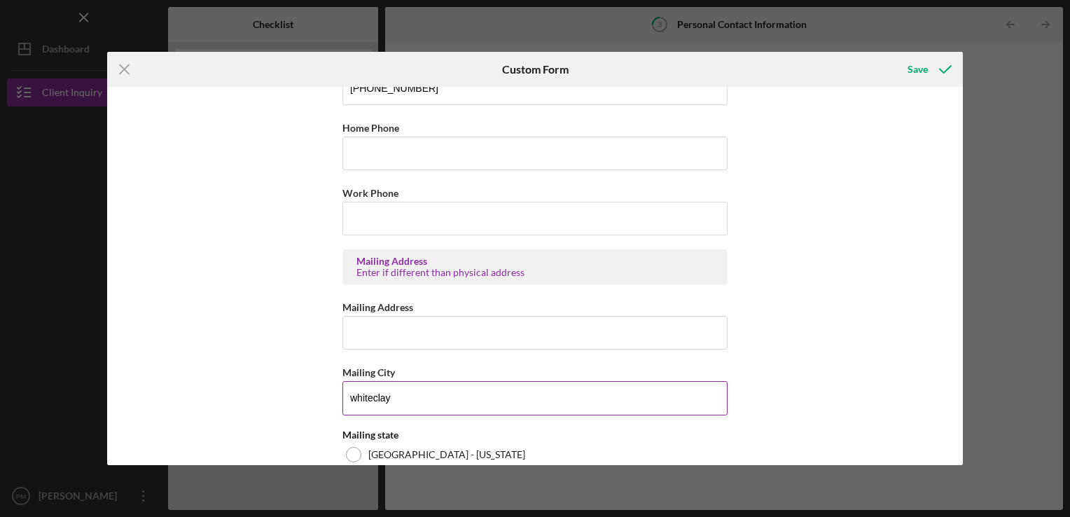
click at [615, 408] on input "whiteclay" at bounding box center [534, 398] width 385 height 34
type input "w"
type input "woodland ca"
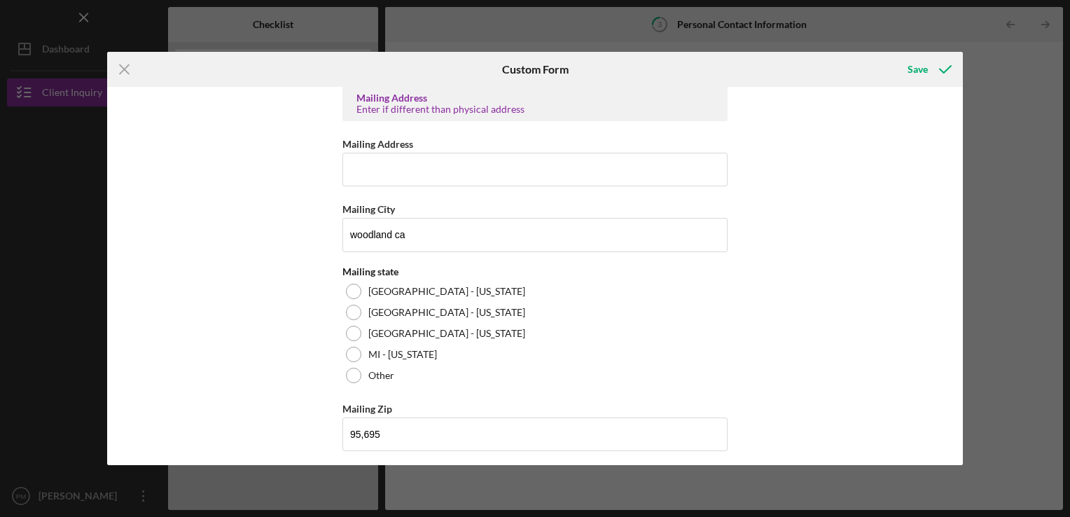
scroll to position [631, 0]
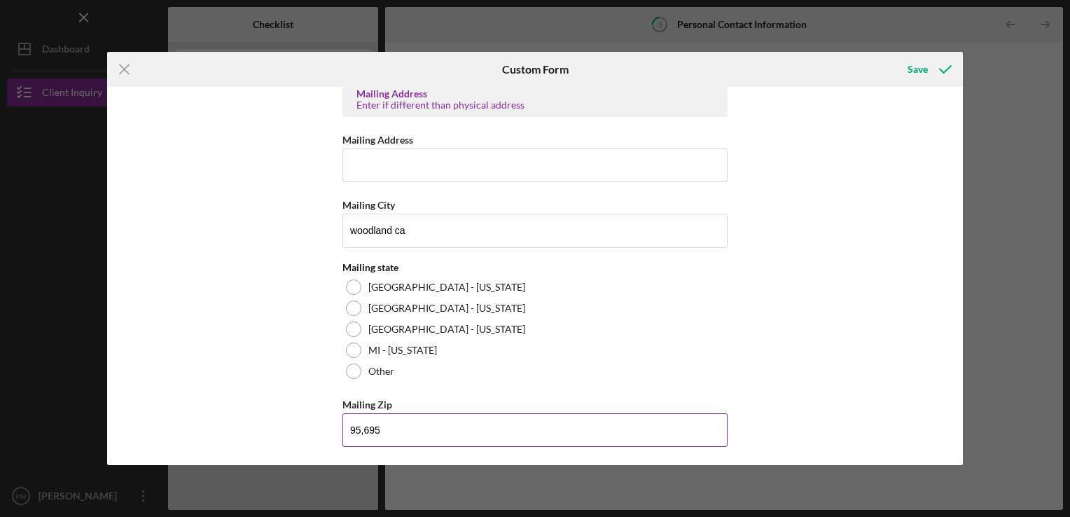
click at [515, 438] on input "95,695" at bounding box center [534, 430] width 385 height 34
type input "9"
type input "95,695"
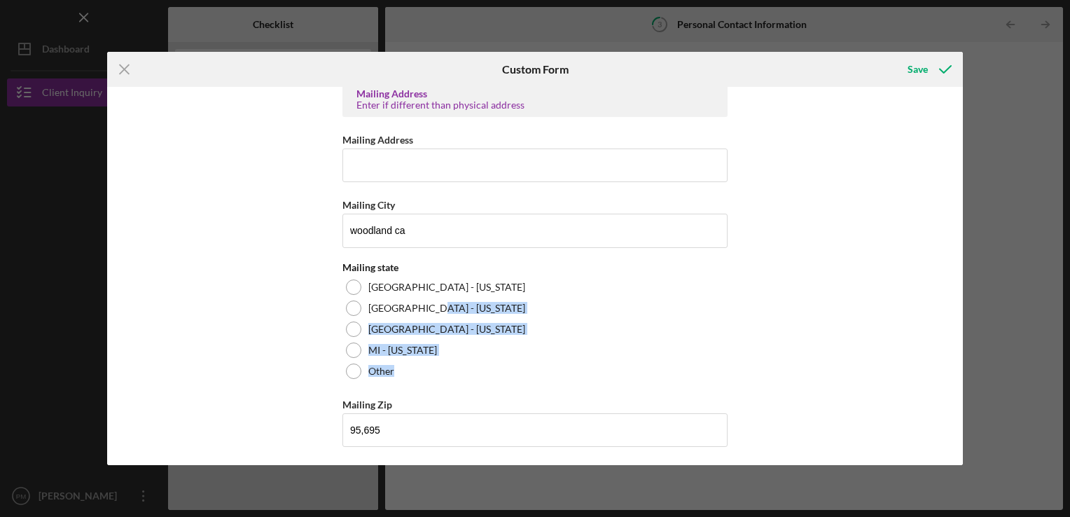
drag, startPoint x: 957, startPoint y: 301, endPoint x: 982, endPoint y: 374, distance: 77.1
click at [982, 374] on div "Icon/Menu Close Custom Form Save Contact Information Preferred Contact What is …" at bounding box center [535, 258] width 1070 height 517
click at [921, 69] on div "Save" at bounding box center [917, 69] width 20 height 28
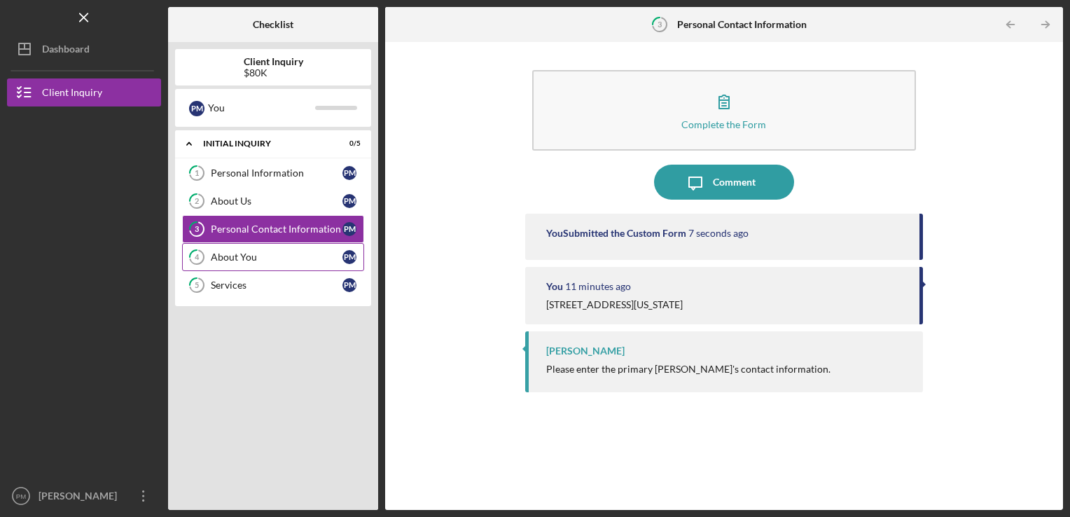
click at [255, 261] on div "About You" at bounding box center [277, 256] width 132 height 11
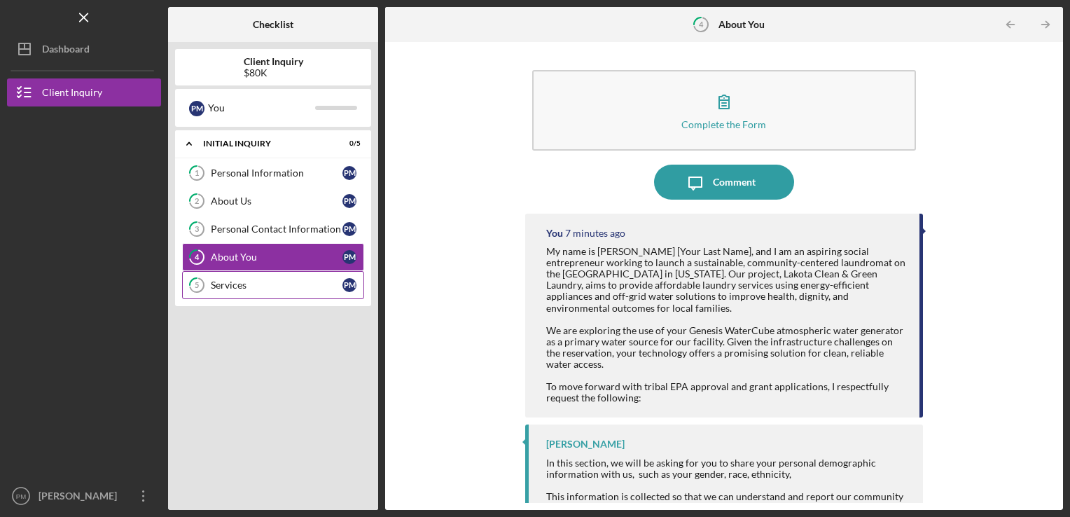
click at [250, 288] on div "Services" at bounding box center [277, 284] width 132 height 11
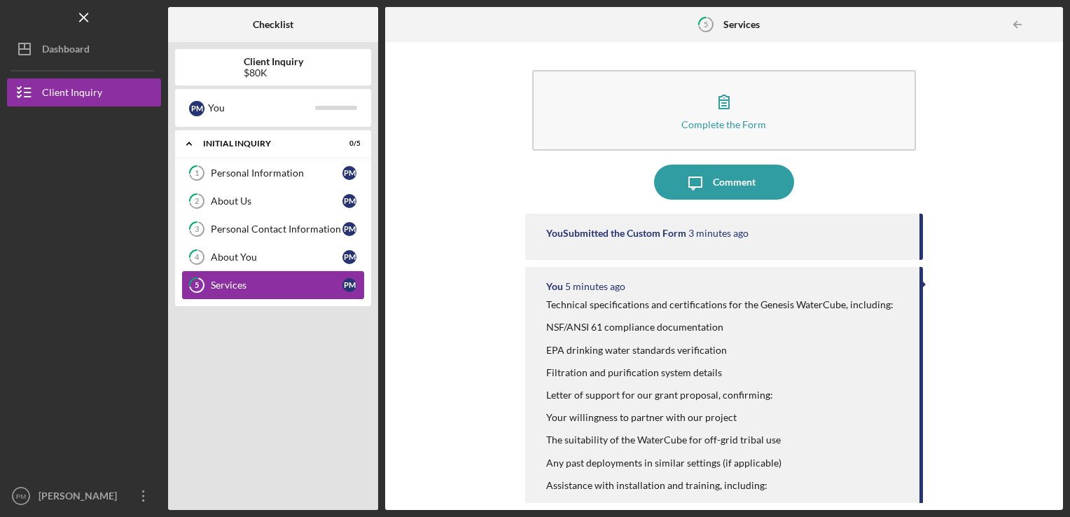
click at [250, 288] on div "Services" at bounding box center [277, 284] width 132 height 11
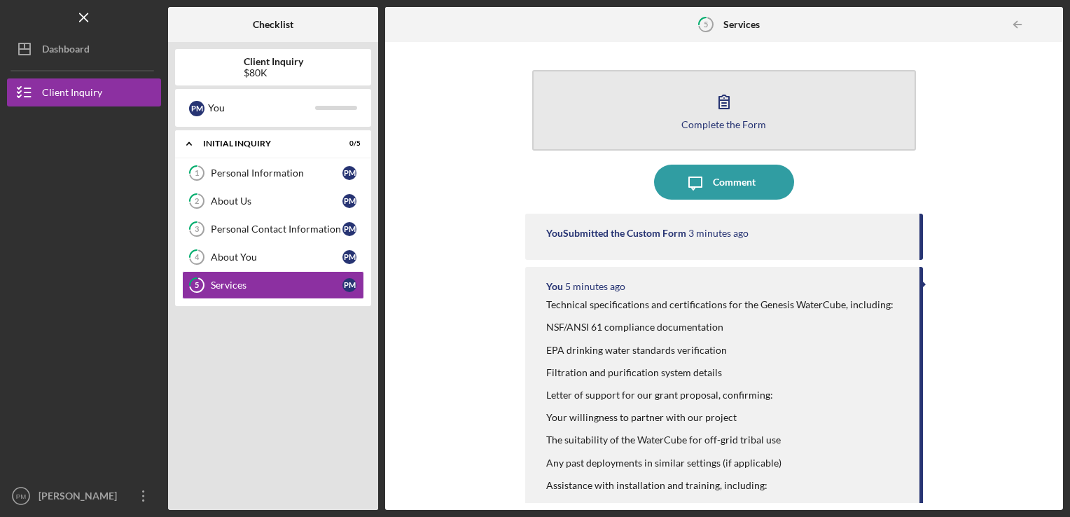
click at [660, 86] on button "Complete the Form Form" at bounding box center [724, 110] width 384 height 81
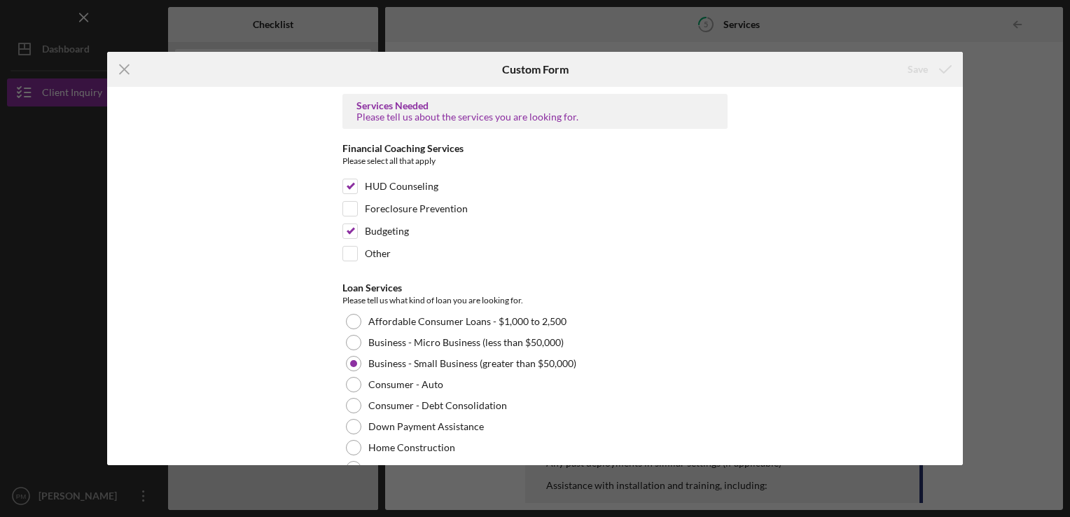
click at [984, 97] on div "Icon/Menu Close Custom Form Save Services Needed Please tell us about the servi…" at bounding box center [535, 258] width 1070 height 517
click at [126, 69] on icon "Icon/Menu Close" at bounding box center [124, 69] width 35 height 35
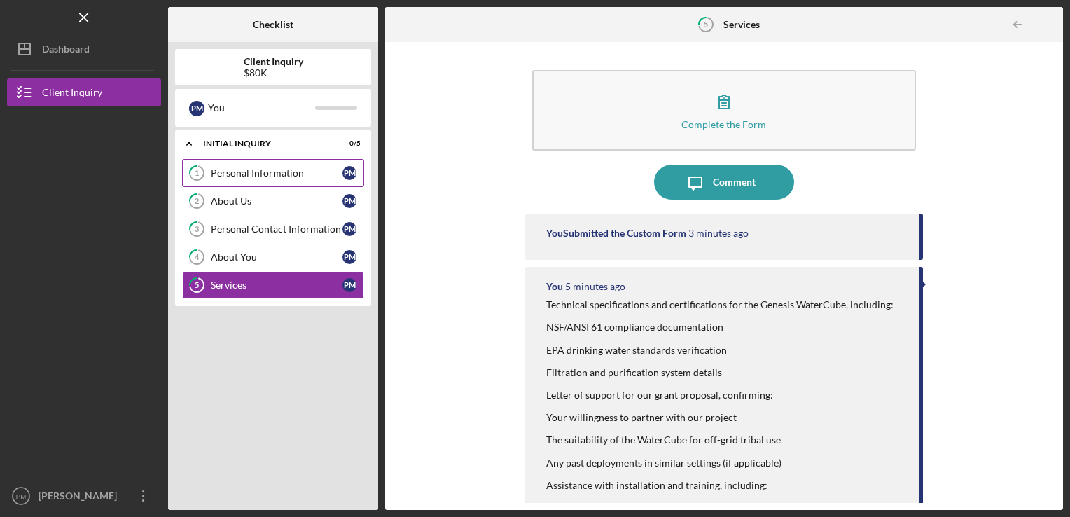
click at [230, 167] on div "Personal Information" at bounding box center [277, 172] width 132 height 11
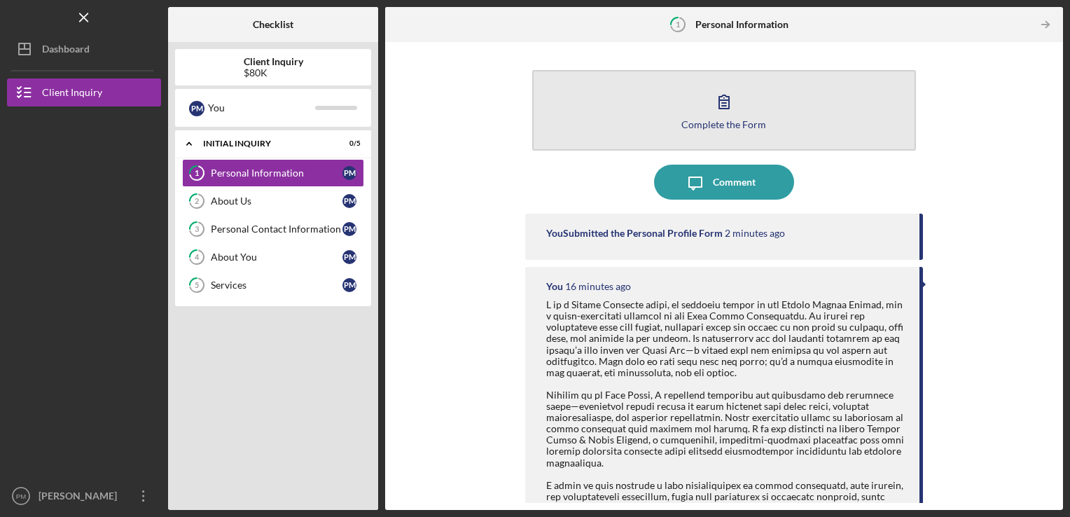
click at [591, 113] on button "Complete the Form Form" at bounding box center [724, 110] width 384 height 81
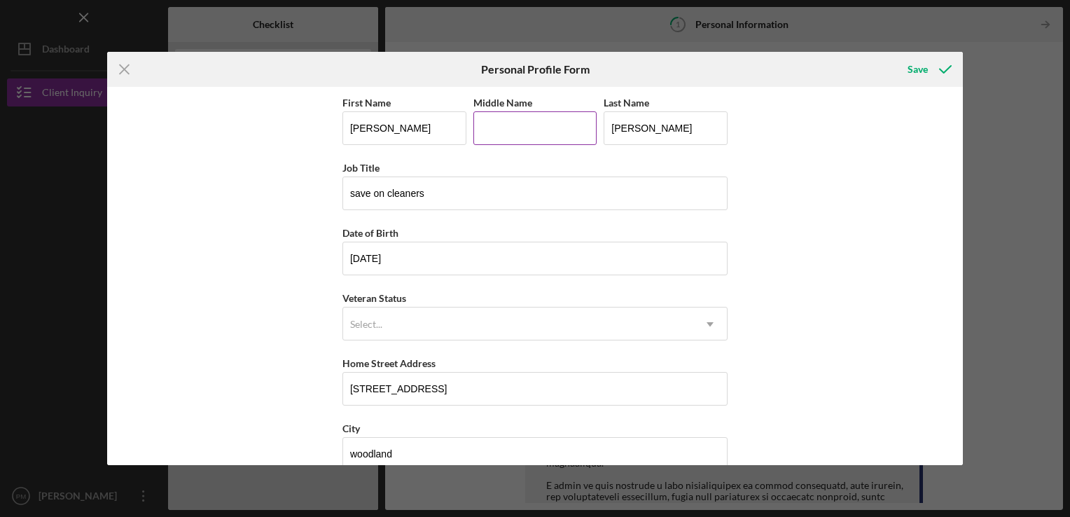
click at [541, 130] on input "Middle Name" at bounding box center [535, 128] width 124 height 34
type input "a"
click at [919, 67] on div "Save" at bounding box center [917, 69] width 20 height 28
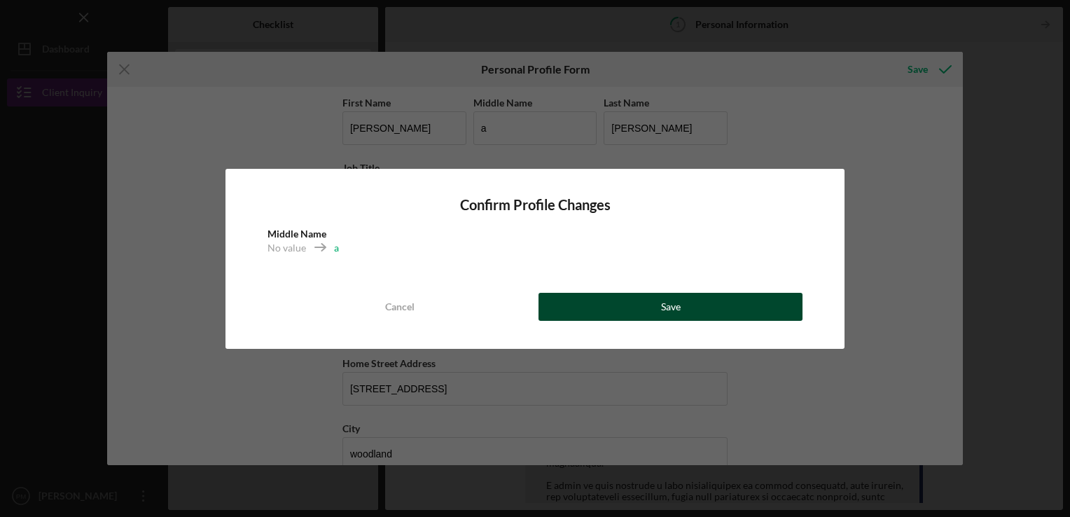
click at [623, 307] on button "Save" at bounding box center [670, 307] width 264 height 28
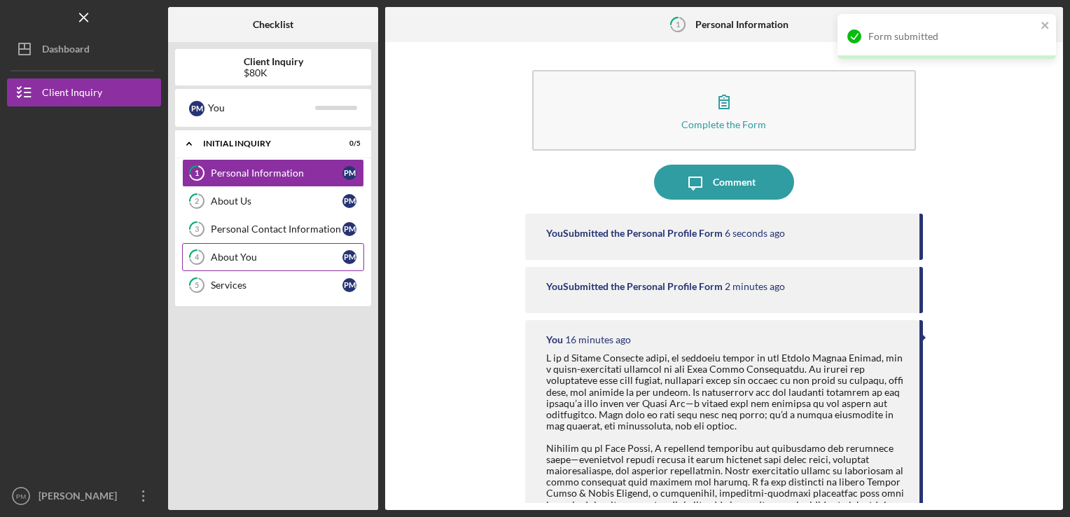
click at [249, 245] on link "4 About You P M" at bounding box center [273, 257] width 182 height 28
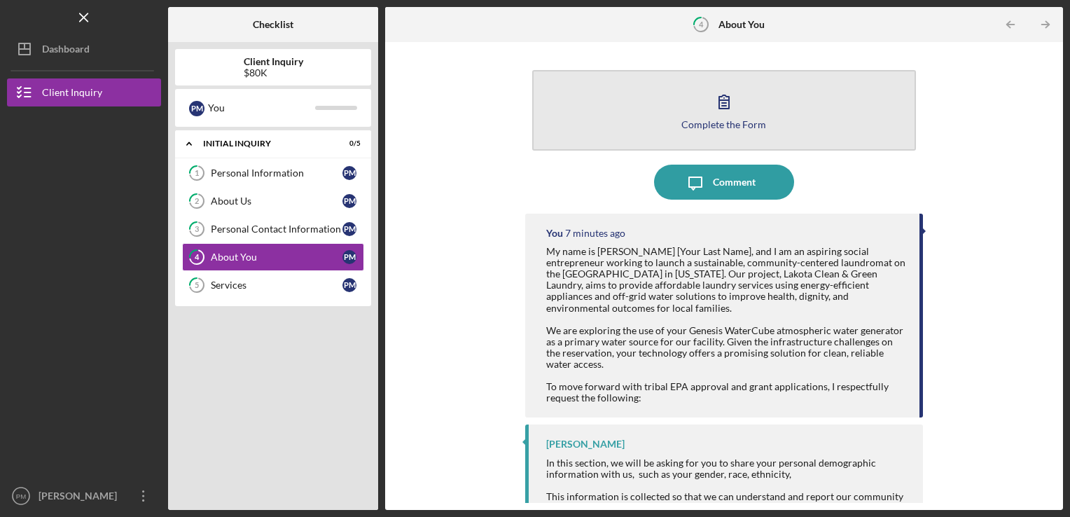
click at [689, 104] on button "Complete the Form Form" at bounding box center [724, 110] width 384 height 81
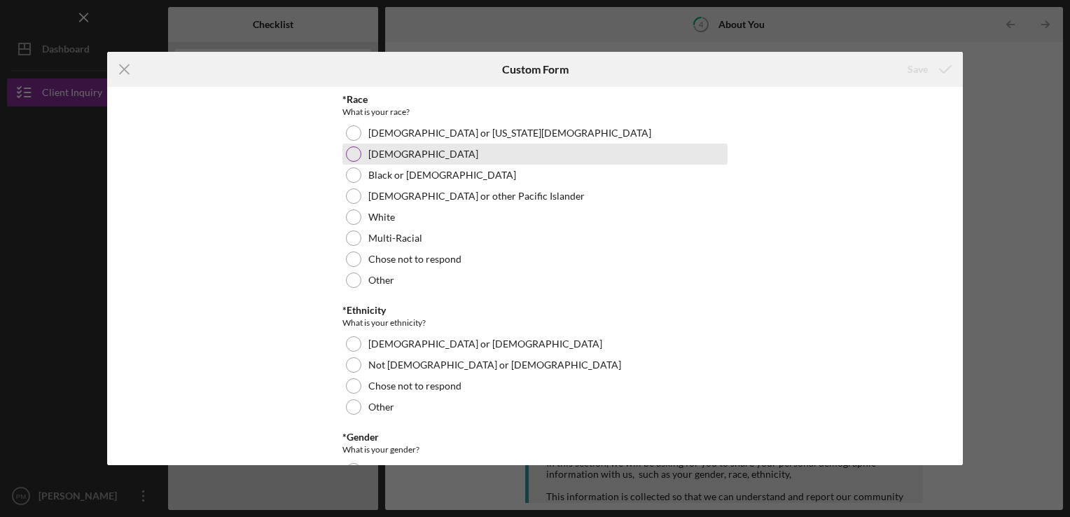
click at [404, 159] on div "[DEMOGRAPHIC_DATA]" at bounding box center [534, 154] width 385 height 21
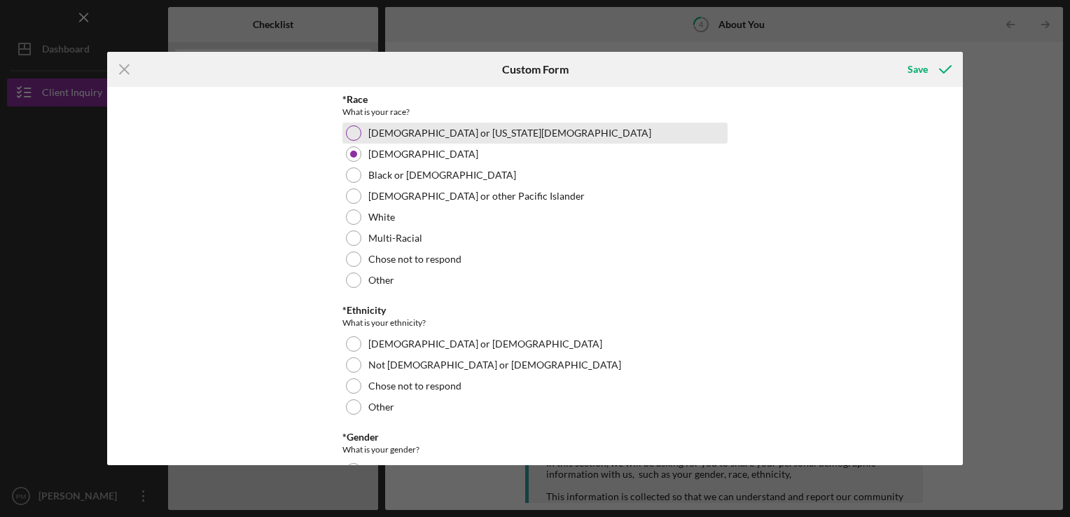
click at [358, 128] on div at bounding box center [353, 132] width 15 height 15
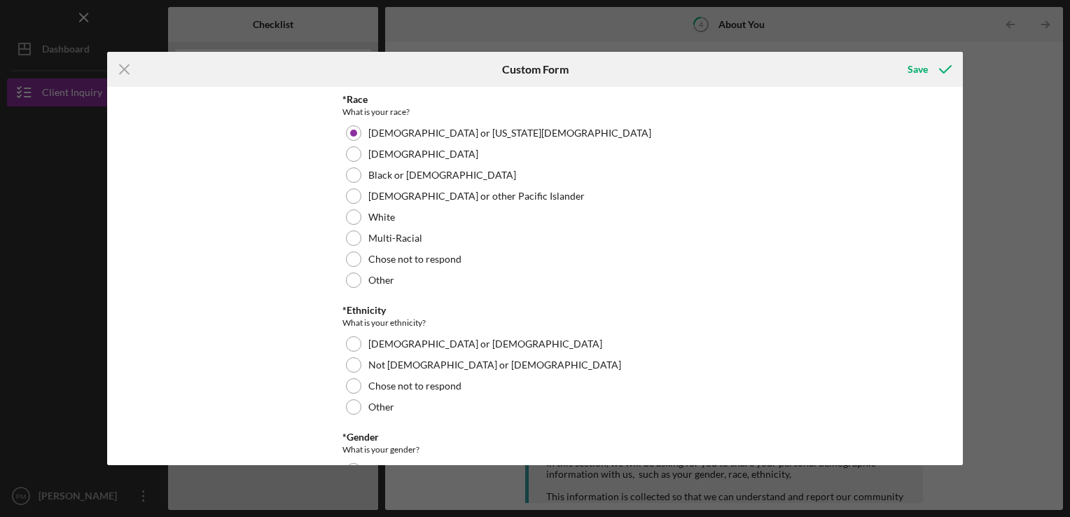
click at [956, 461] on div "*Race What is your race? [DEMOGRAPHIC_DATA] or [US_STATE][DEMOGRAPHIC_DATA] Bla…" at bounding box center [535, 276] width 856 height 378
drag, startPoint x: 958, startPoint y: 124, endPoint x: 962, endPoint y: 161, distance: 37.3
click at [962, 161] on div "*Race What is your race? [DEMOGRAPHIC_DATA] or [US_STATE][DEMOGRAPHIC_DATA] Bla…" at bounding box center [535, 276] width 856 height 378
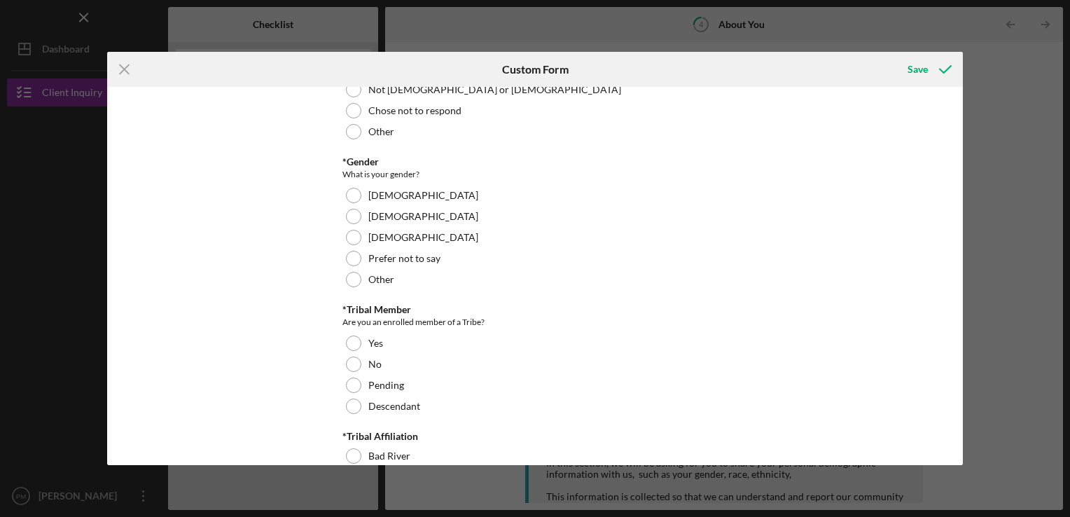
scroll to position [280, 0]
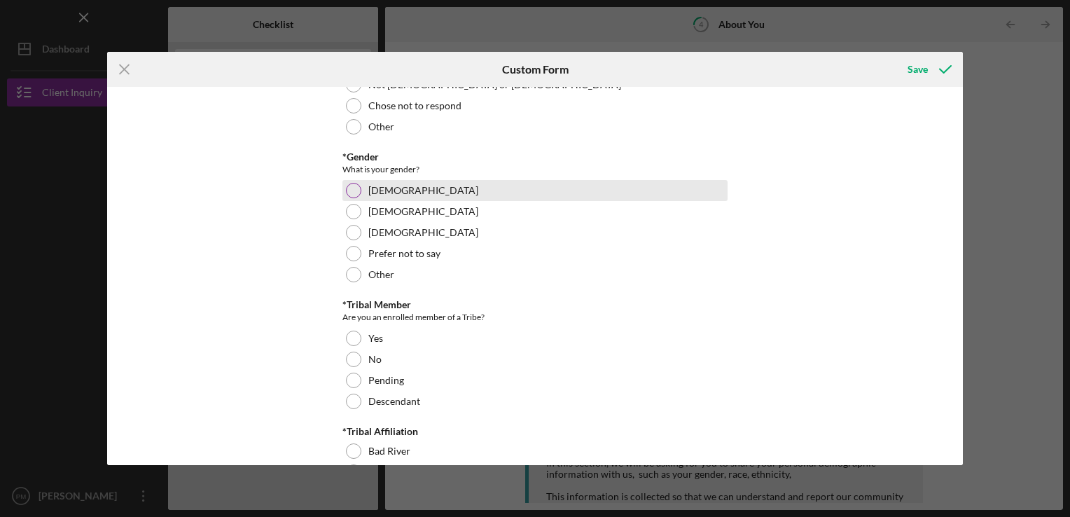
click at [354, 186] on div at bounding box center [353, 190] width 15 height 15
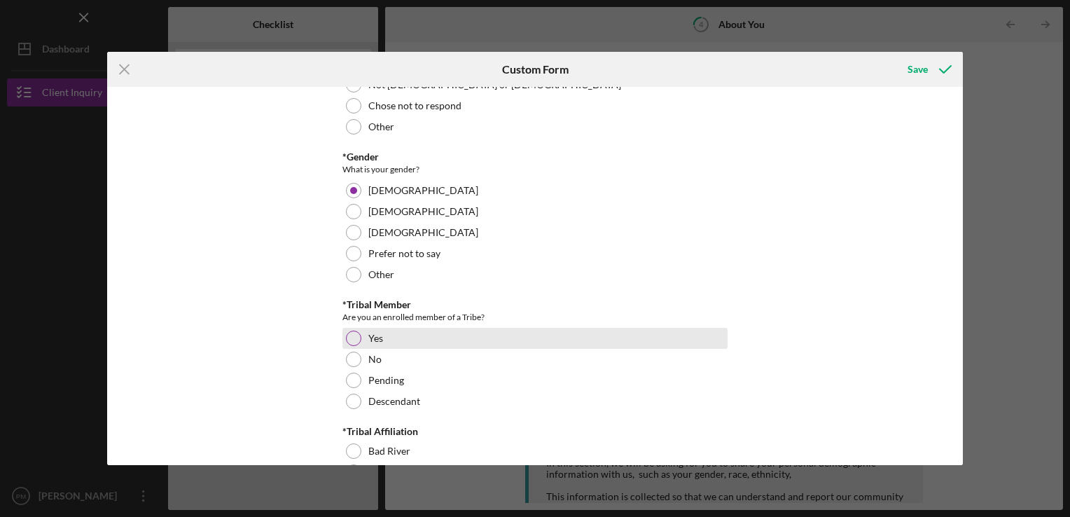
click at [347, 340] on div at bounding box center [353, 337] width 15 height 15
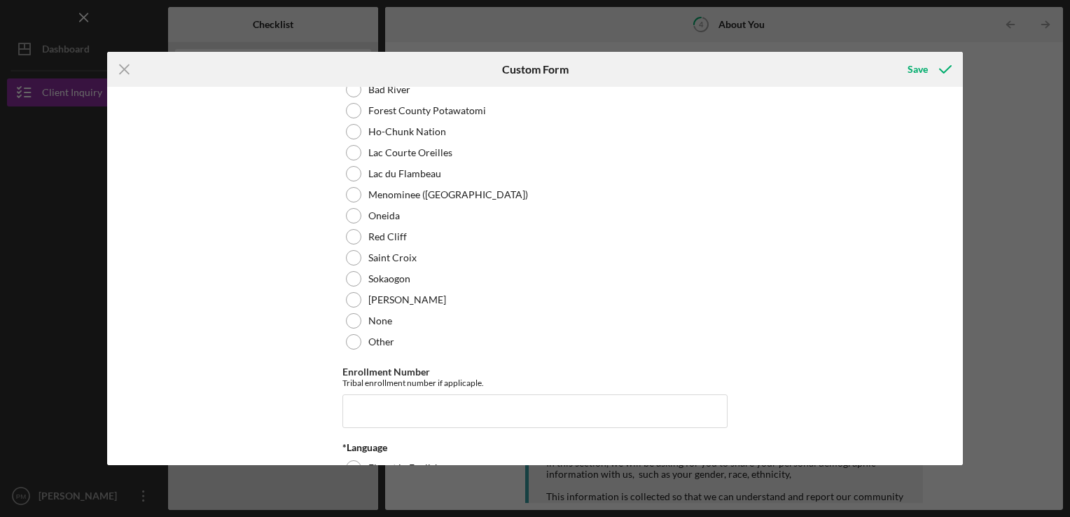
scroll to position [647, 0]
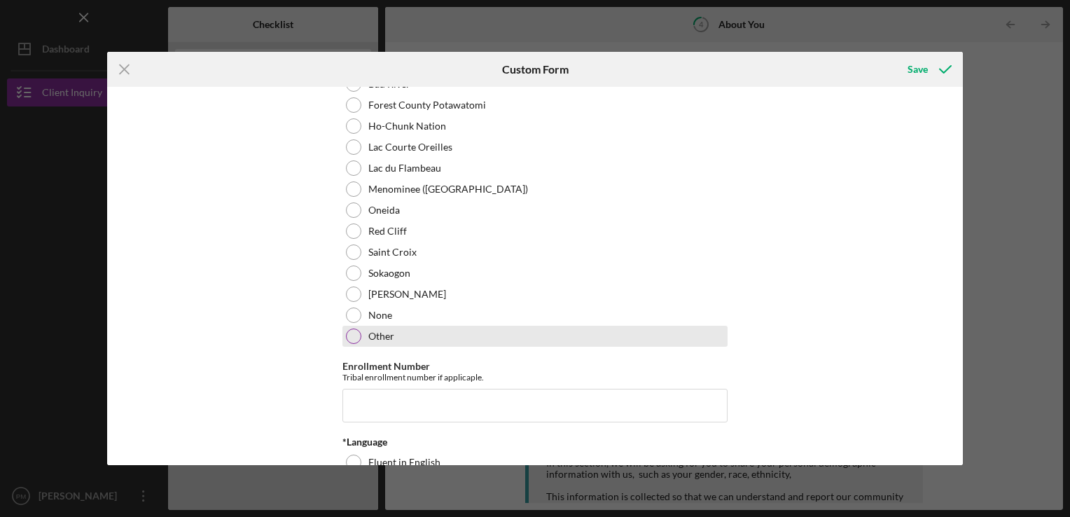
click at [351, 338] on div at bounding box center [353, 335] width 15 height 15
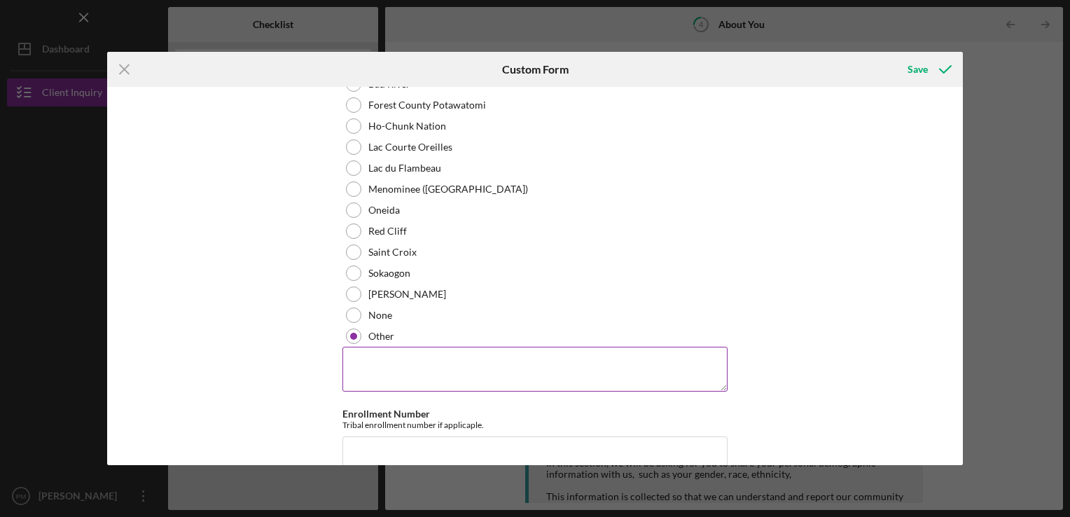
click at [454, 368] on textarea at bounding box center [534, 369] width 385 height 45
click at [342, 358] on textarea "[DEMOGRAPHIC_DATA]" at bounding box center [534, 369] width 385 height 45
type textarea "oglala lakota"
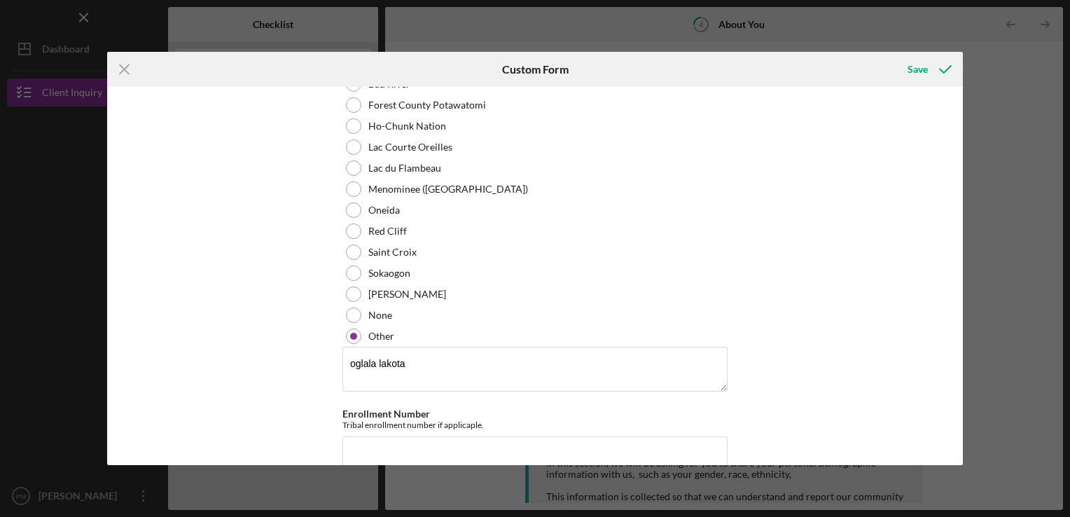
click at [954, 184] on div "*Race What is your race? [DEMOGRAPHIC_DATA] or [US_STATE][DEMOGRAPHIC_DATA] Bla…" at bounding box center [535, 276] width 856 height 378
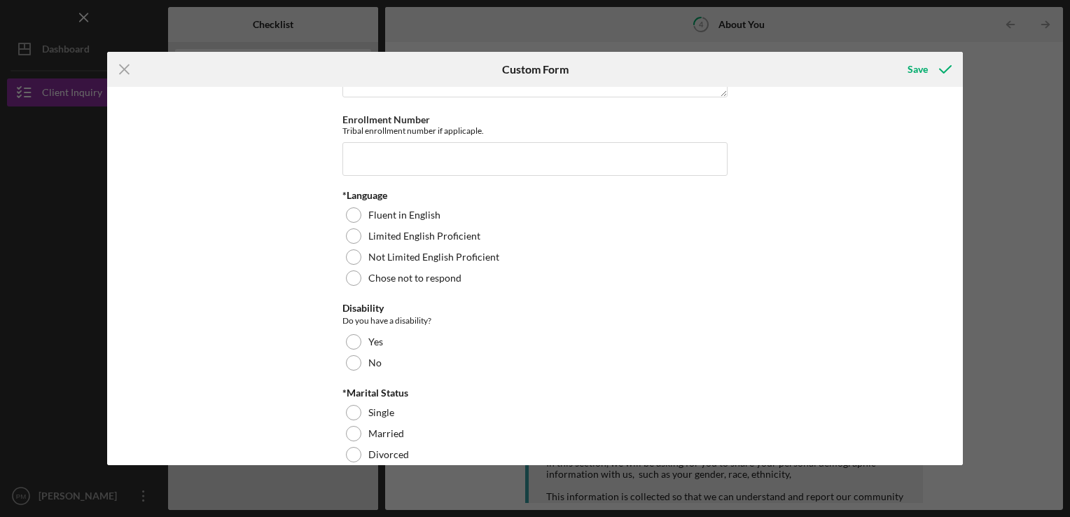
scroll to position [950, 0]
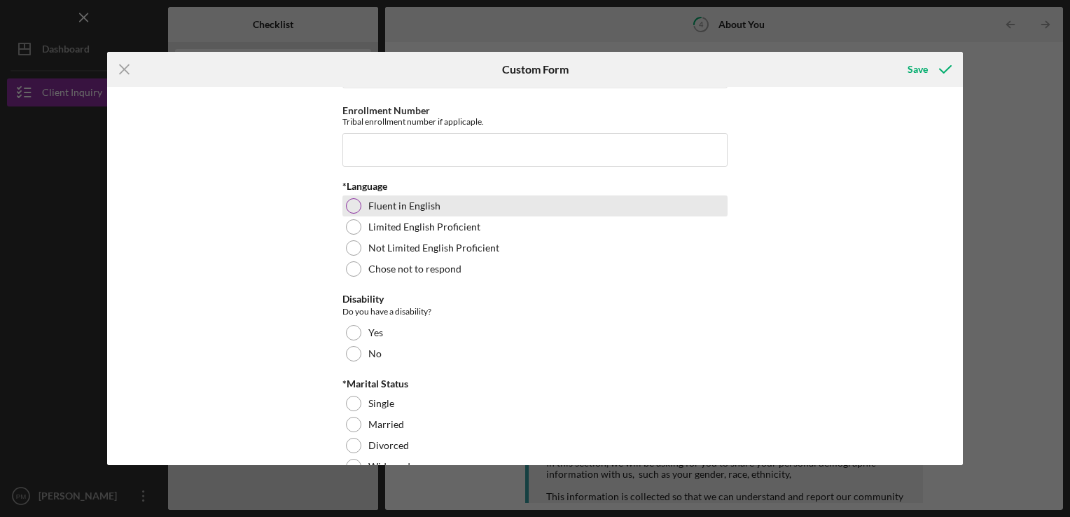
click at [354, 206] on div at bounding box center [353, 205] width 15 height 15
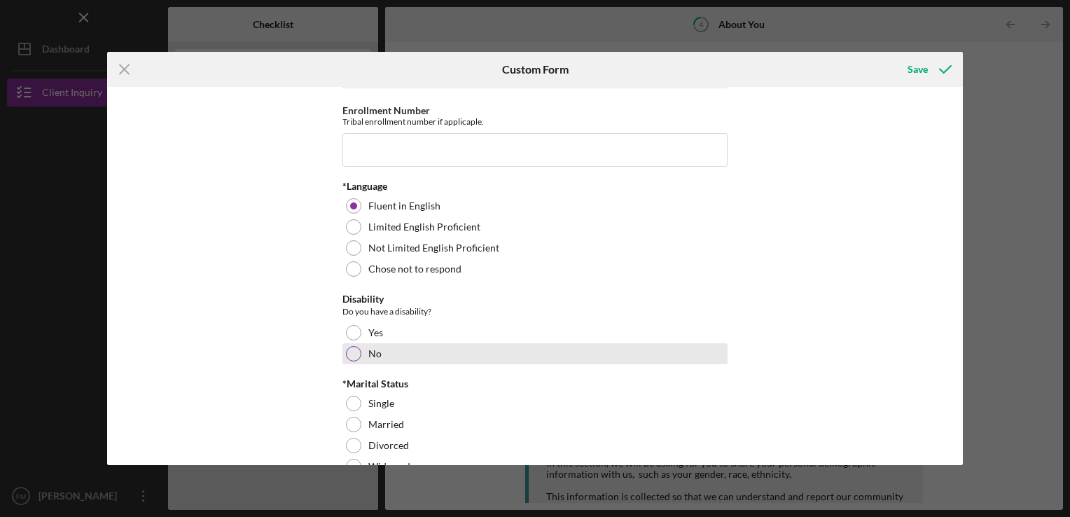
click at [347, 356] on div at bounding box center [353, 353] width 15 height 15
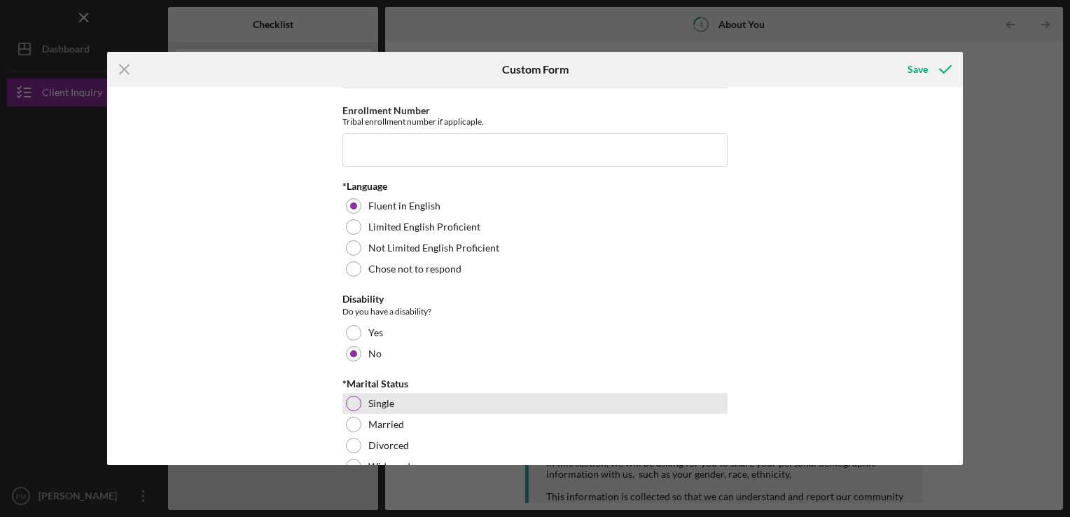
click at [347, 405] on div at bounding box center [353, 403] width 15 height 15
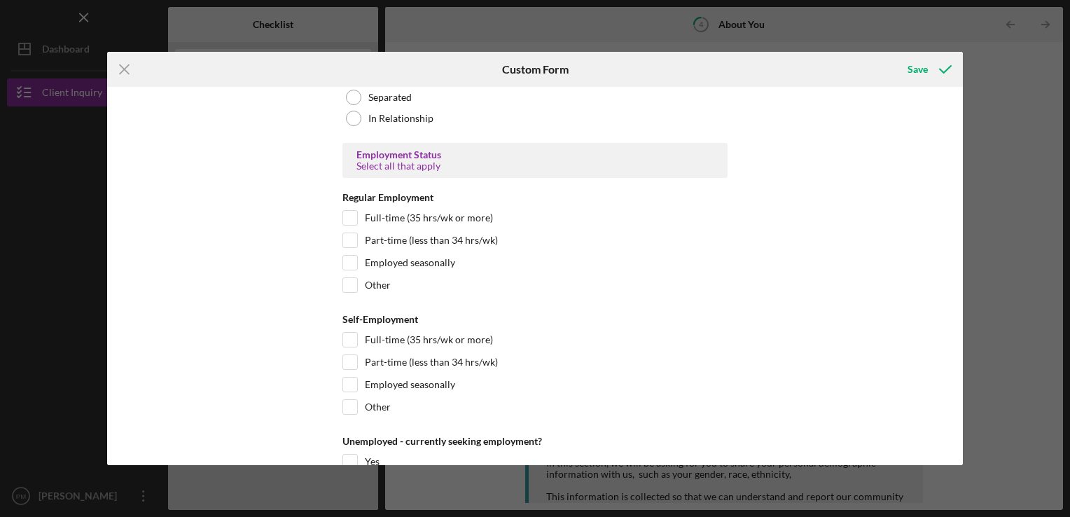
scroll to position [1419, 0]
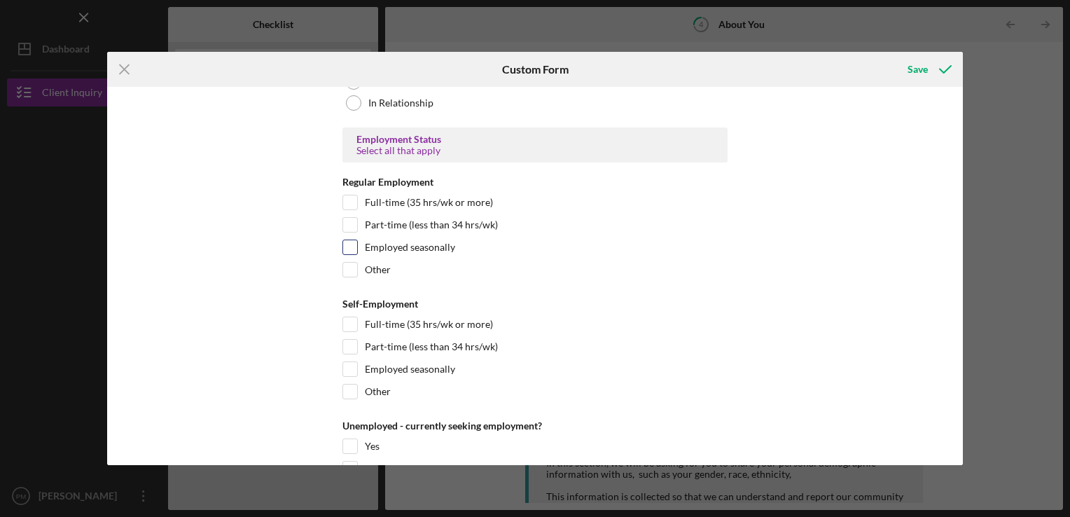
click at [347, 248] on input "Employed seasonally" at bounding box center [350, 247] width 14 height 14
checkbox input "true"
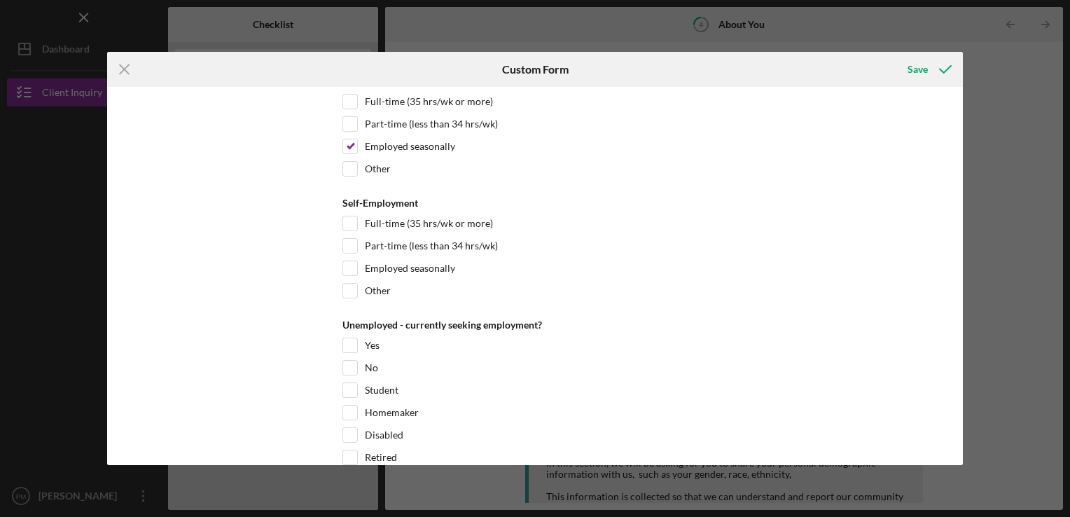
scroll to position [1606, 0]
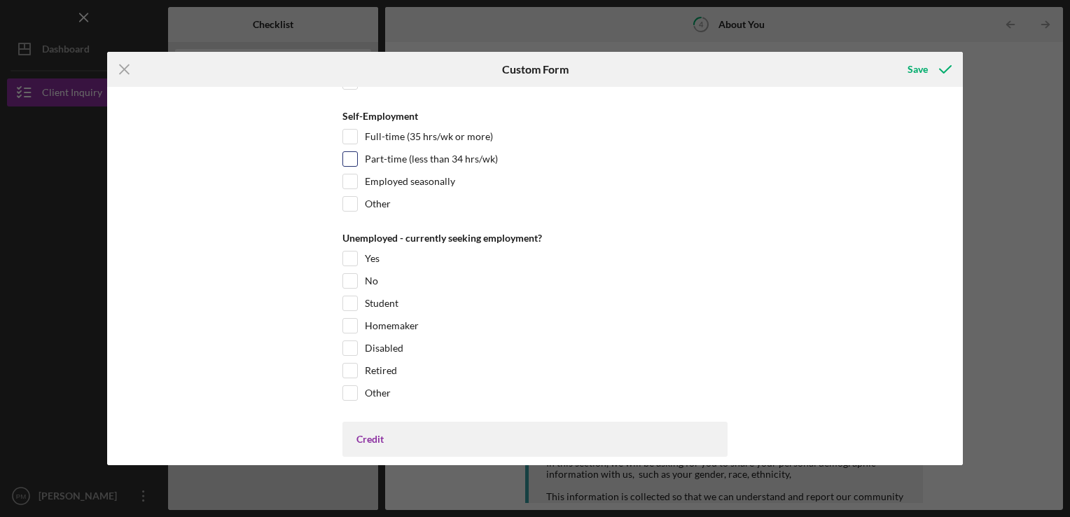
click at [345, 158] on input "Part-time (less than 34 hrs/wk)" at bounding box center [350, 159] width 14 height 14
checkbox input "true"
click at [343, 297] on input "Student" at bounding box center [350, 303] width 14 height 14
checkbox input "true"
click at [353, 326] on input "Homemaker" at bounding box center [350, 326] width 14 height 14
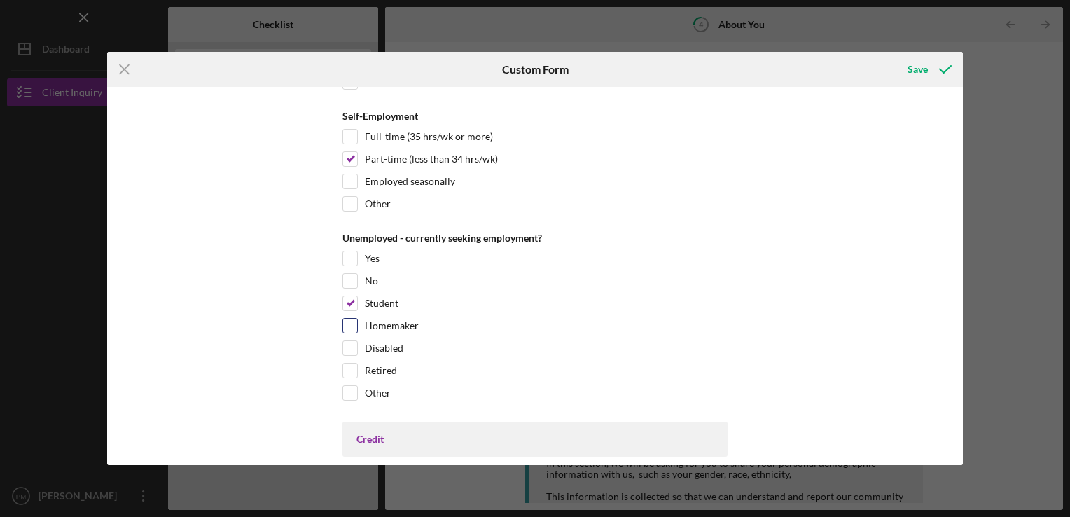
checkbox input "true"
drag, startPoint x: 958, startPoint y: 288, endPoint x: 961, endPoint y: 318, distance: 29.5
click at [961, 318] on div "*Race What is your race? [DEMOGRAPHIC_DATA] or [US_STATE][DEMOGRAPHIC_DATA] Bla…" at bounding box center [535, 276] width 856 height 378
drag, startPoint x: 961, startPoint y: 318, endPoint x: 927, endPoint y: 66, distance: 254.3
click at [927, 66] on button "Save" at bounding box center [927, 69] width 69 height 28
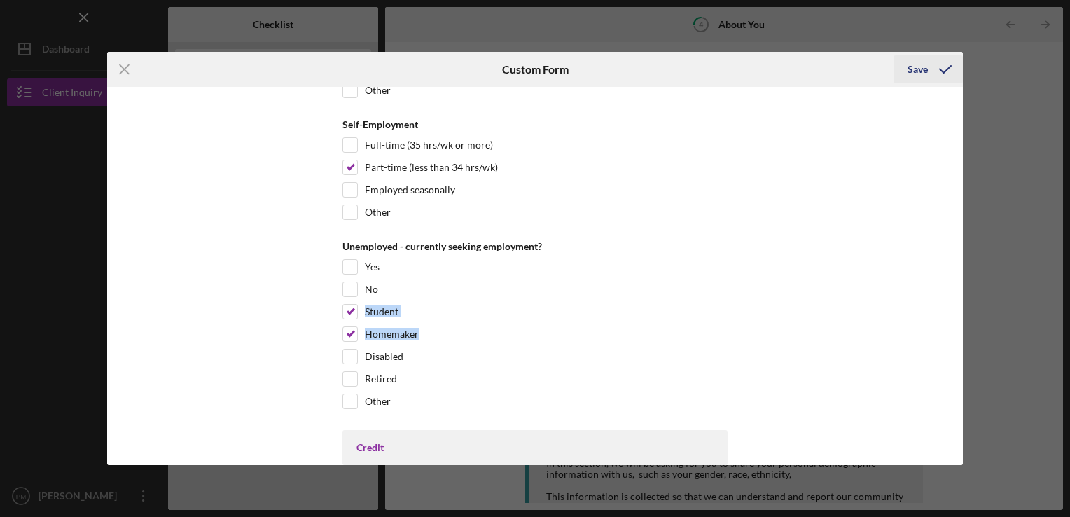
scroll to position [1615, 0]
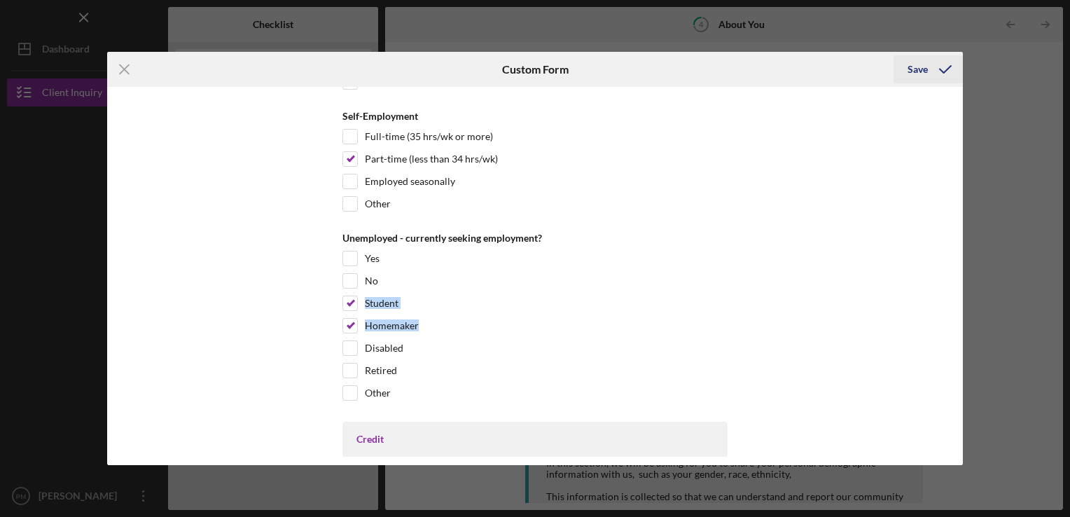
click at [924, 73] on div "Save" at bounding box center [917, 69] width 20 height 28
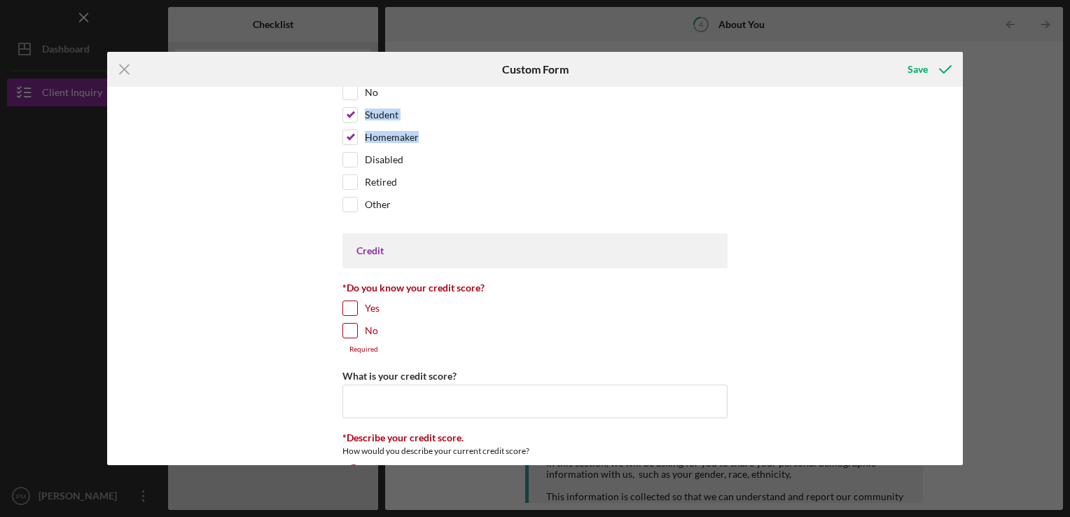
scroll to position [1906, 0]
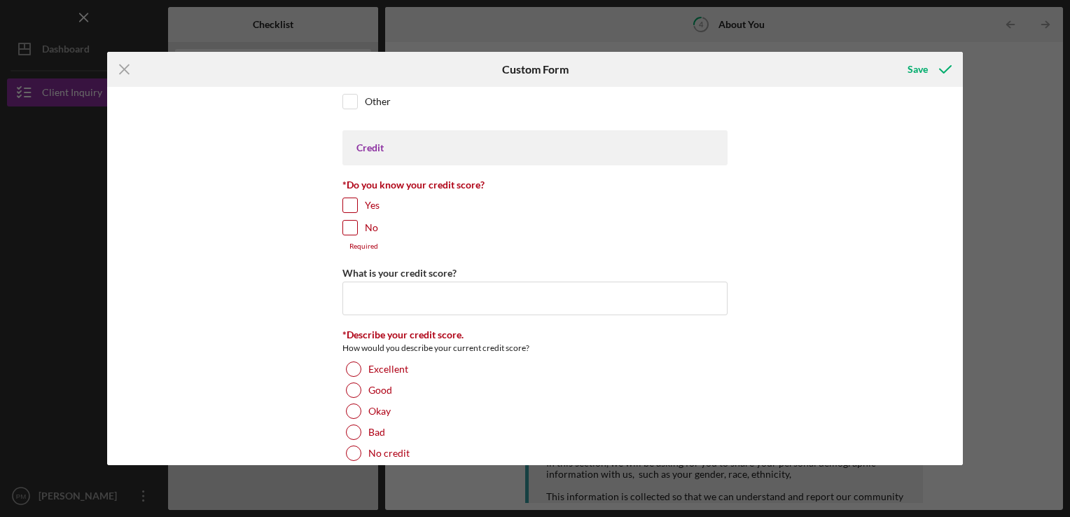
click at [349, 202] on input "Yes" at bounding box center [350, 205] width 14 height 14
checkbox input "true"
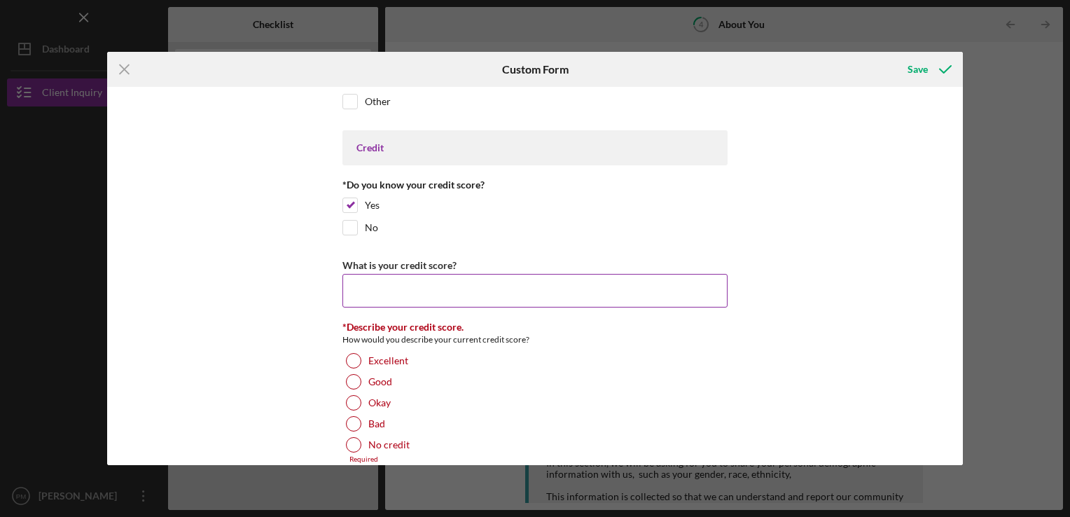
click at [358, 287] on input "What is your credit score?" at bounding box center [534, 291] width 385 height 34
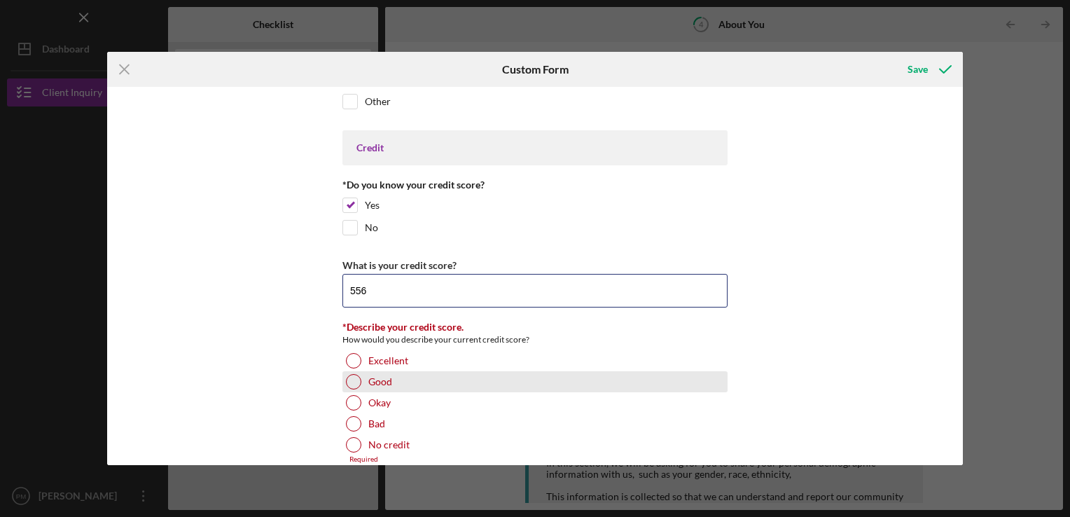
type input "556"
click at [349, 376] on div at bounding box center [353, 381] width 15 height 15
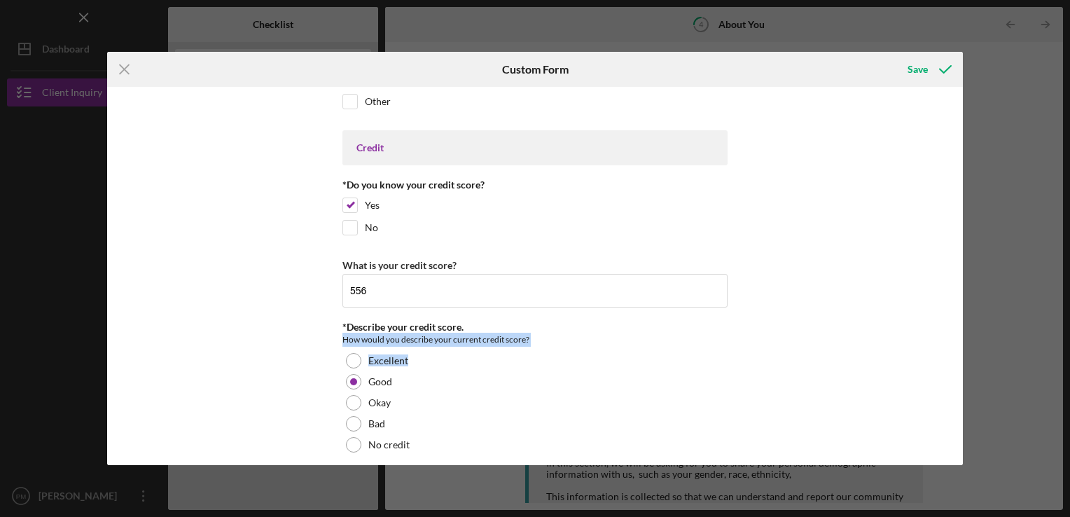
drag, startPoint x: 958, startPoint y: 318, endPoint x: 961, endPoint y: 345, distance: 27.5
click at [961, 345] on div "*Race What is your race? [DEMOGRAPHIC_DATA] or [US_STATE][DEMOGRAPHIC_DATA] Bla…" at bounding box center [535, 276] width 856 height 378
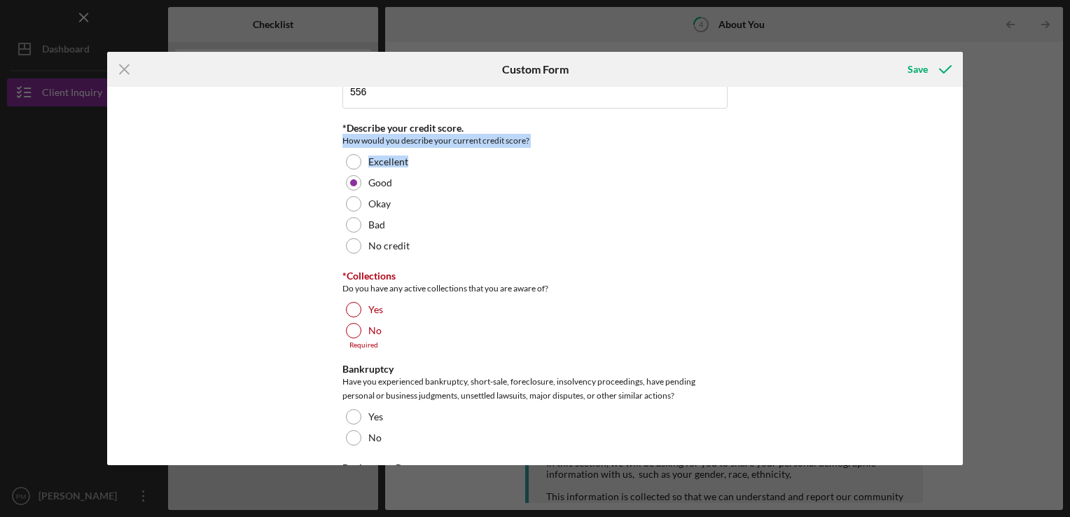
scroll to position [2110, 0]
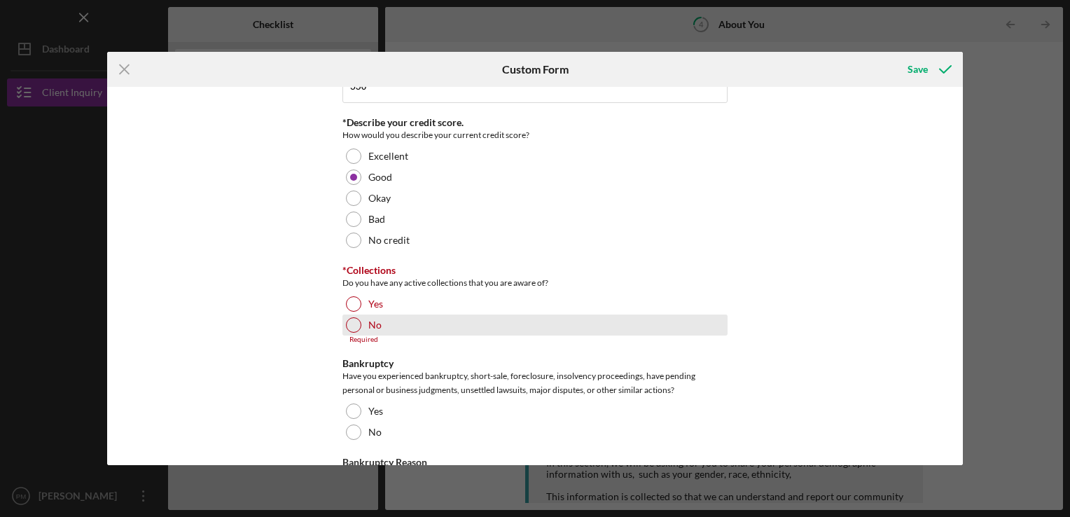
click at [350, 318] on div at bounding box center [353, 324] width 15 height 15
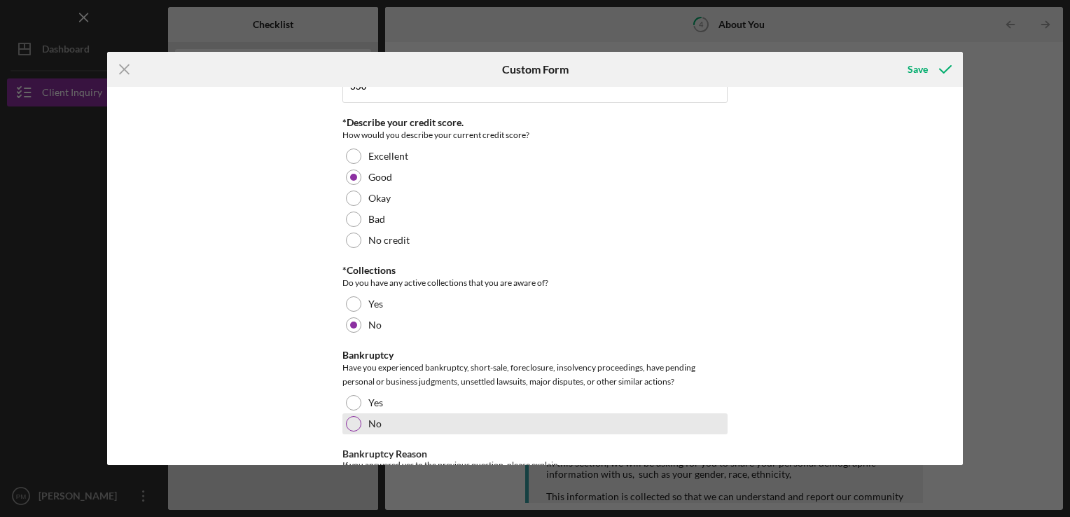
click at [345, 413] on div "No" at bounding box center [534, 423] width 385 height 21
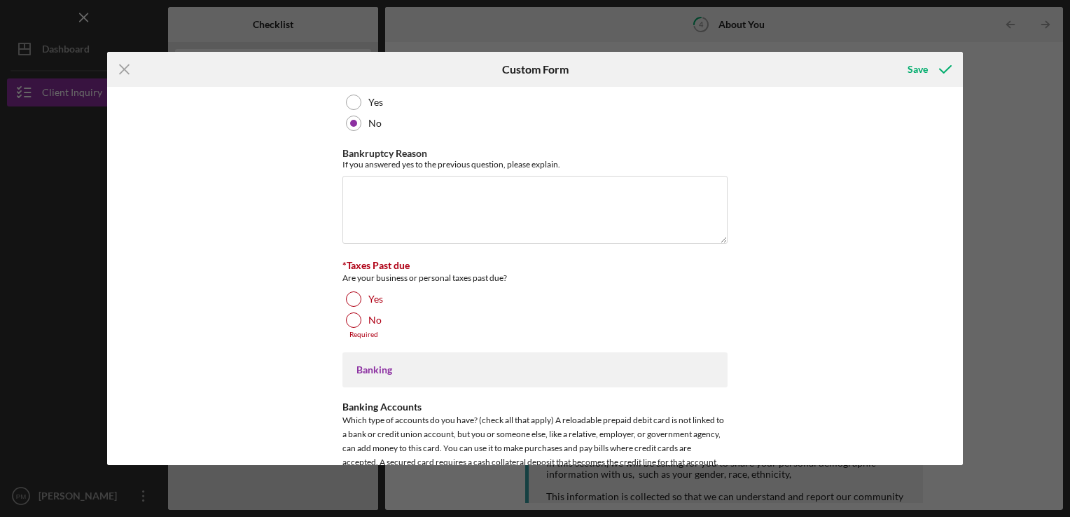
scroll to position [2421, 0]
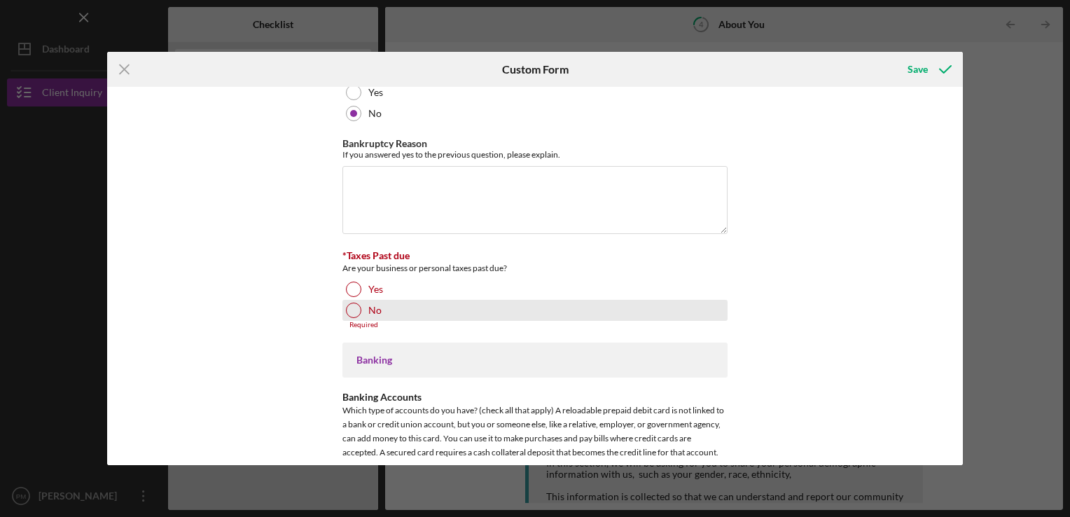
click at [348, 304] on div at bounding box center [353, 309] width 15 height 15
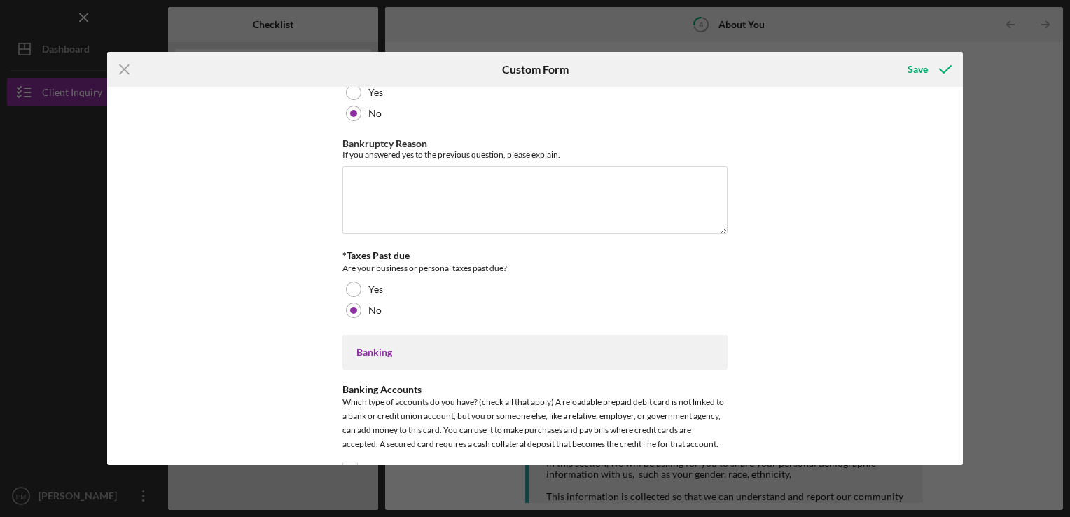
click at [888, 320] on div "*Race What is your race? [DEMOGRAPHIC_DATA] or [US_STATE][DEMOGRAPHIC_DATA] Bla…" at bounding box center [535, 276] width 856 height 378
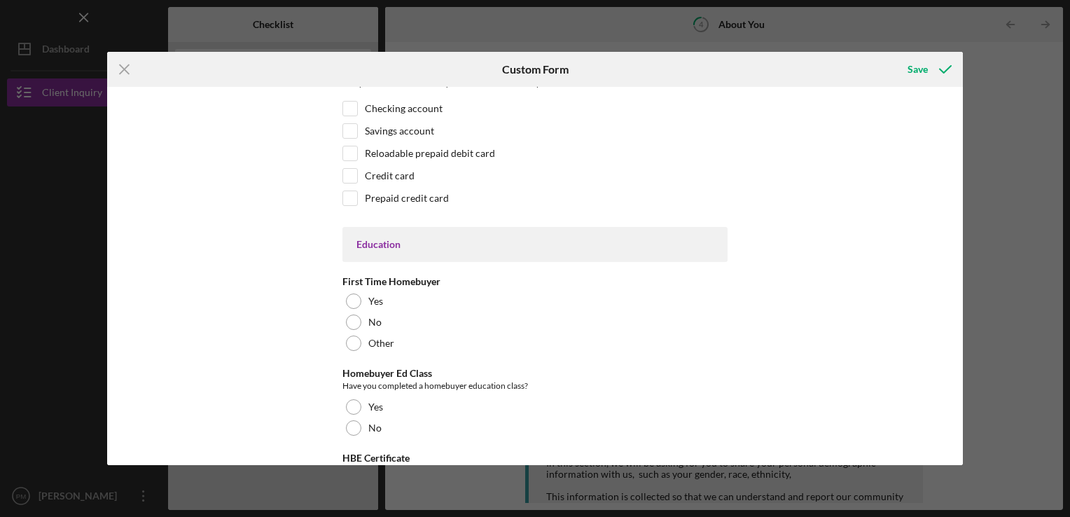
scroll to position [2750, 0]
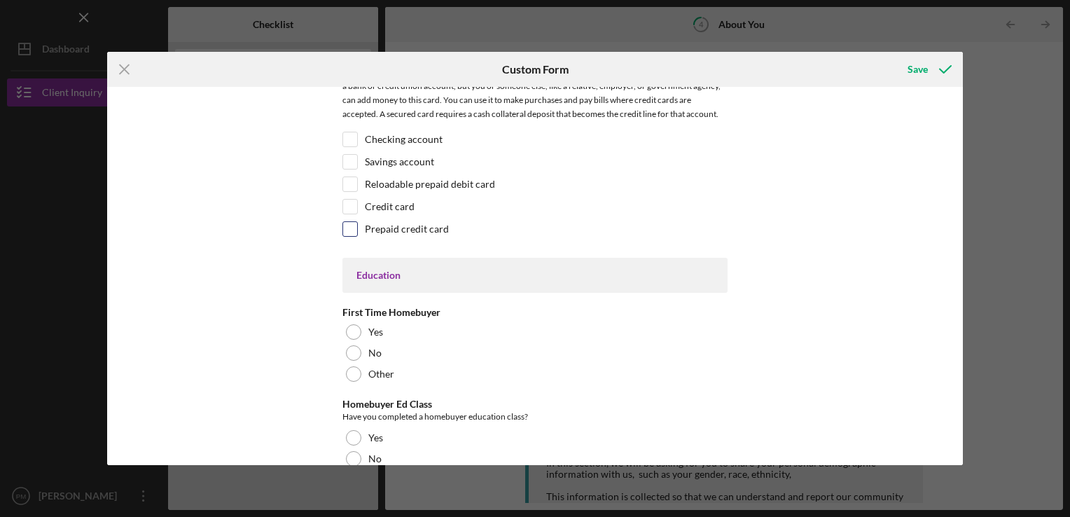
click at [347, 225] on input "Prepaid credit card" at bounding box center [350, 229] width 14 height 14
checkbox input "true"
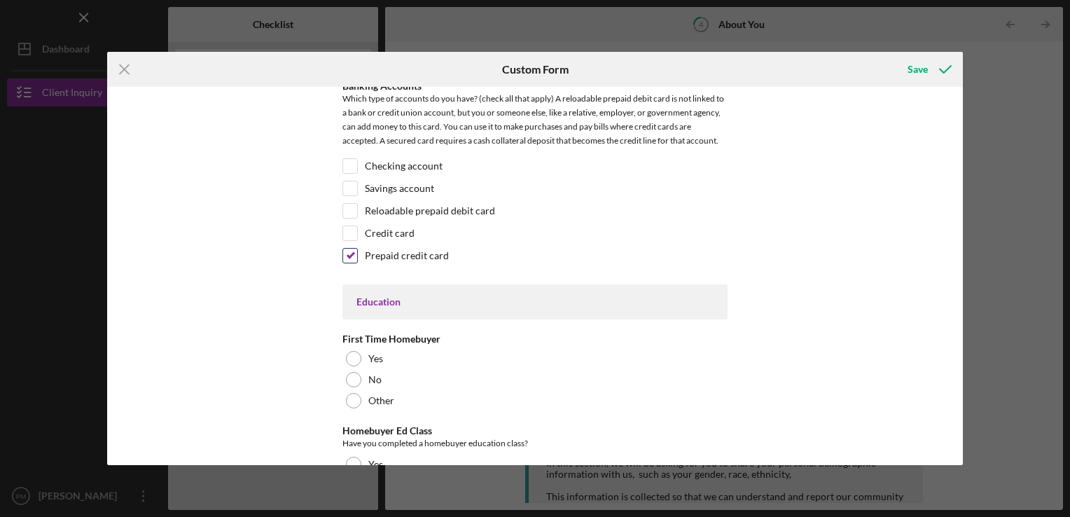
scroll to position [2722, 0]
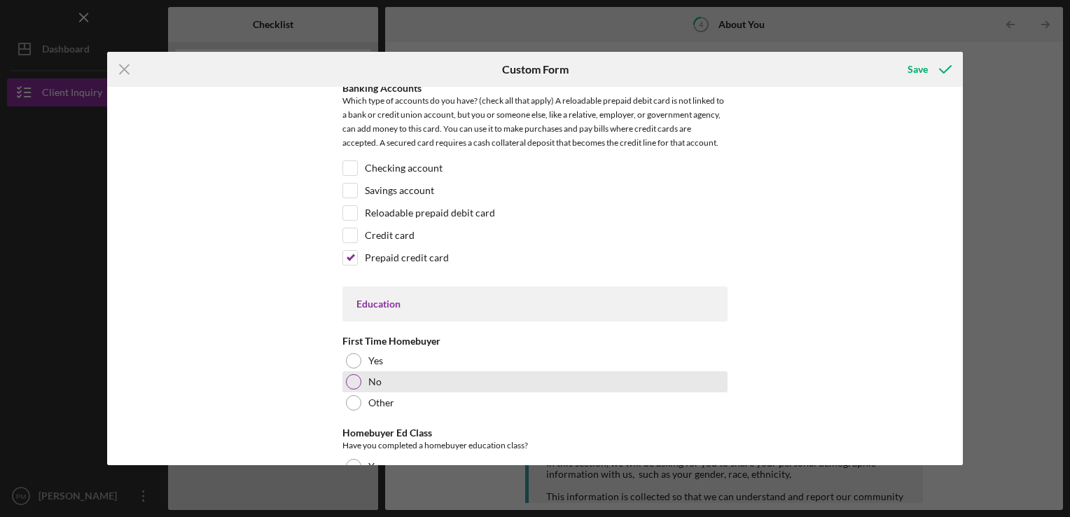
click at [346, 374] on div at bounding box center [353, 381] width 15 height 15
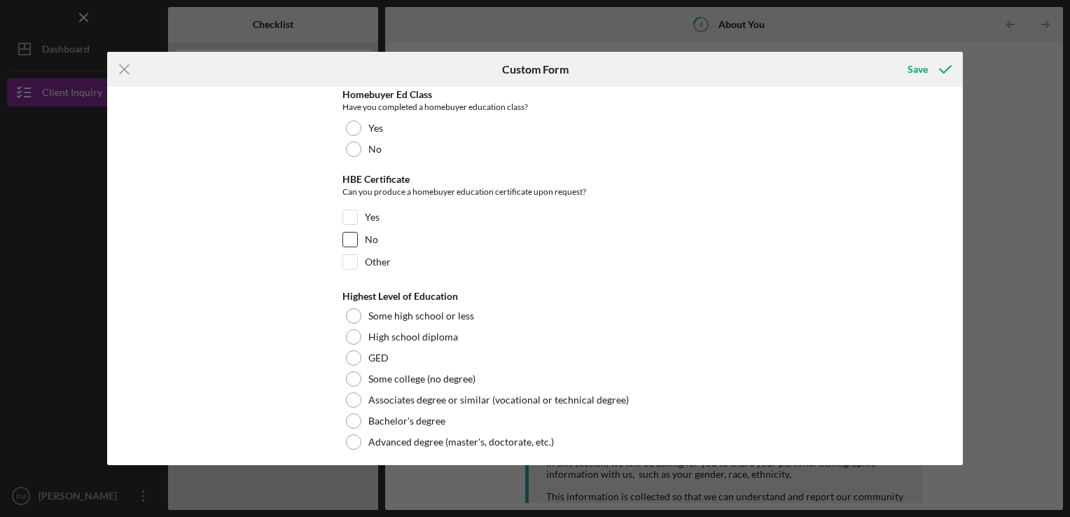
click at [353, 232] on input "No" at bounding box center [350, 239] width 14 height 14
checkbox input "true"
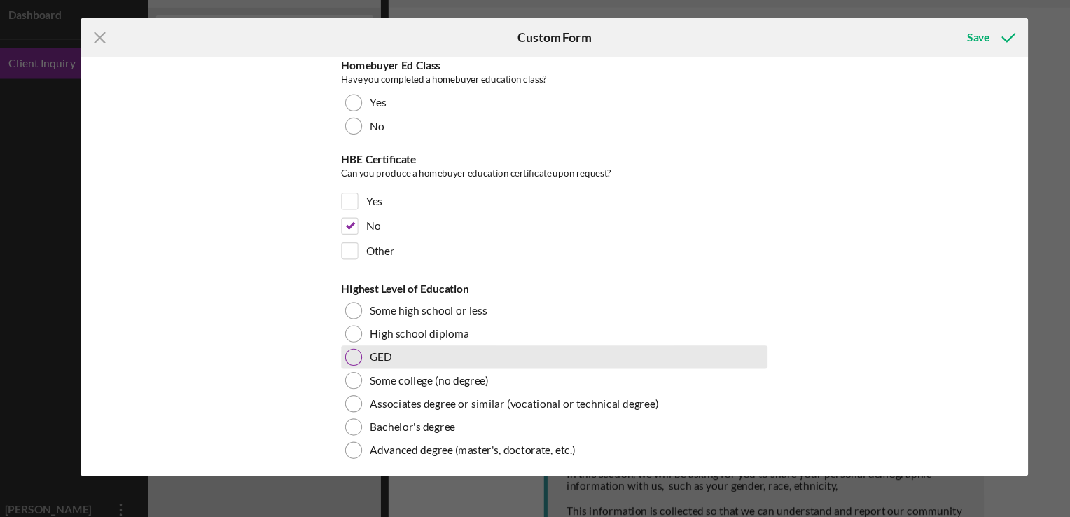
click at [355, 355] on div at bounding box center [353, 357] width 15 height 15
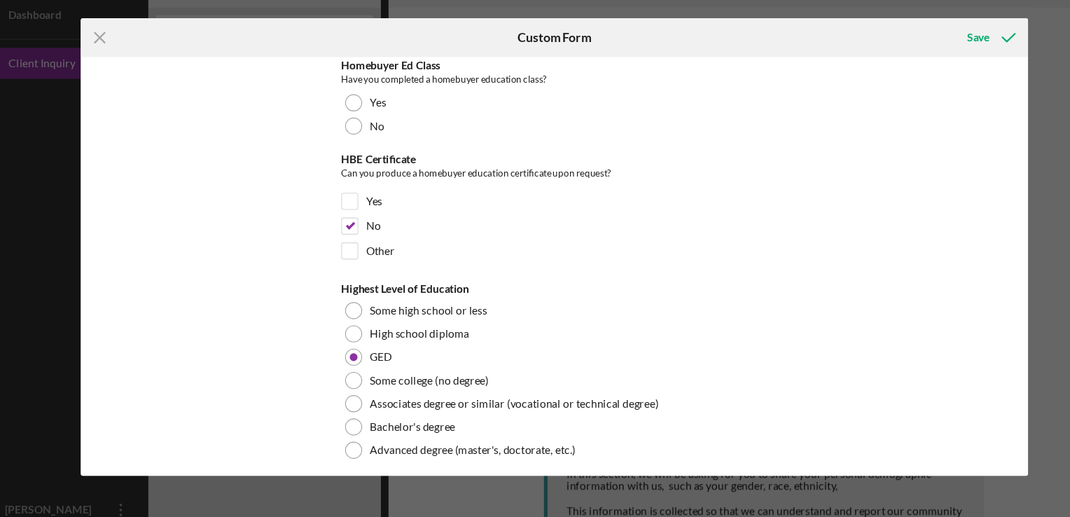
click at [963, 443] on div "Icon/Menu Close Custom Form Save *Race What is your race? [DEMOGRAPHIC_DATA] or…" at bounding box center [535, 258] width 1070 height 517
click at [923, 64] on div "Save" at bounding box center [917, 69] width 20 height 28
click at [956, 132] on div "*Race What is your race? [DEMOGRAPHIC_DATA] or [US_STATE][DEMOGRAPHIC_DATA] Bla…" at bounding box center [535, 276] width 856 height 378
click at [964, 132] on div "Icon/Menu Close Custom Form Save *Race What is your race? [DEMOGRAPHIC_DATA] or…" at bounding box center [535, 258] width 1070 height 517
click at [959, 146] on div "*Race What is your race? [DEMOGRAPHIC_DATA] or [US_STATE][DEMOGRAPHIC_DATA] Bla…" at bounding box center [535, 276] width 856 height 378
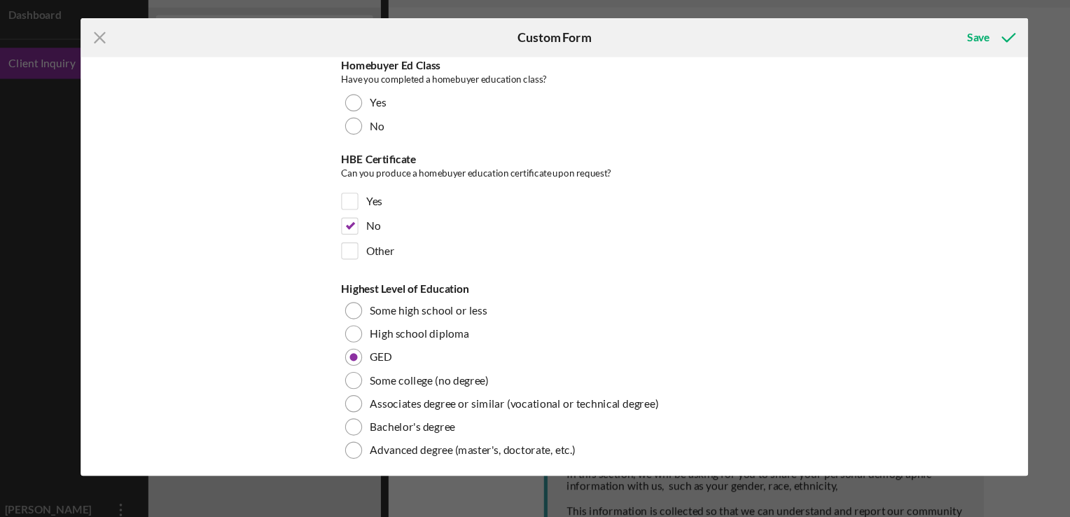
click at [959, 134] on div "*Race What is your race? [DEMOGRAPHIC_DATA] or [US_STATE][DEMOGRAPHIC_DATA] Bla…" at bounding box center [535, 276] width 856 height 378
click at [942, 73] on icon "submit" at bounding box center [945, 69] width 35 height 35
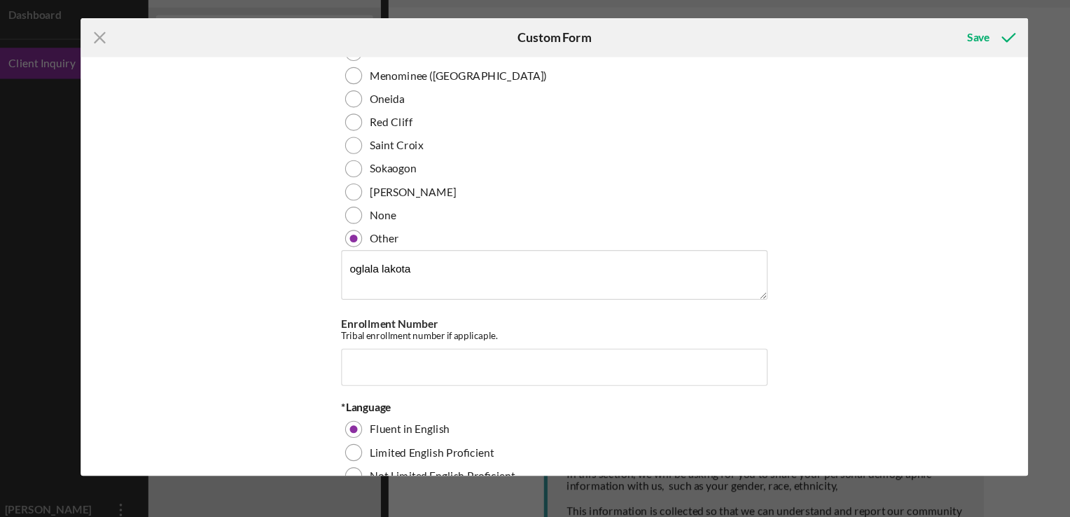
scroll to position [78, 0]
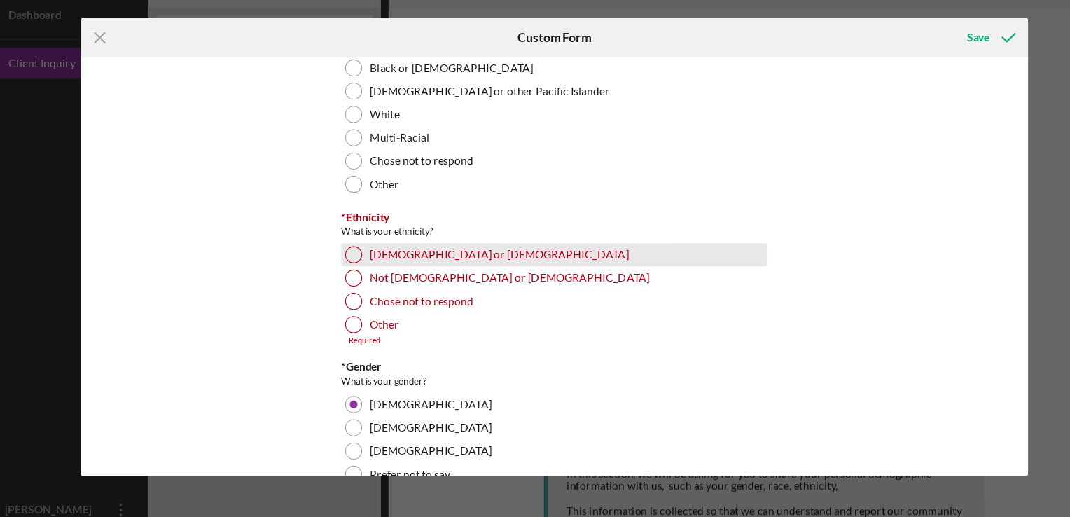
click at [351, 258] on div at bounding box center [353, 265] width 15 height 15
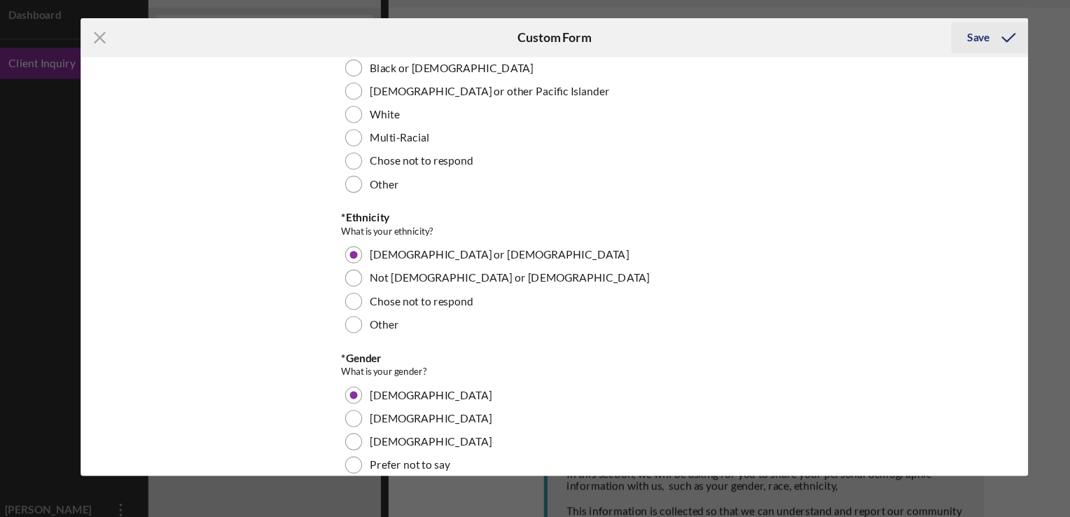
click at [922, 78] on div "Save" at bounding box center [917, 69] width 20 height 28
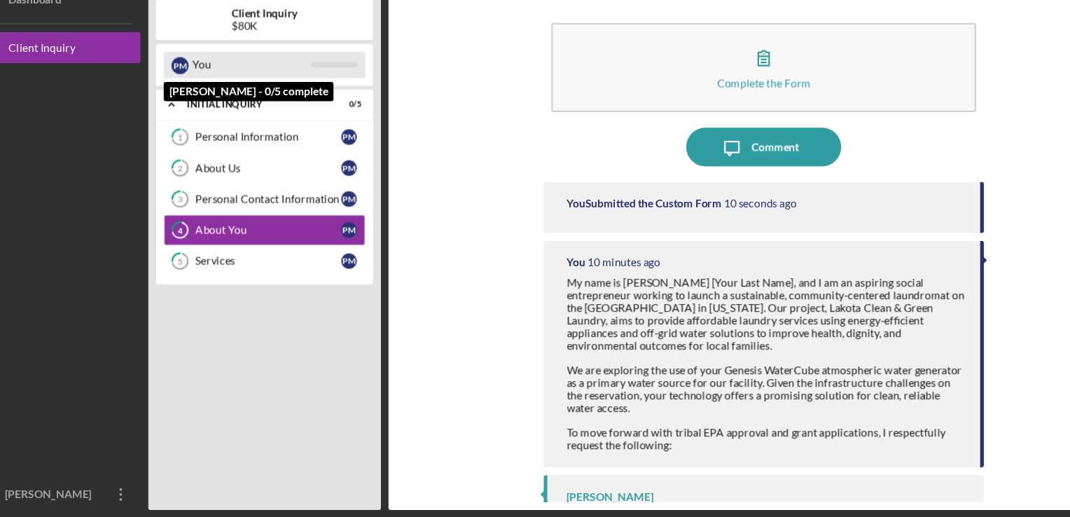
click at [240, 104] on div "You" at bounding box center [261, 108] width 107 height 24
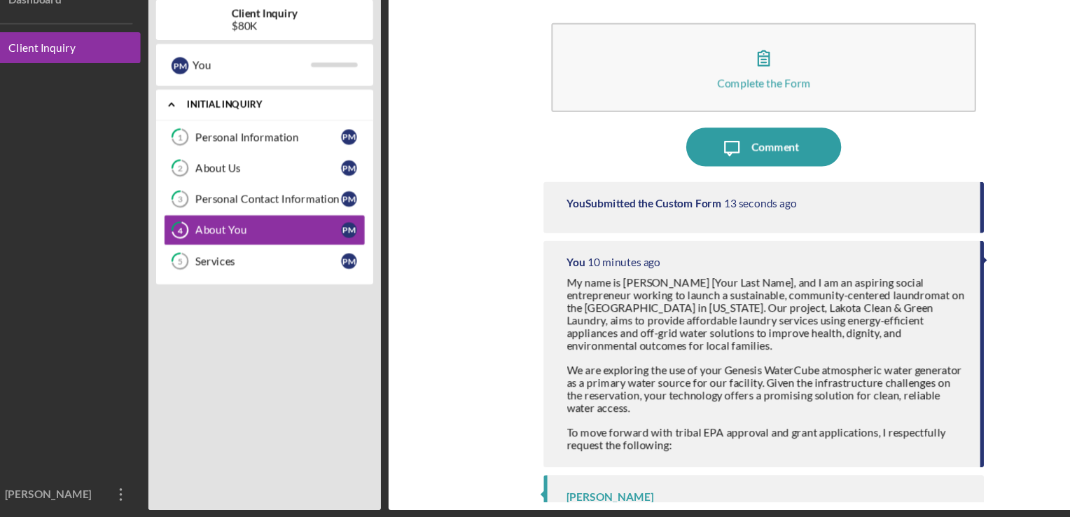
click at [192, 141] on icon "Icon/Expander" at bounding box center [189, 144] width 28 height 28
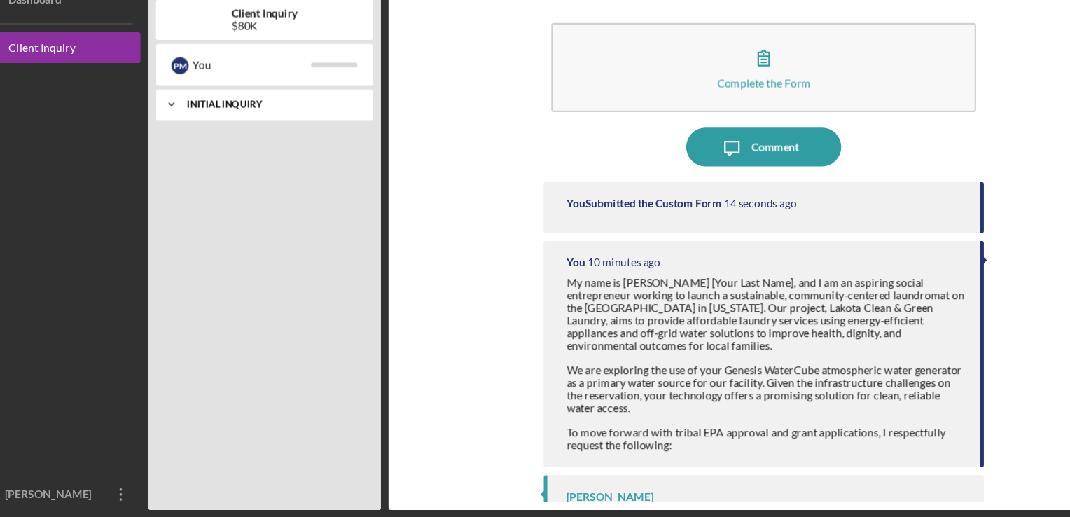
click at [192, 141] on icon "Icon/Expander" at bounding box center [189, 144] width 28 height 28
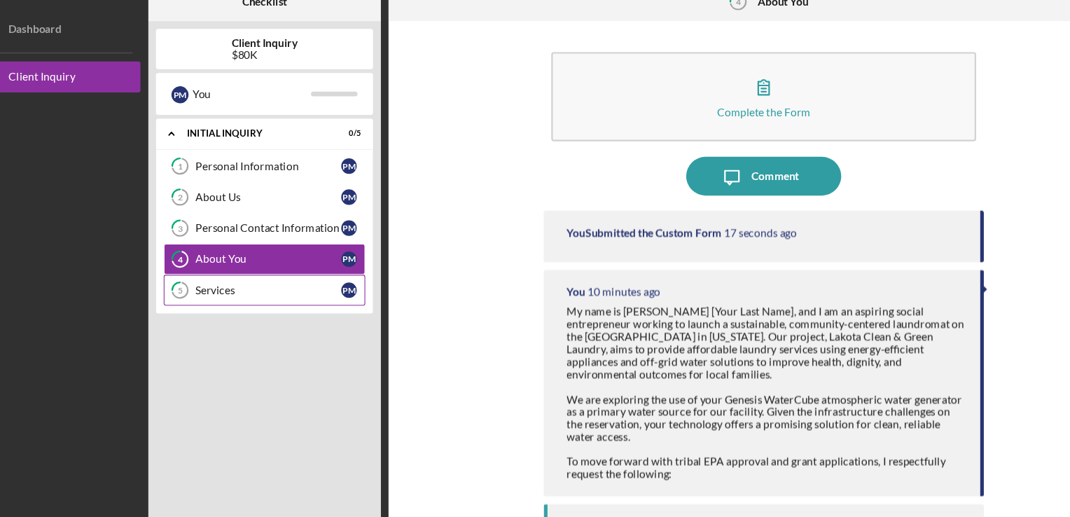
click at [223, 283] on div "Services" at bounding box center [277, 284] width 132 height 11
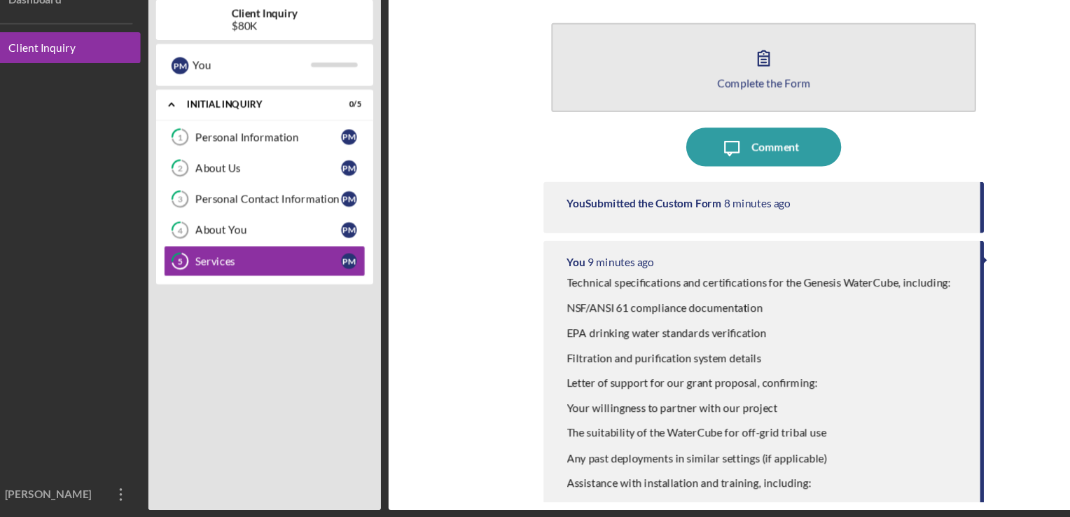
click at [661, 123] on button "Complete the Form Form" at bounding box center [724, 110] width 384 height 81
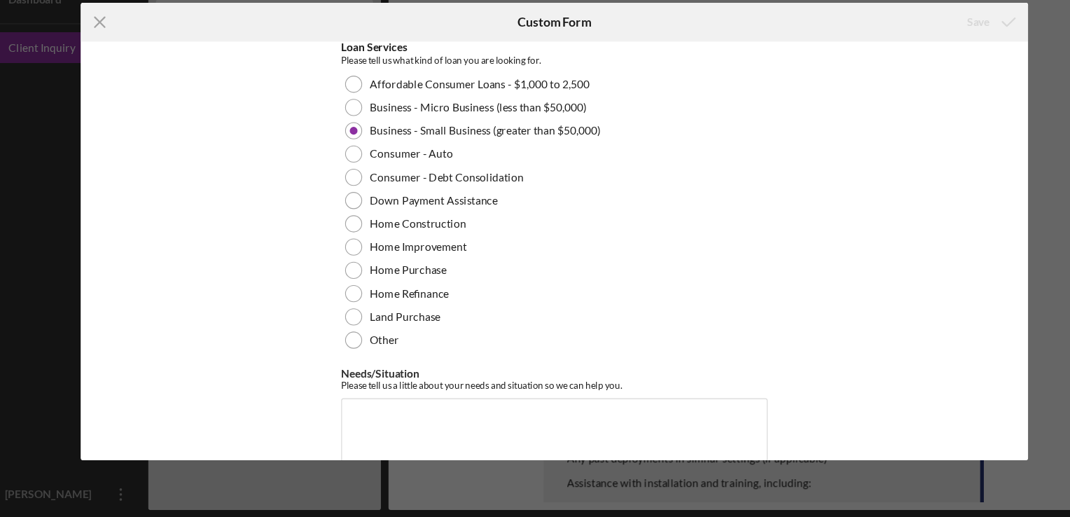
scroll to position [229, 0]
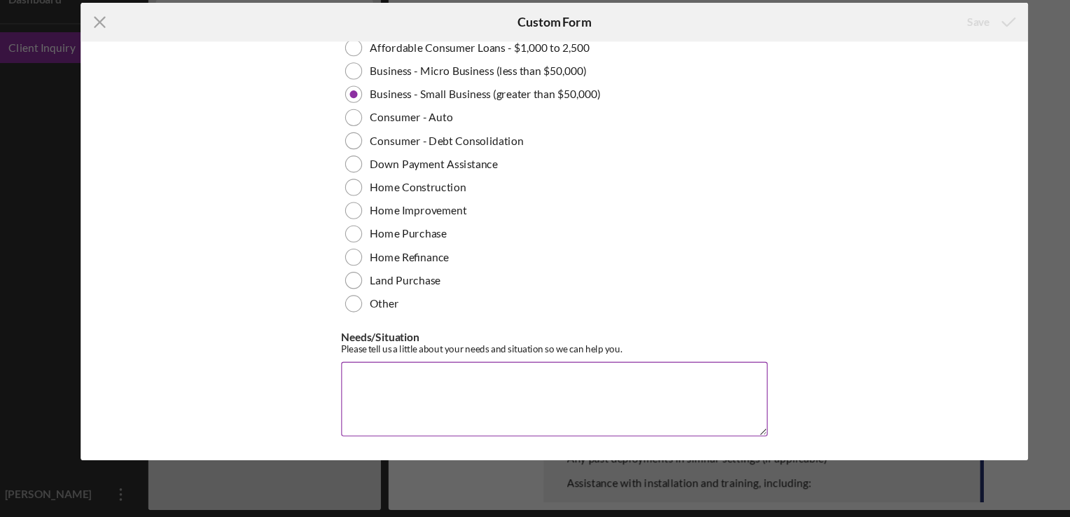
paste textarea "Technical specifications and certifications for the Genesis WaterCube, includin…"
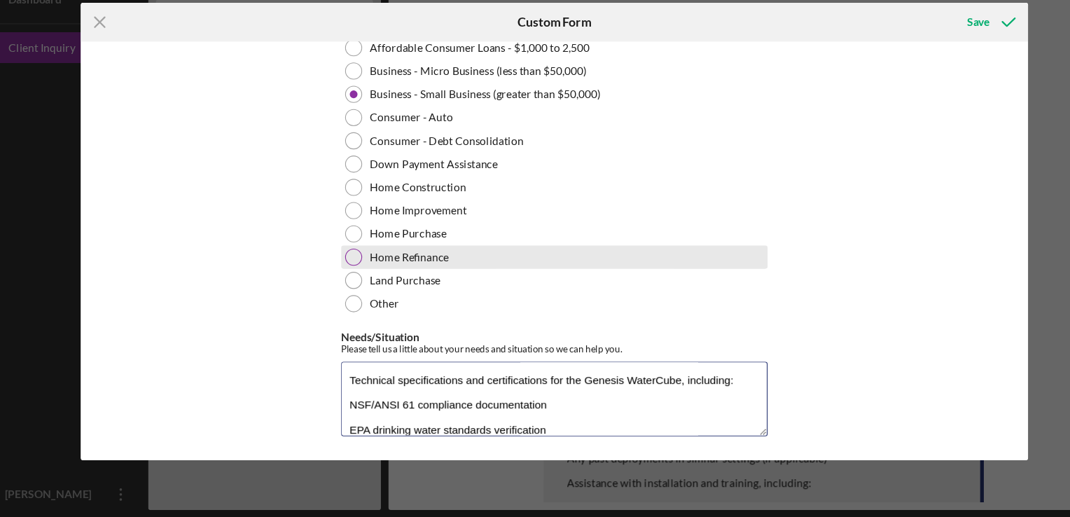
scroll to position [283, 0]
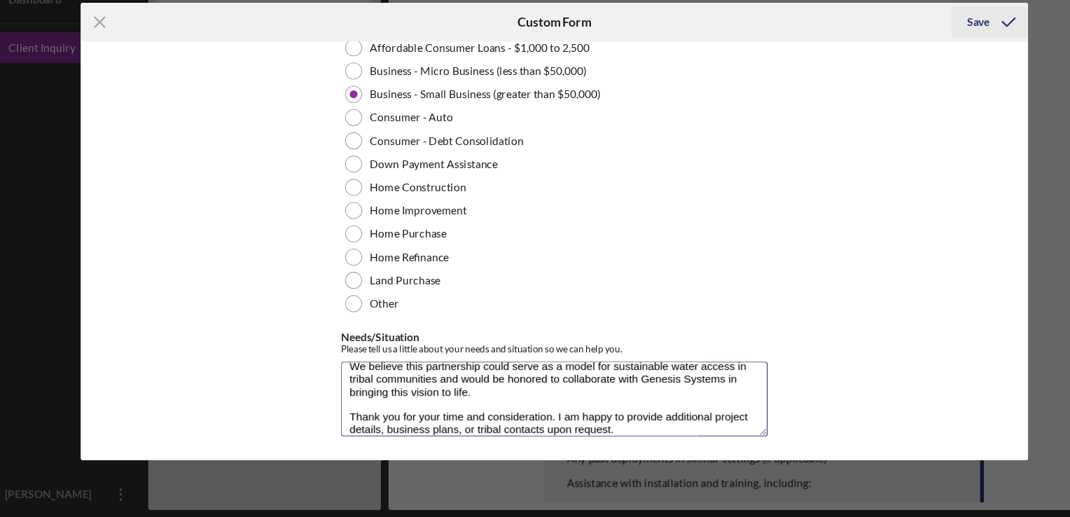
type textarea "Technical specifications and certifications for the Genesis WaterCube, includin…"
click at [941, 73] on icon "submit" at bounding box center [945, 69] width 35 height 35
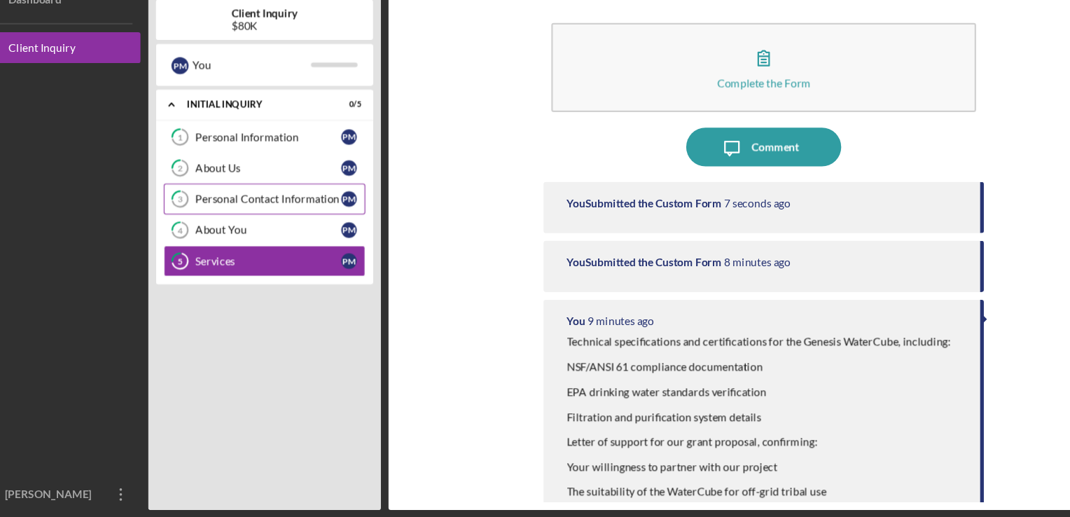
click at [267, 221] on link "3 Personal Contact Information P M" at bounding box center [273, 229] width 182 height 28
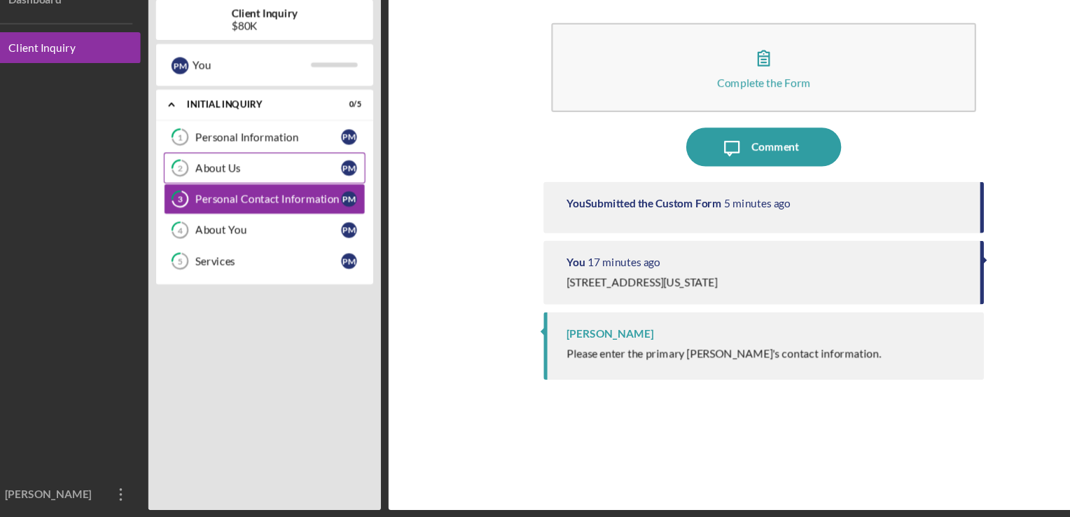
click at [268, 203] on div "About Us" at bounding box center [277, 200] width 132 height 11
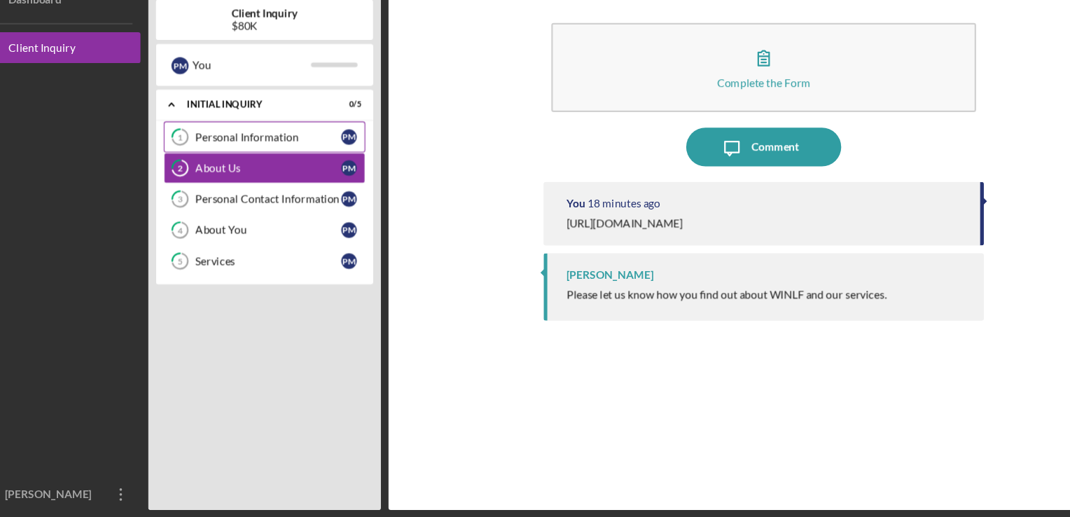
click at [274, 181] on link "1 Personal Information P M" at bounding box center [273, 173] width 182 height 28
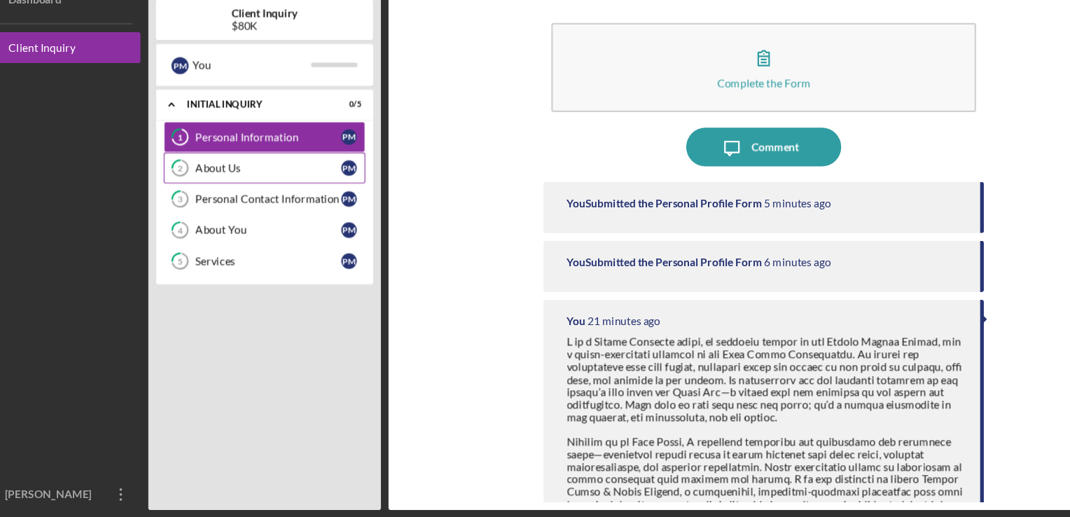
click at [267, 191] on link "2 About Us P M" at bounding box center [273, 201] width 182 height 28
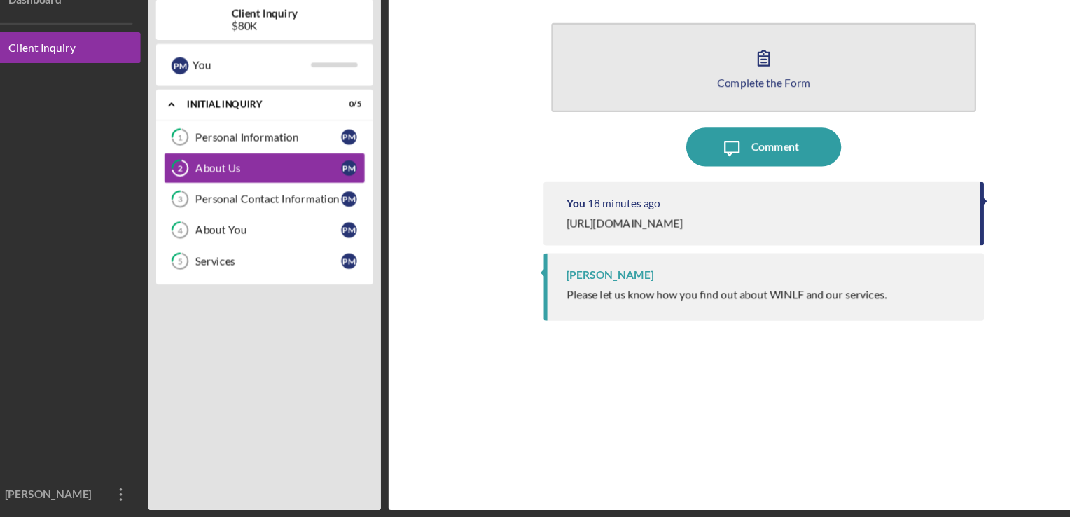
click at [671, 145] on button "Complete the Form Form" at bounding box center [724, 110] width 384 height 81
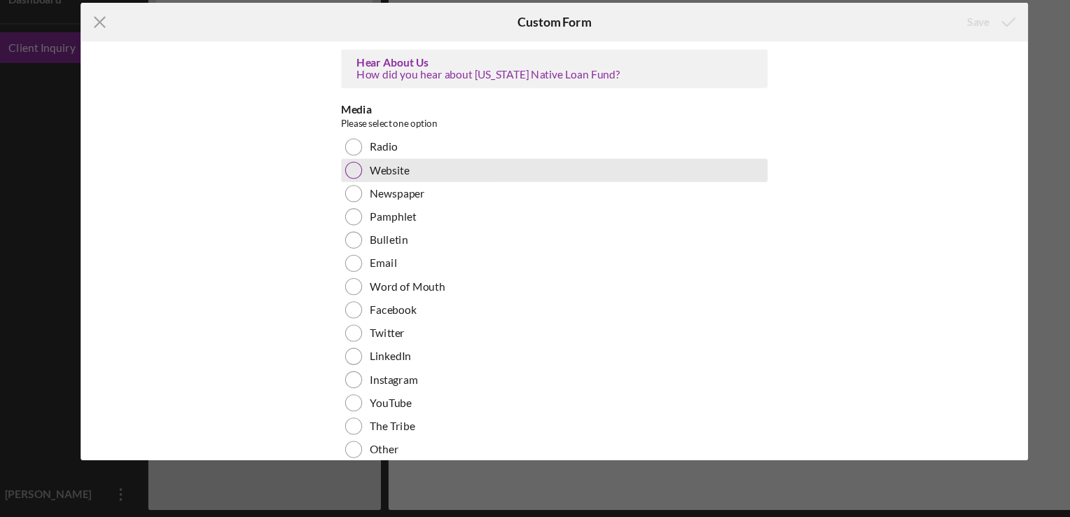
click at [351, 203] on div at bounding box center [353, 202] width 15 height 15
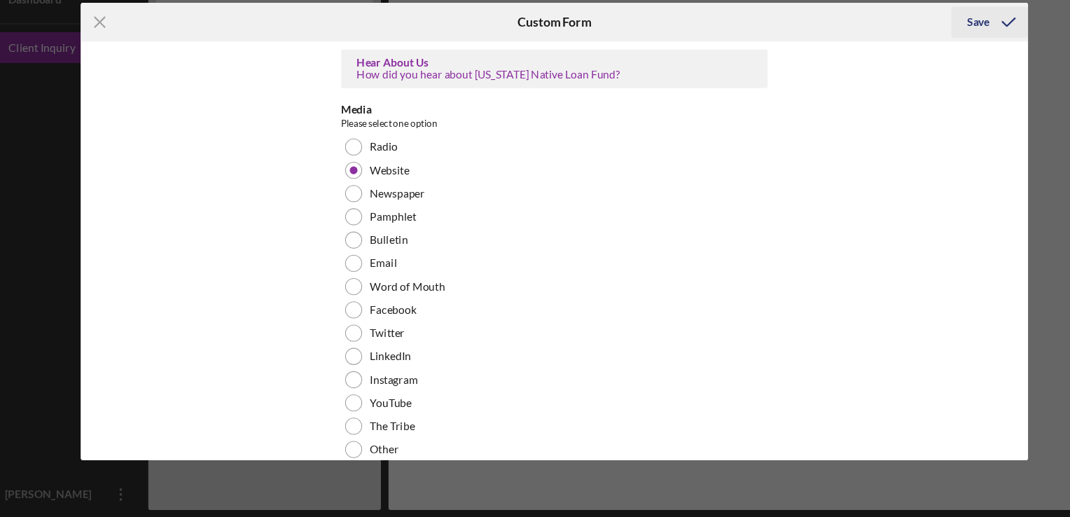
click at [913, 69] on div "Save" at bounding box center [917, 69] width 20 height 28
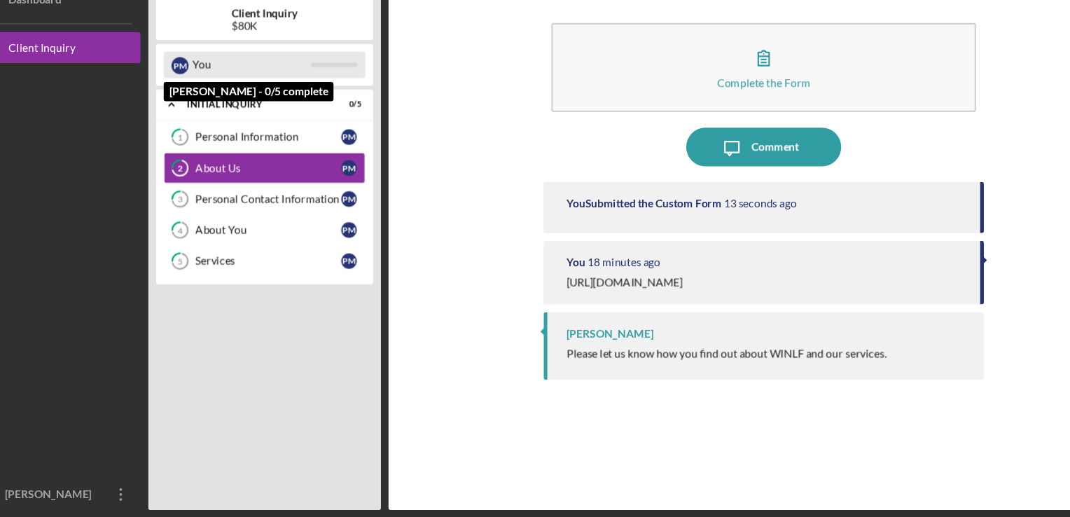
click at [263, 109] on div "You" at bounding box center [261, 108] width 107 height 24
click at [335, 104] on div "P M You" at bounding box center [273, 108] width 182 height 24
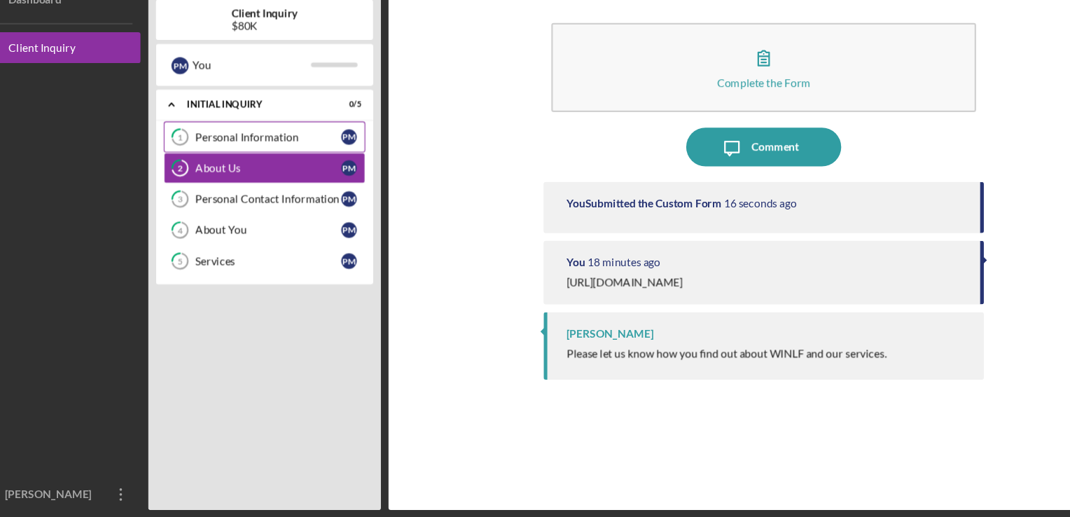
click at [335, 176] on div "Personal Information" at bounding box center [277, 172] width 132 height 11
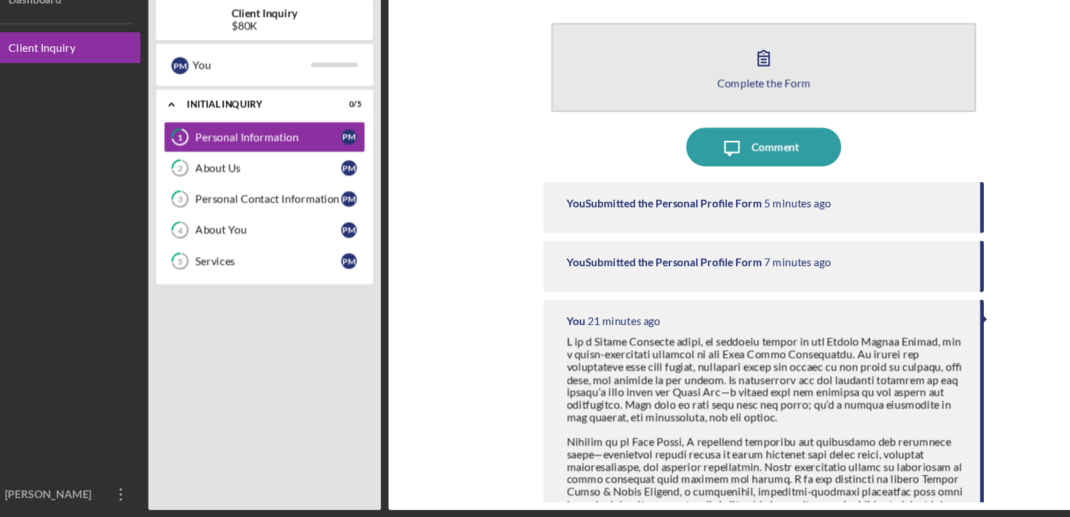
click at [610, 117] on button "Complete the Form Form" at bounding box center [724, 110] width 384 height 81
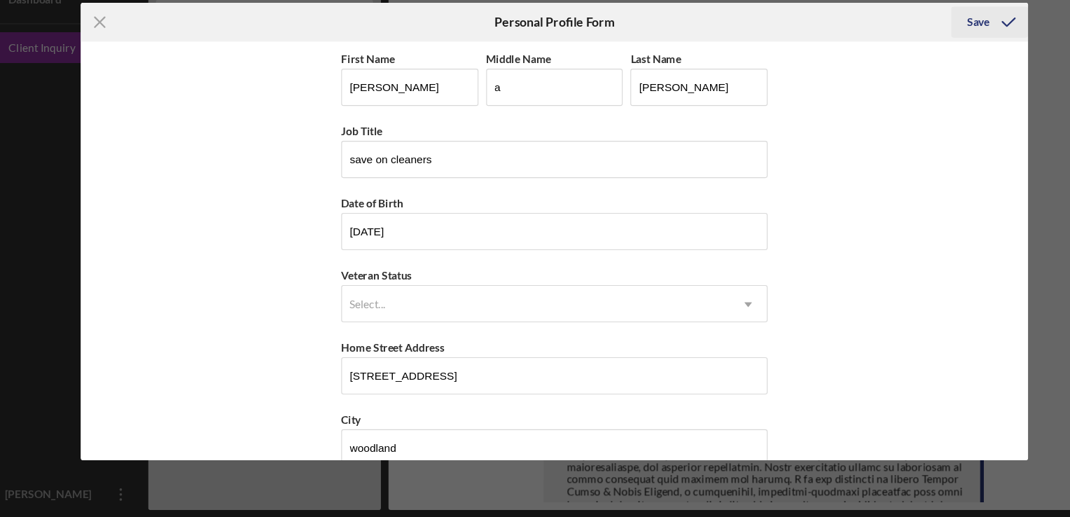
click at [933, 63] on icon "submit" at bounding box center [945, 69] width 35 height 35
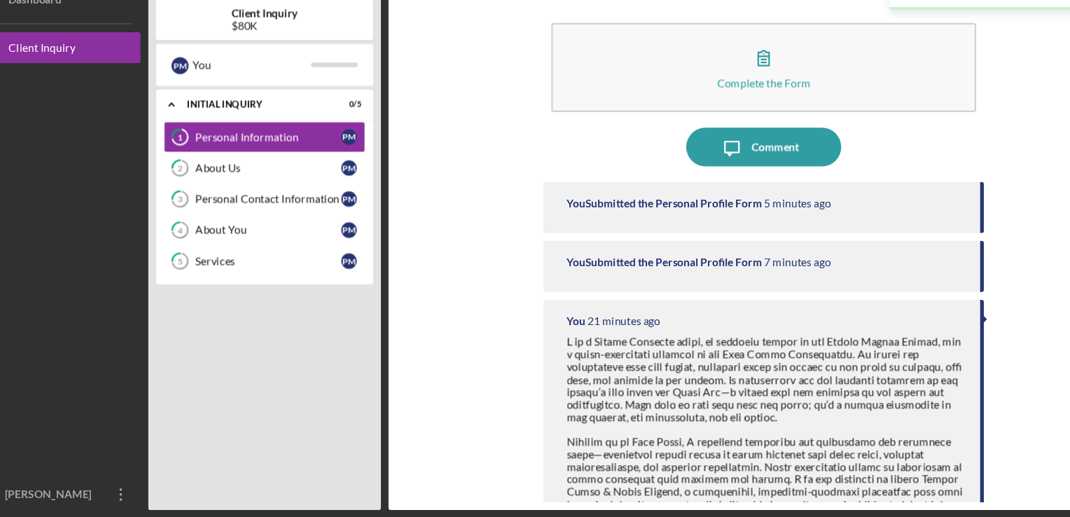
click at [513, 314] on div "Complete the Form Form Icon/Message Comment You Submitted the Personal Profile …" at bounding box center [724, 276] width 664 height 454
click at [116, 62] on button "Icon/Dashboard Dashboard" at bounding box center [84, 49] width 154 height 28
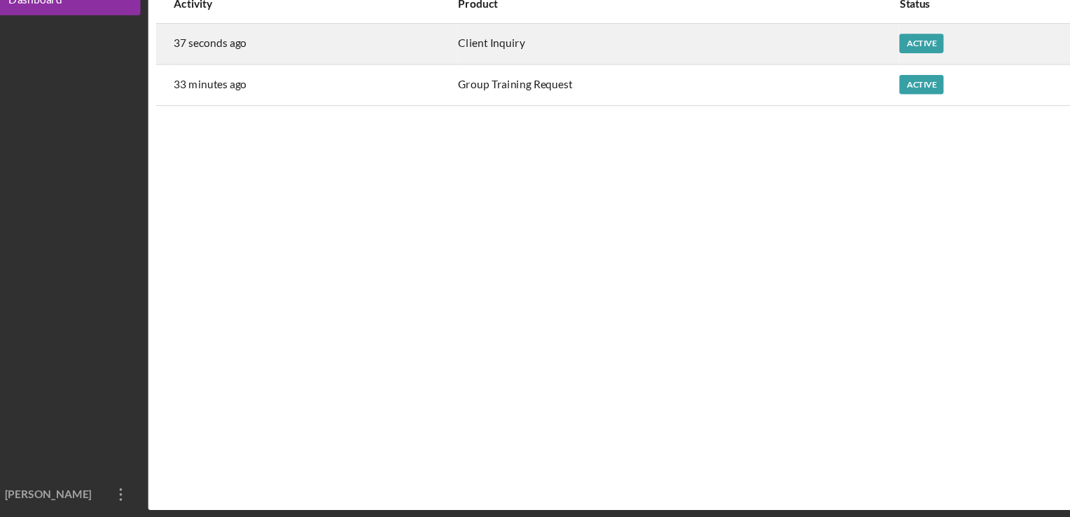
click at [873, 82] on div "Active" at bounding box center [867, 89] width 40 height 18
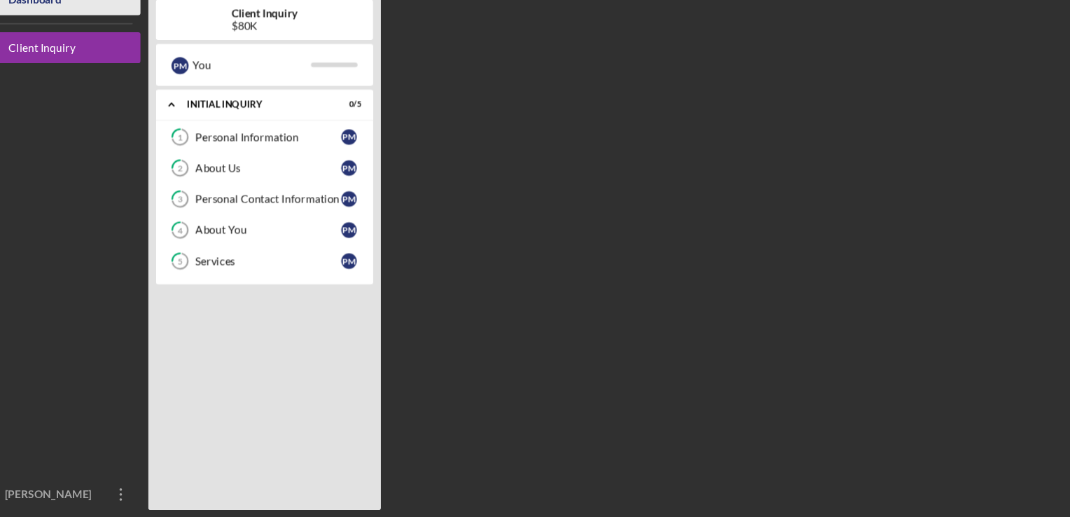
click at [95, 57] on button "Icon/Dashboard Dashboard" at bounding box center [84, 49] width 154 height 28
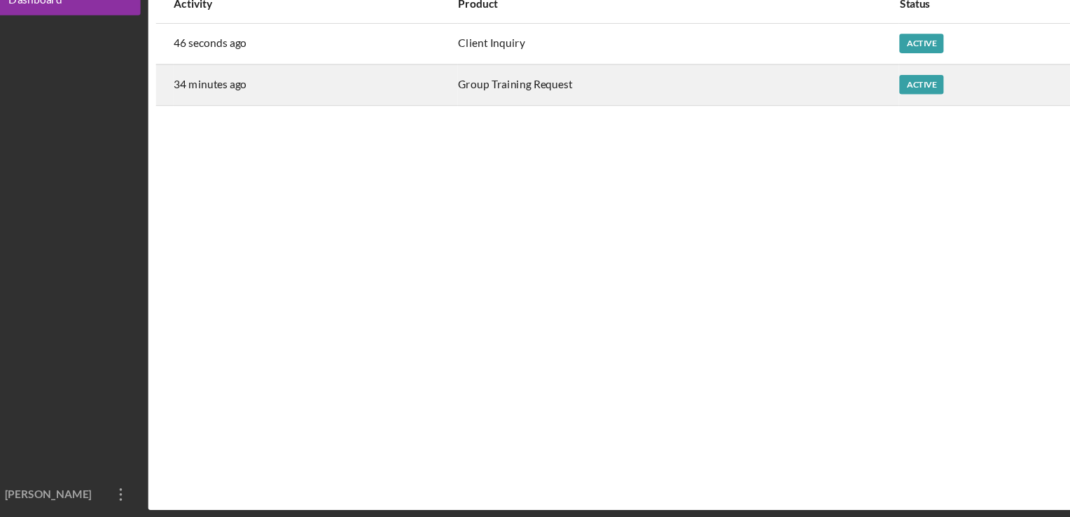
click at [861, 129] on div "Active" at bounding box center [867, 126] width 40 height 18
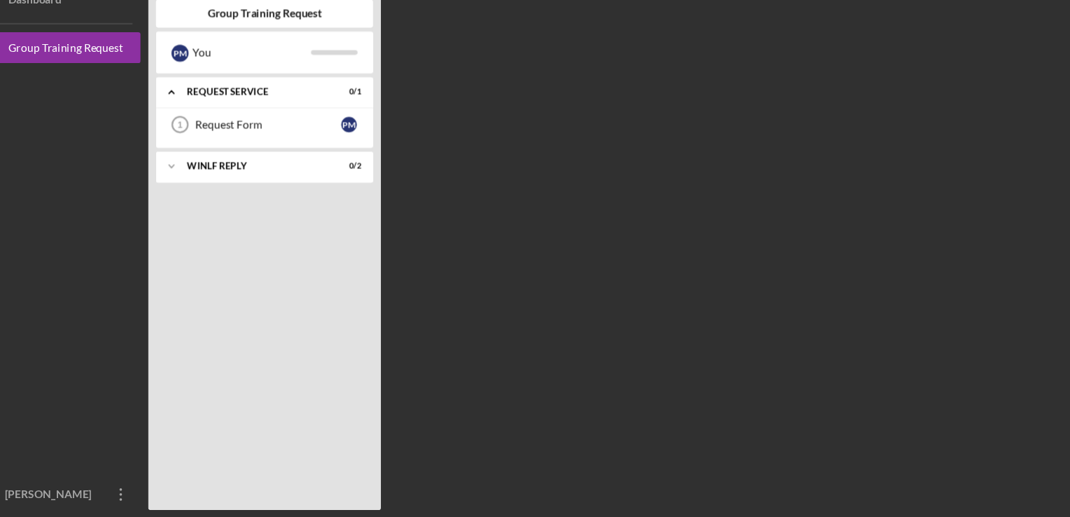
click at [861, 129] on div "Checklist Group Training Request P M You Icon/Expander Request Service 0 / 1 Re…" at bounding box center [615, 258] width 895 height 503
click at [258, 206] on div "Icon/Expander WINLF Reply 0 / 2" at bounding box center [273, 200] width 196 height 28
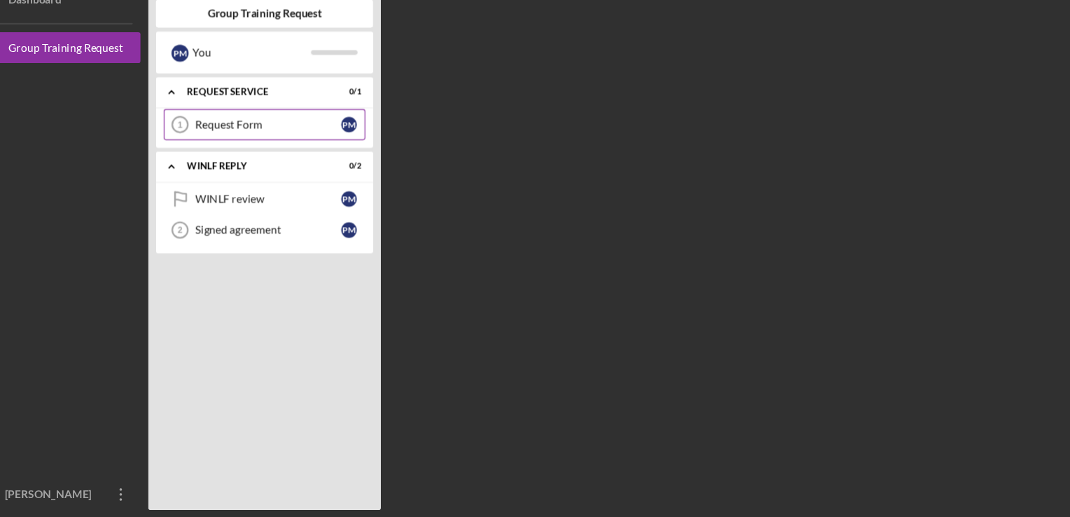
click at [276, 155] on link "Request Form 1 Request Form P M" at bounding box center [273, 162] width 182 height 28
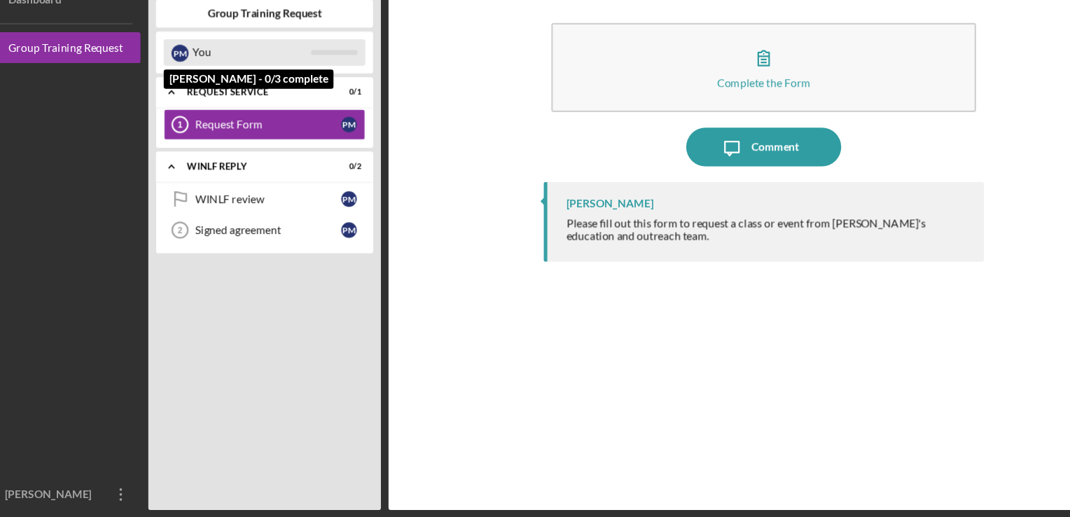
click at [277, 98] on div "You" at bounding box center [261, 97] width 107 height 24
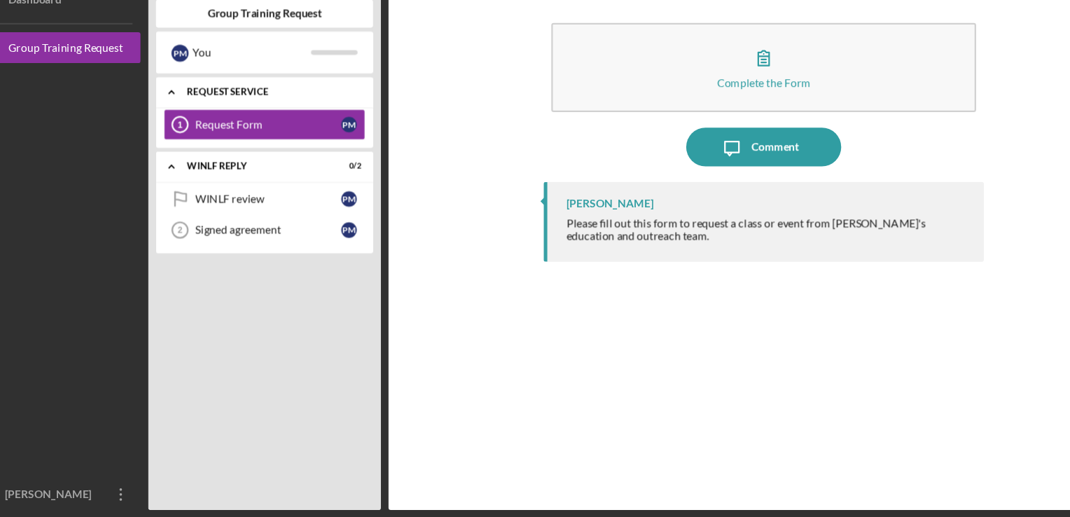
click at [272, 123] on div "Icon/Expander Request Service 0 / 1" at bounding box center [273, 132] width 196 height 29
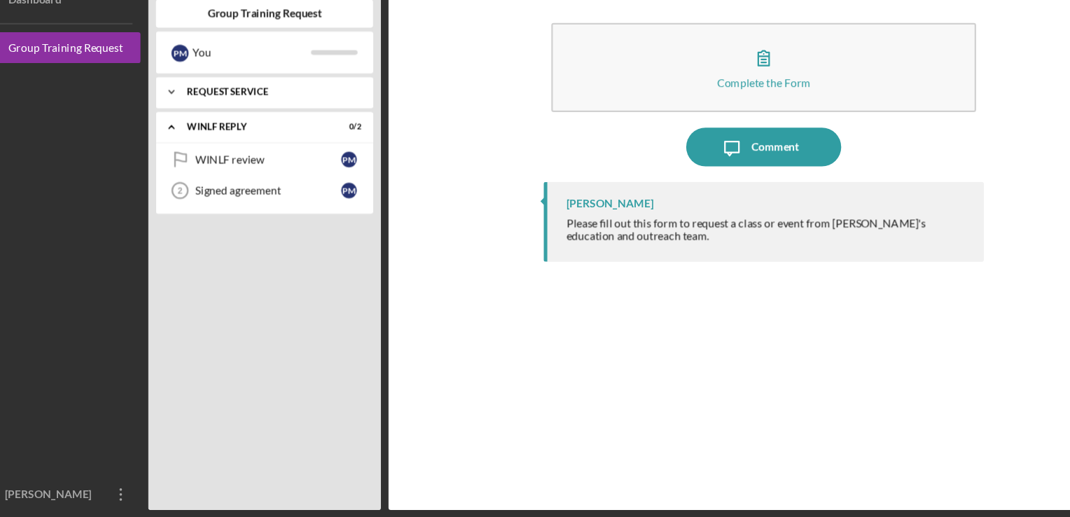
click at [255, 124] on div "Icon/Expander Request Service 0 / 1" at bounding box center [273, 132] width 196 height 28
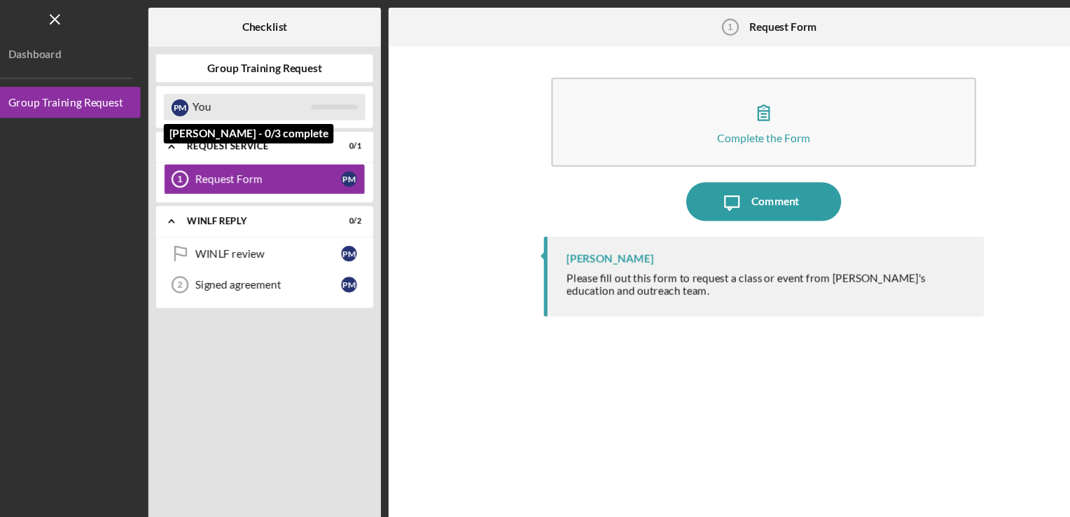
click at [219, 98] on div "You" at bounding box center [261, 97] width 107 height 24
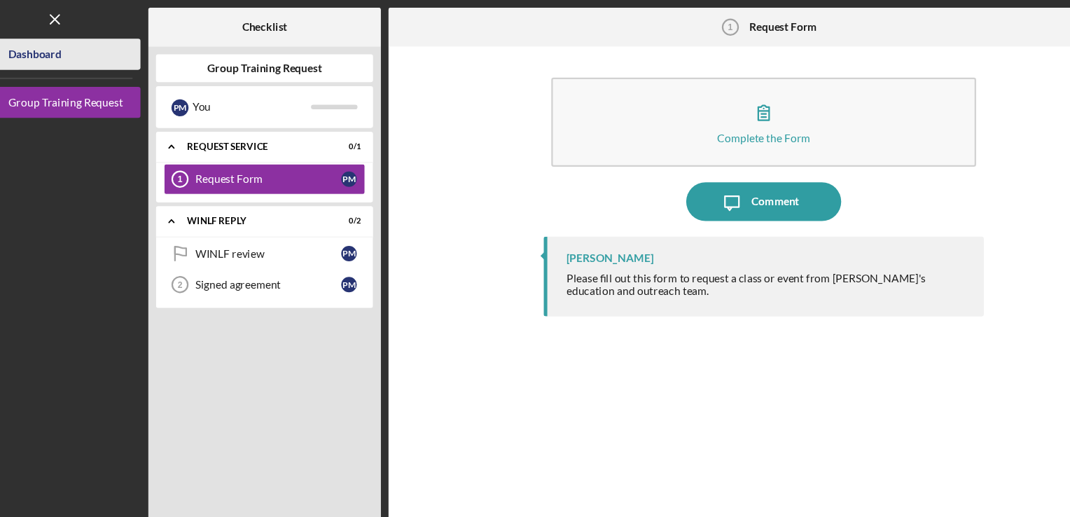
drag, startPoint x: 118, startPoint y: 68, endPoint x: 70, endPoint y: 40, distance: 55.8
click at [70, 40] on div "Dashboard" at bounding box center [66, 51] width 48 height 32
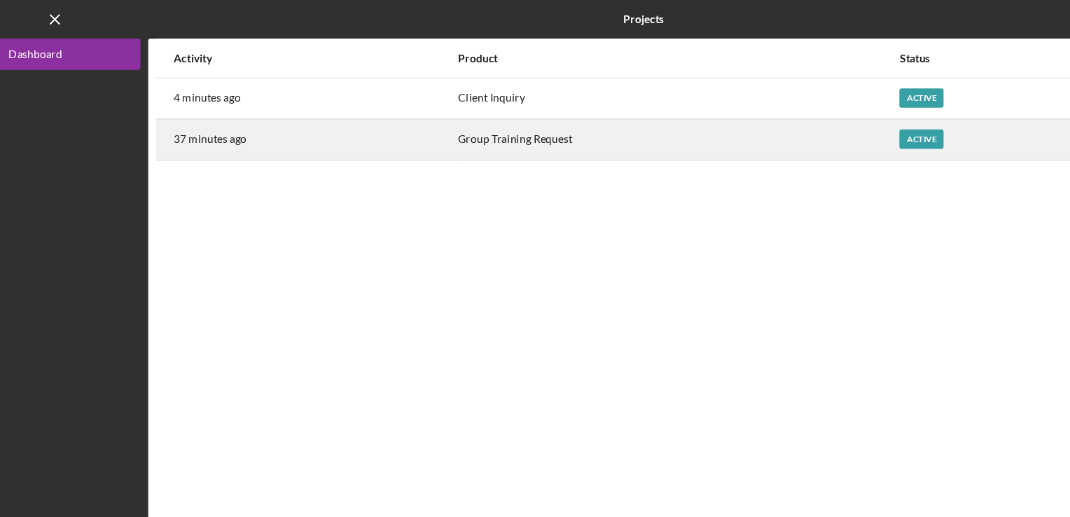
click at [548, 125] on div "Group Training Request" at bounding box center [647, 126] width 398 height 35
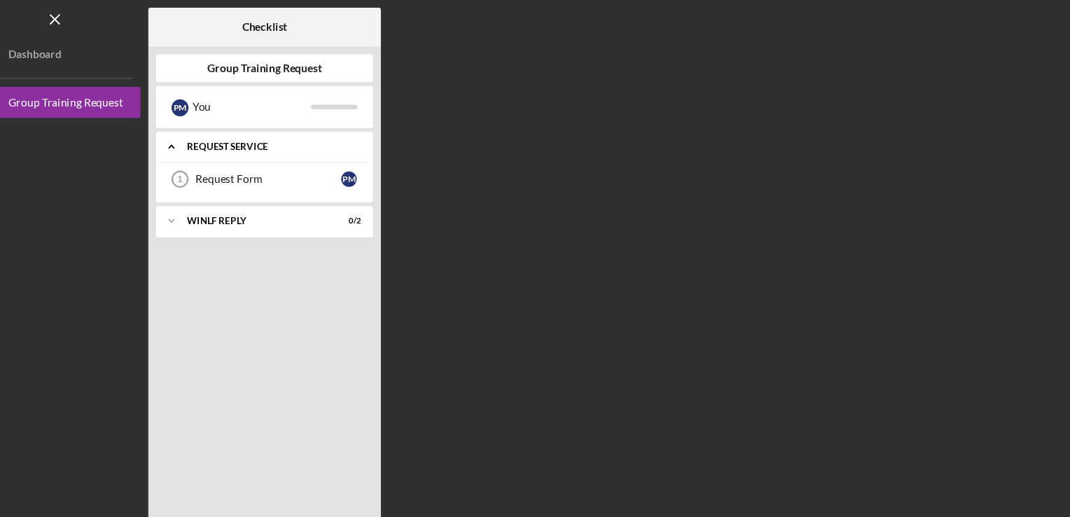
click at [203, 130] on div "Request Service" at bounding box center [278, 132] width 151 height 8
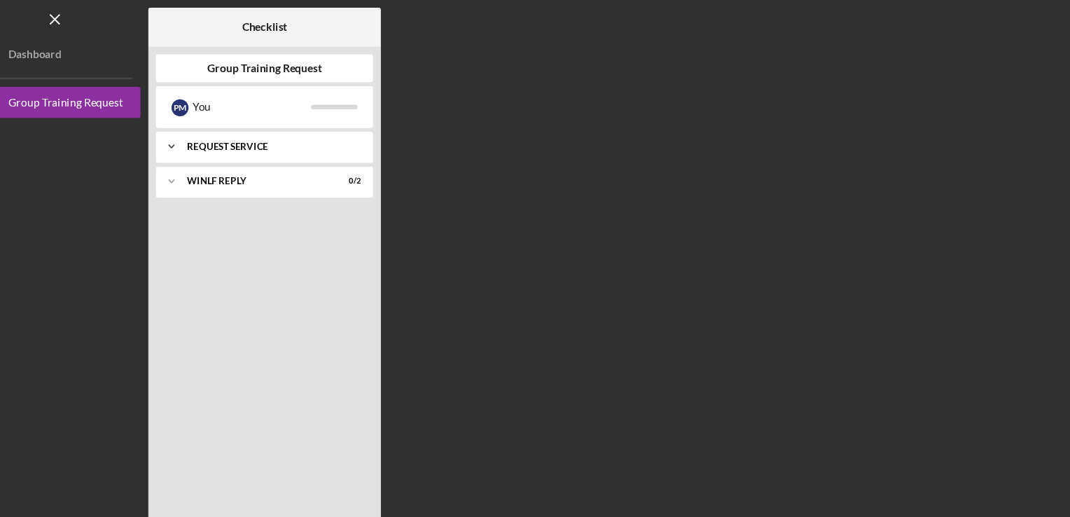
click at [203, 130] on icon "Icon/Expander" at bounding box center [189, 132] width 28 height 28
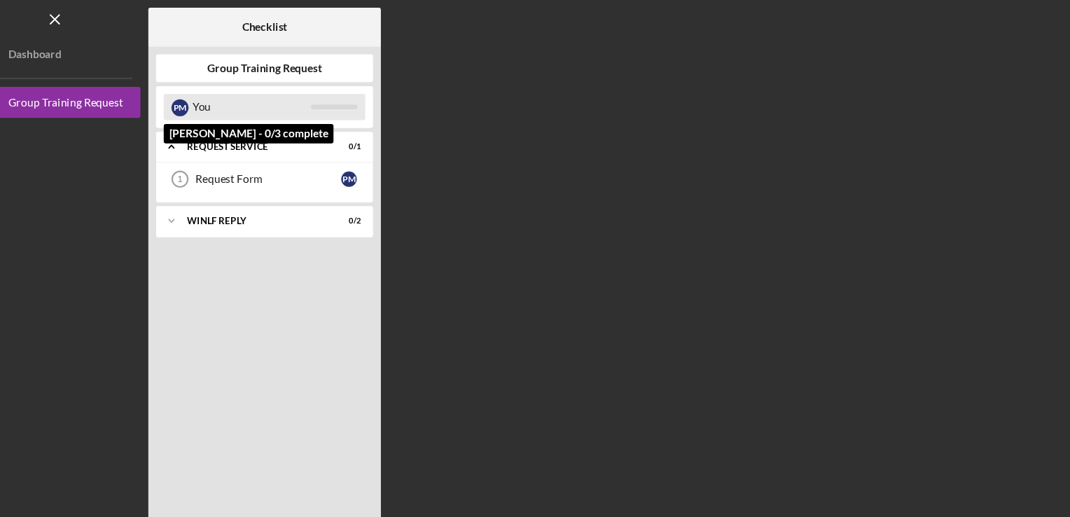
click at [194, 90] on div "P M" at bounding box center [196, 97] width 15 height 15
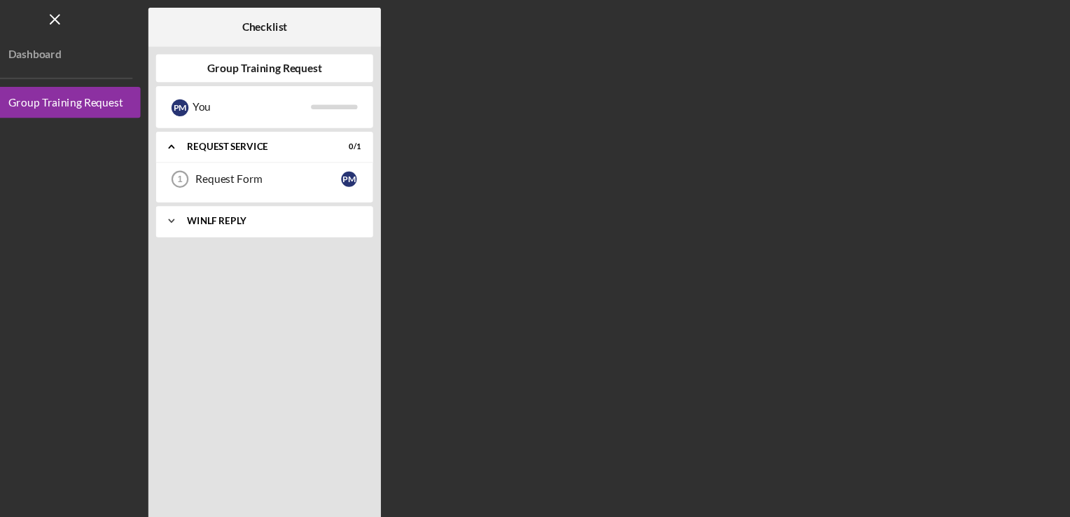
click at [303, 197] on div "WINLF Reply" at bounding box center [278, 199] width 151 height 8
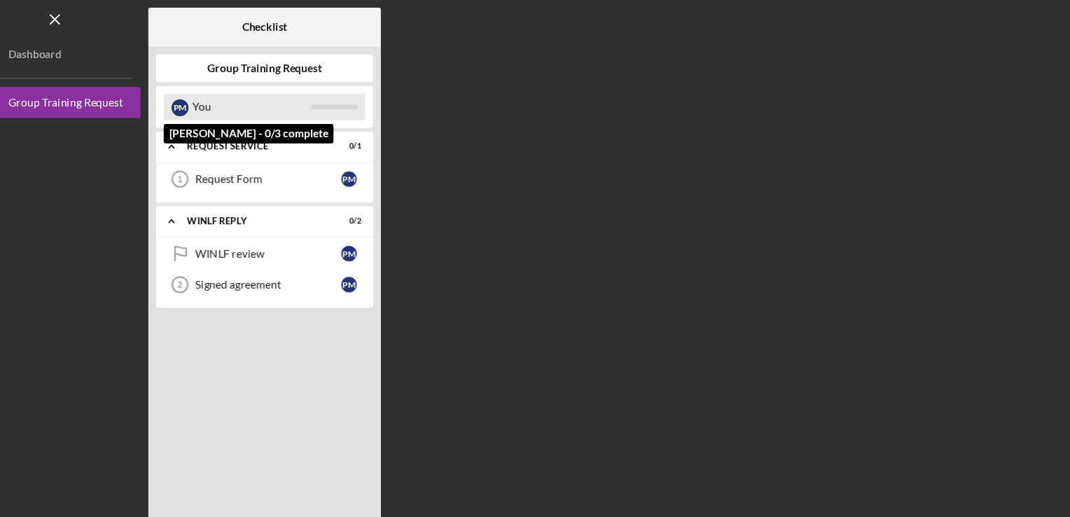
click at [291, 101] on div "You" at bounding box center [261, 97] width 107 height 24
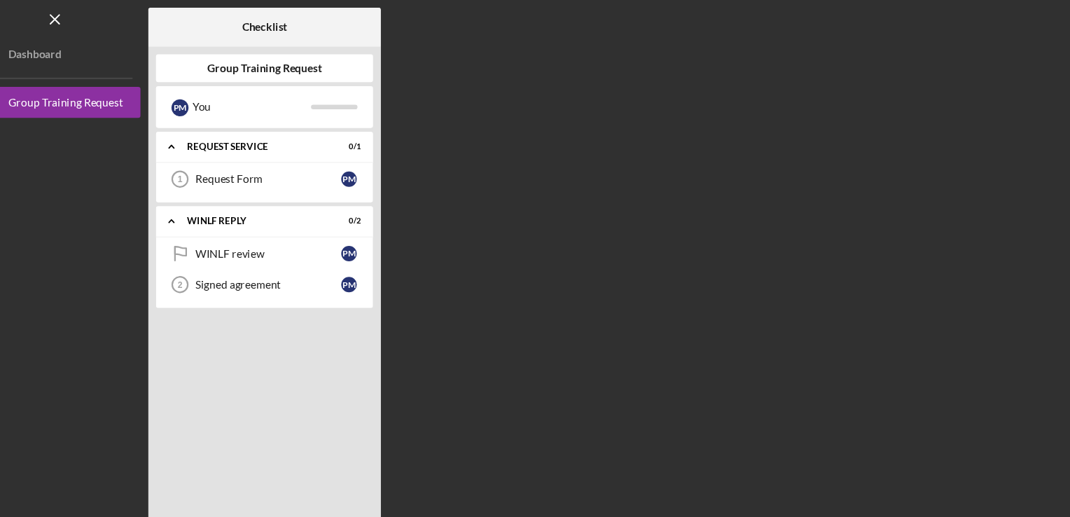
click at [285, 61] on b "Group Training Request" at bounding box center [273, 61] width 103 height 11
click at [97, 46] on button "Icon/Dashboard Dashboard" at bounding box center [84, 49] width 154 height 28
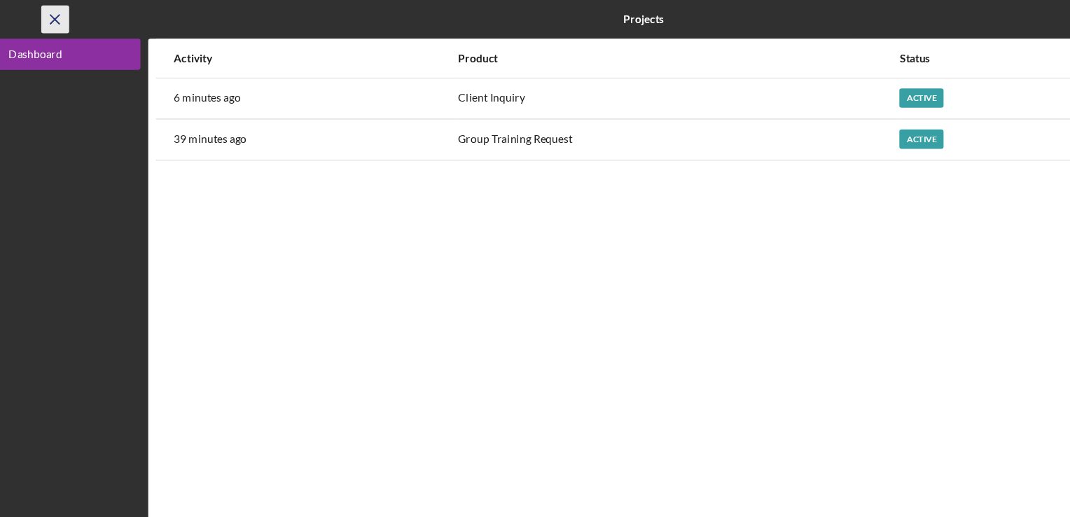
click at [81, 18] on icon "Icon/Menu Close" at bounding box center [85, 18] width 32 height 32
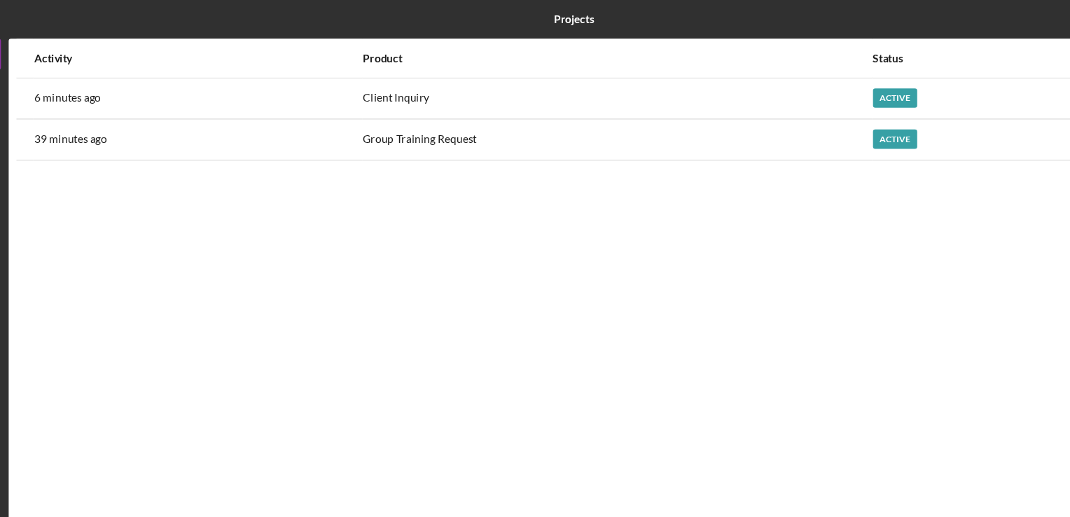
click at [81, 18] on div at bounding box center [212, 17] width 340 height 35
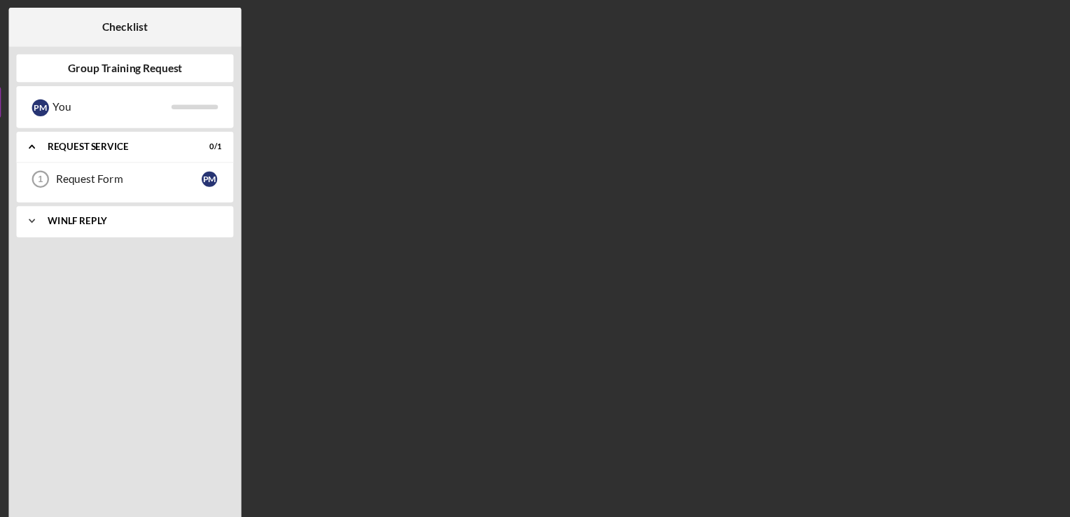
click at [203, 201] on div "WINLF Reply" at bounding box center [152, 199] width 151 height 8
